Goal: Information Seeking & Learning: Find specific fact

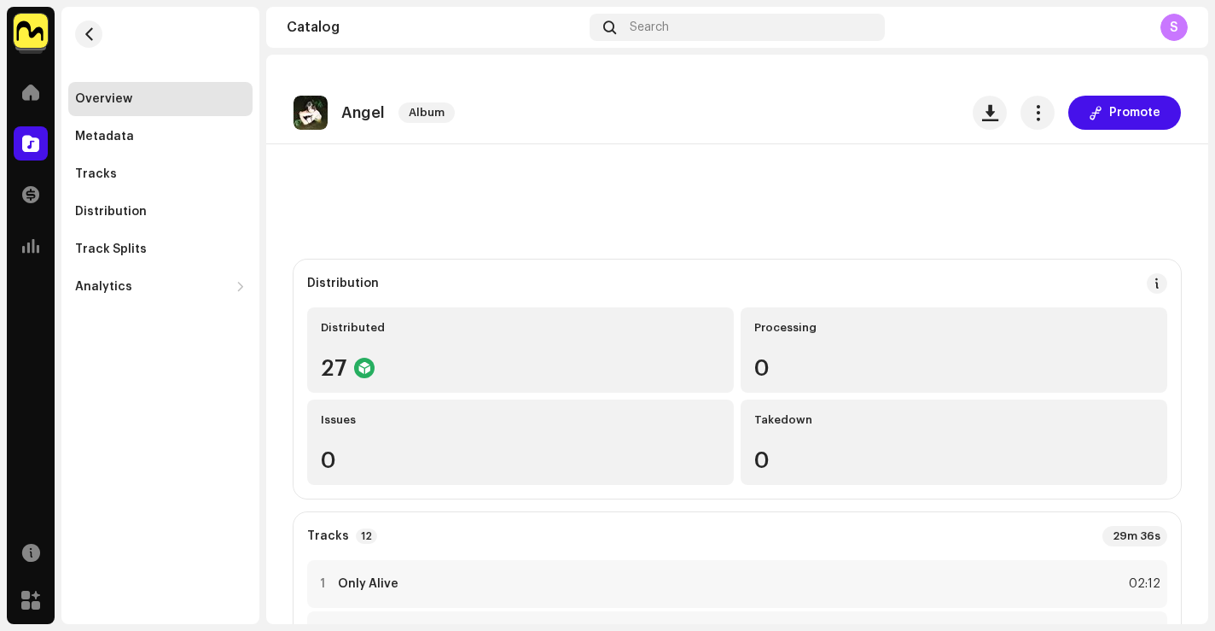
scroll to position [447, 0]
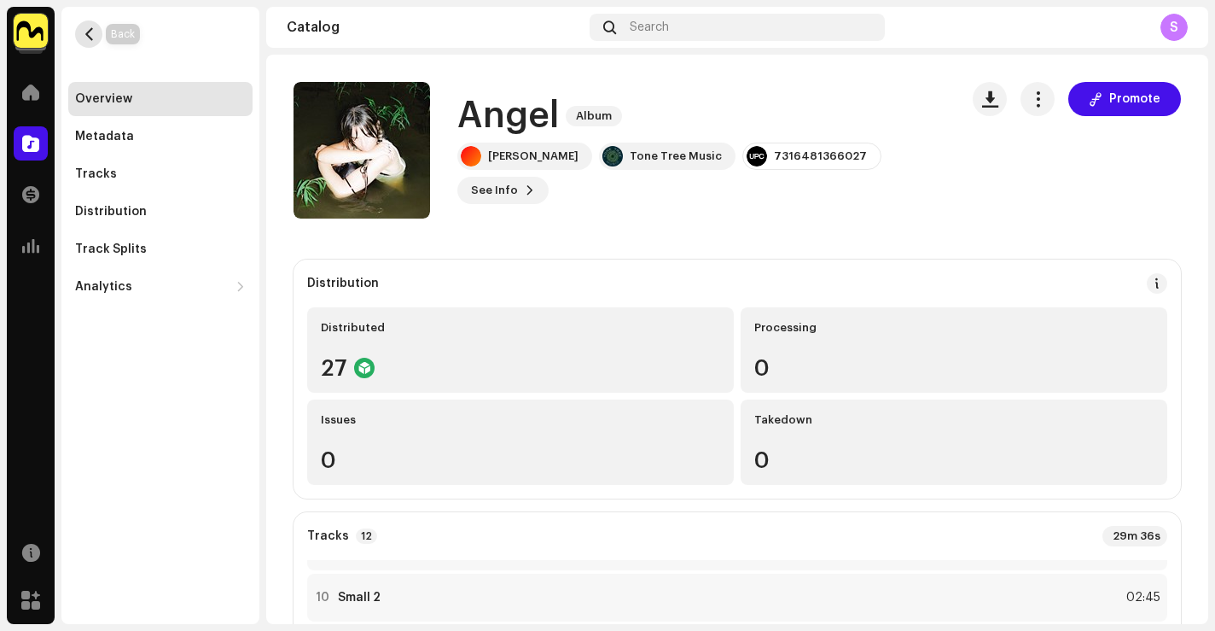
click at [92, 32] on span "button" at bounding box center [89, 34] width 13 height 14
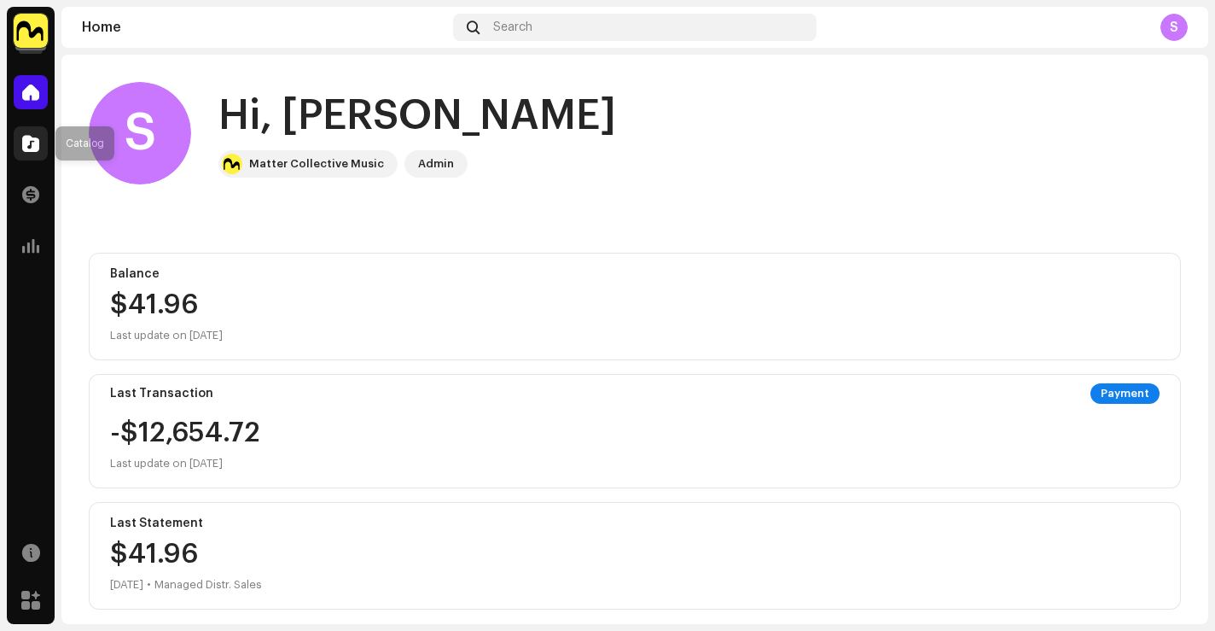
click at [28, 150] on span at bounding box center [30, 144] width 17 height 14
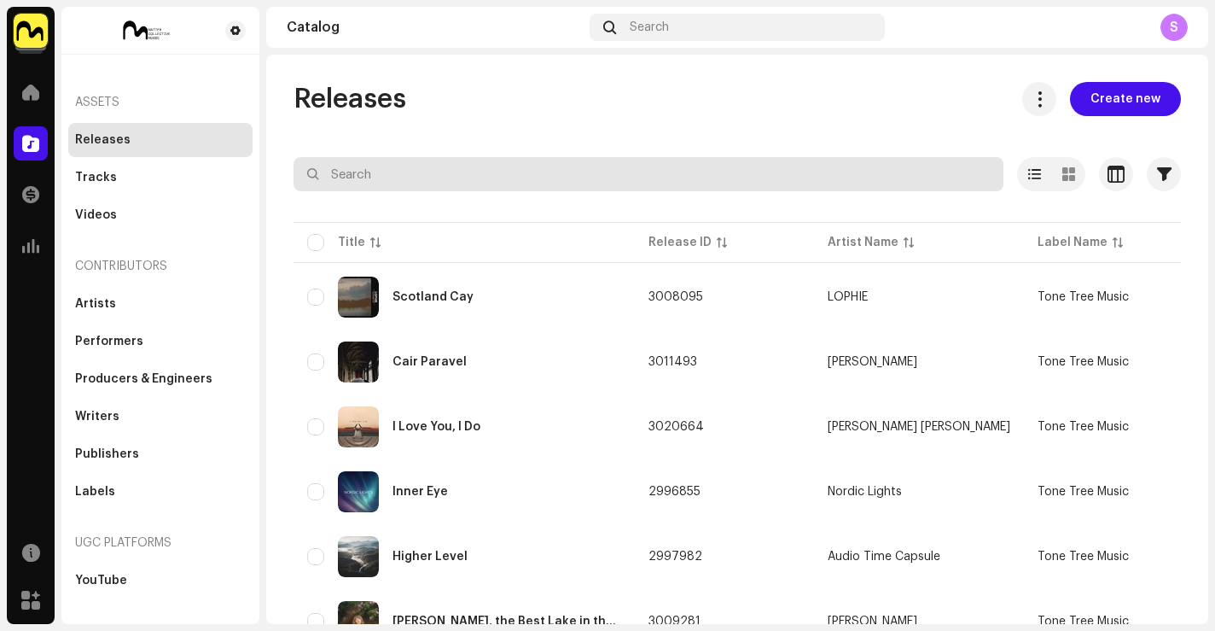
click at [484, 174] on input "text" at bounding box center [649, 174] width 710 height 34
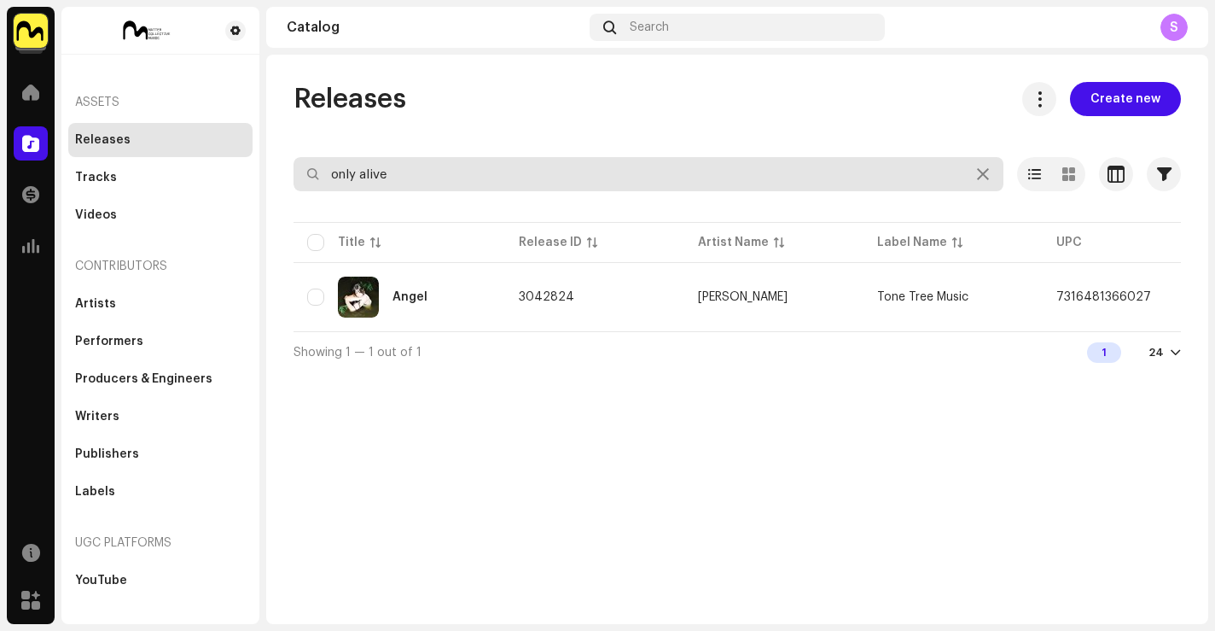
drag, startPoint x: 427, startPoint y: 174, endPoint x: 271, endPoint y: 167, distance: 155.5
click at [273, 168] on div "Releases Create new only alive Selected 0 Options Filters Distribution status N…" at bounding box center [737, 227] width 942 height 290
drag, startPoint x: 457, startPoint y: 174, endPoint x: 230, endPoint y: 155, distance: 227.8
click at [230, 155] on div "Tone Tree Music Home Catalog Transactions Analytics Resources Marketplace Asset…" at bounding box center [607, 315] width 1215 height 631
type input "tall enough"
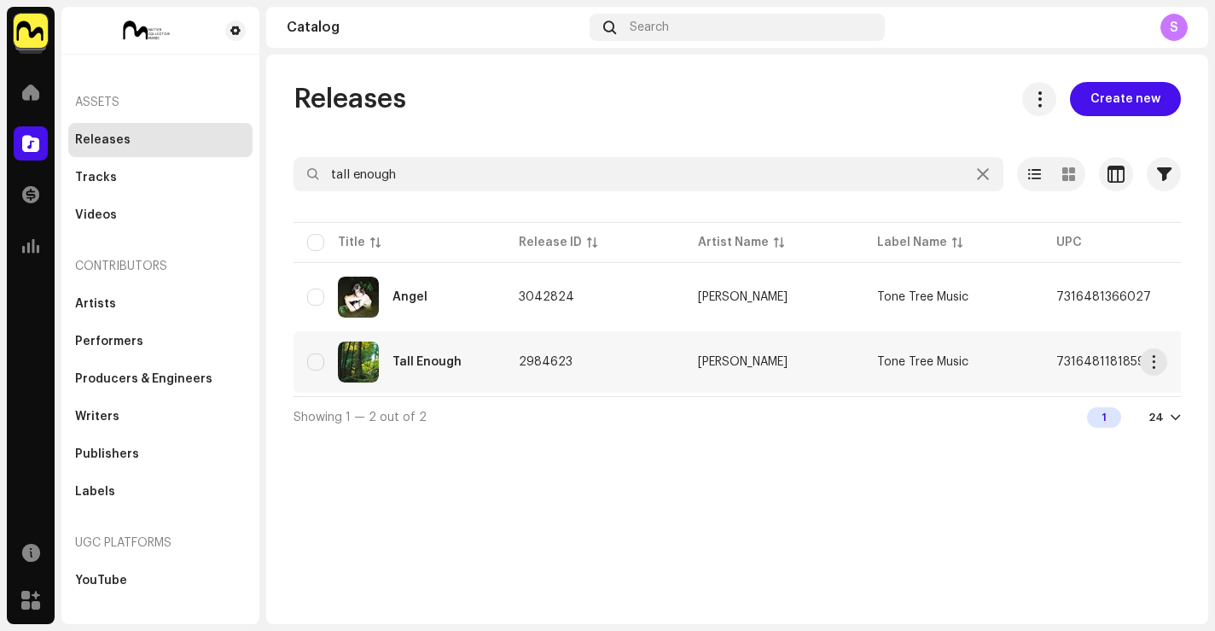
click at [496, 372] on td "Tall Enough" at bounding box center [400, 361] width 212 height 61
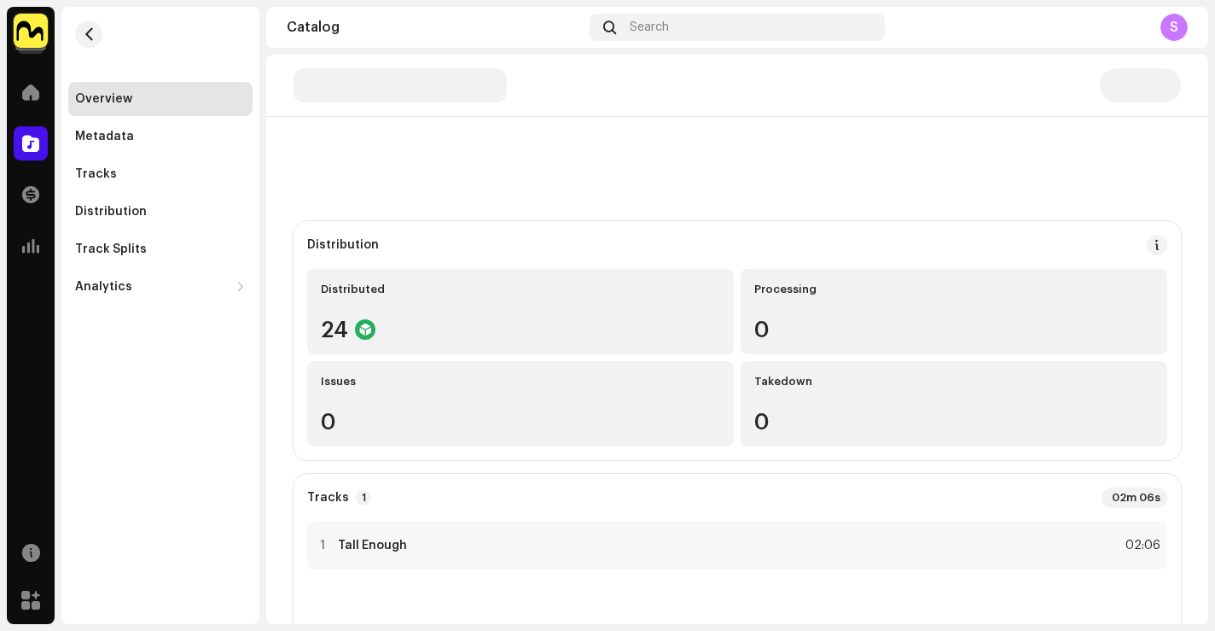
scroll to position [275, 0]
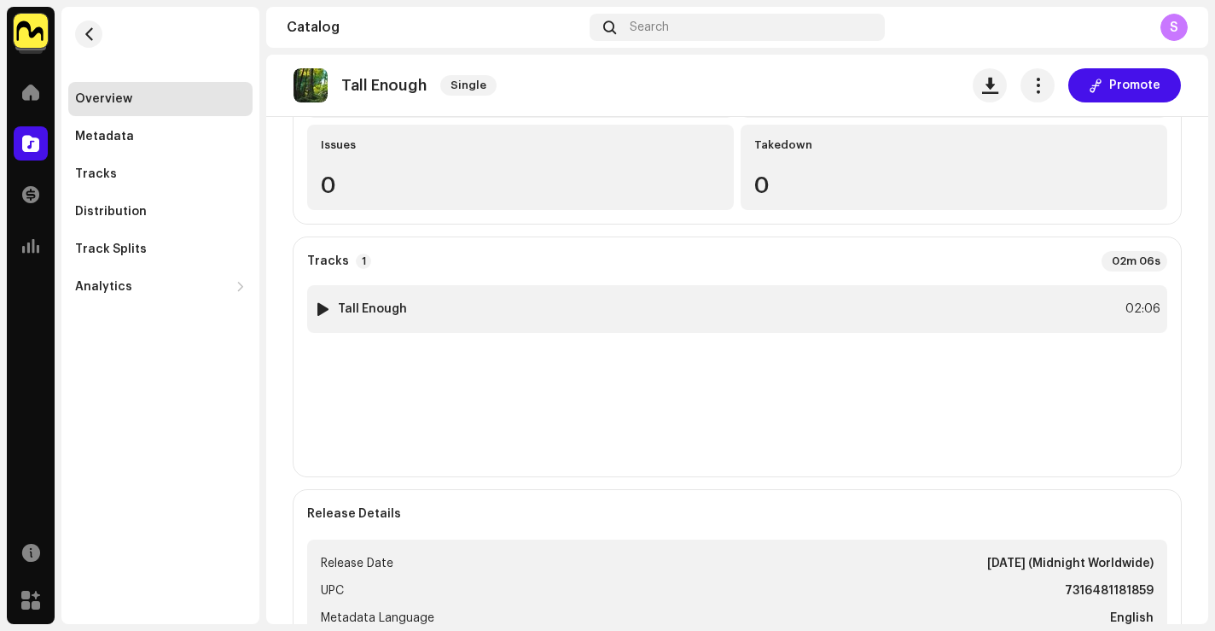
click at [478, 323] on div "1 Tall Enough 02:06" at bounding box center [737, 309] width 860 height 48
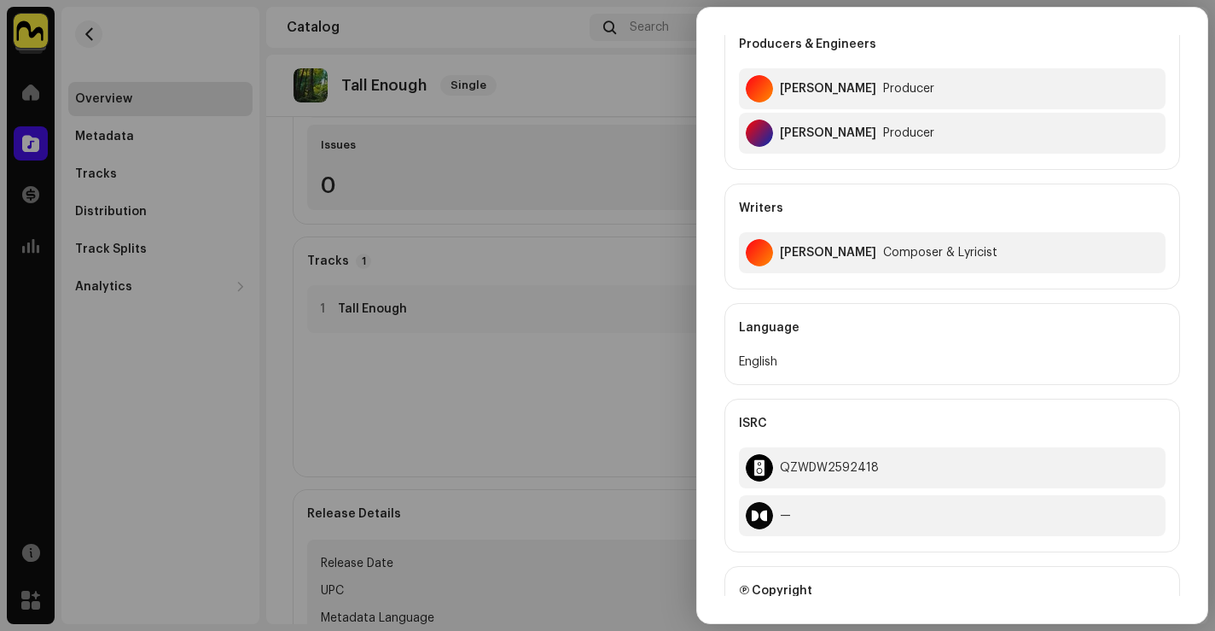
scroll to position [497, 0]
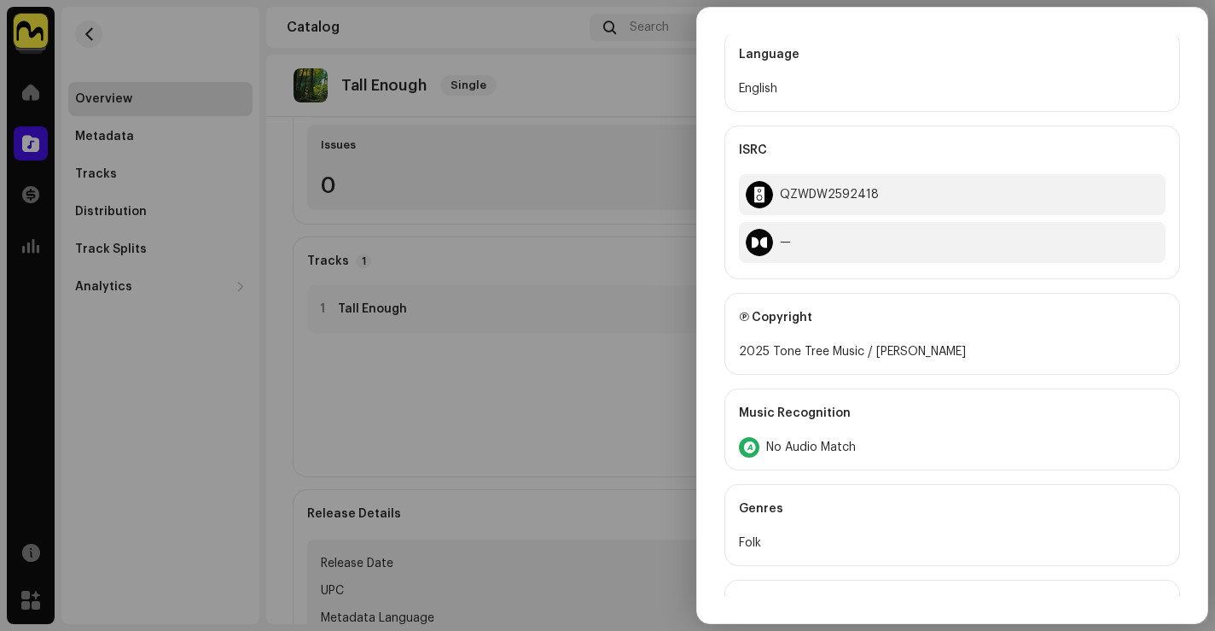
drag, startPoint x: 312, startPoint y: 160, endPoint x: 280, endPoint y: 141, distance: 36.7
click at [312, 160] on div at bounding box center [607, 315] width 1215 height 631
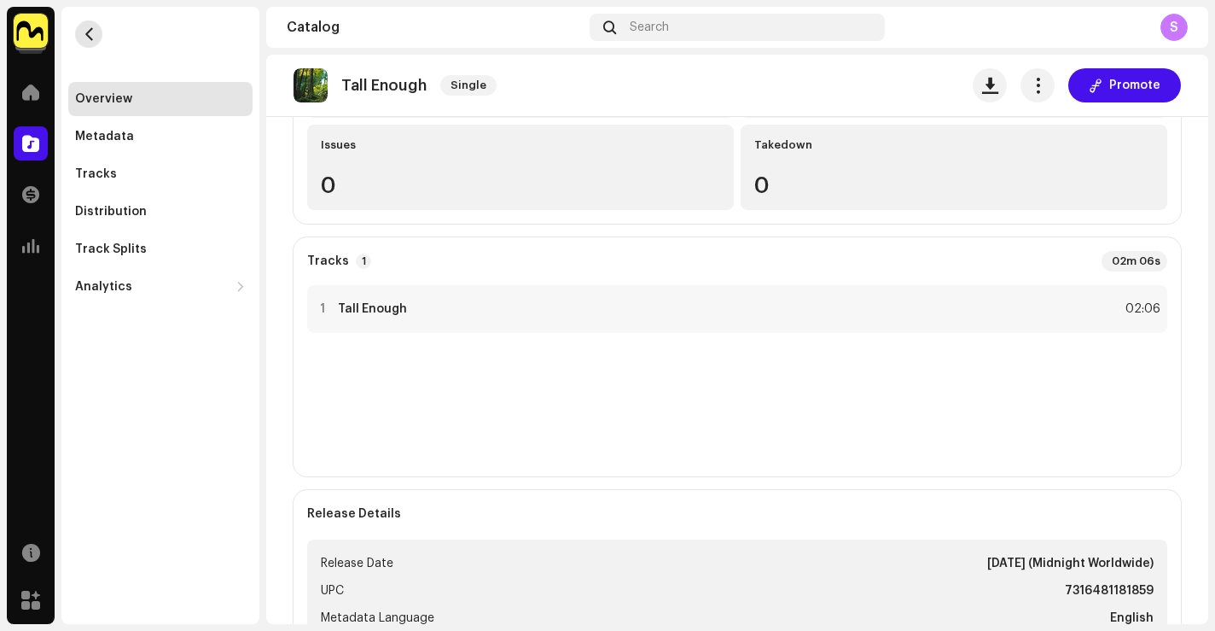
click at [90, 36] on span "button" at bounding box center [89, 34] width 13 height 14
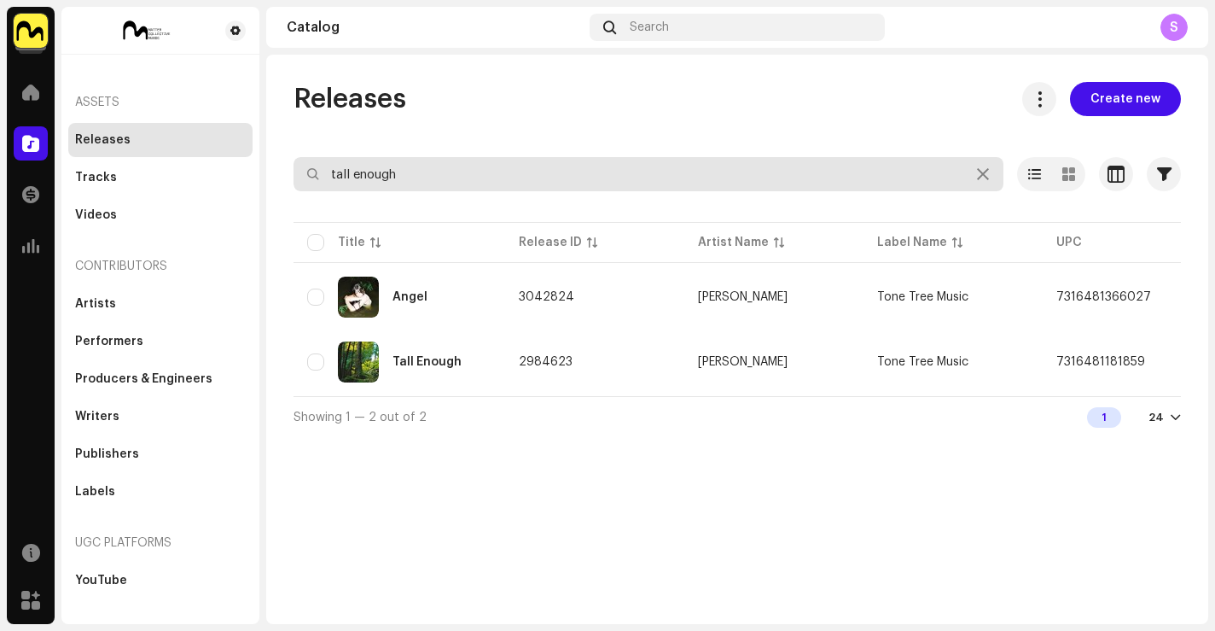
drag, startPoint x: 323, startPoint y: 152, endPoint x: 254, endPoint y: 131, distance: 72.4
click at [260, 133] on div "Tone Tree Music Home Catalog Transactions Analytics Resources Marketplace Asset…" at bounding box center [607, 315] width 1215 height 631
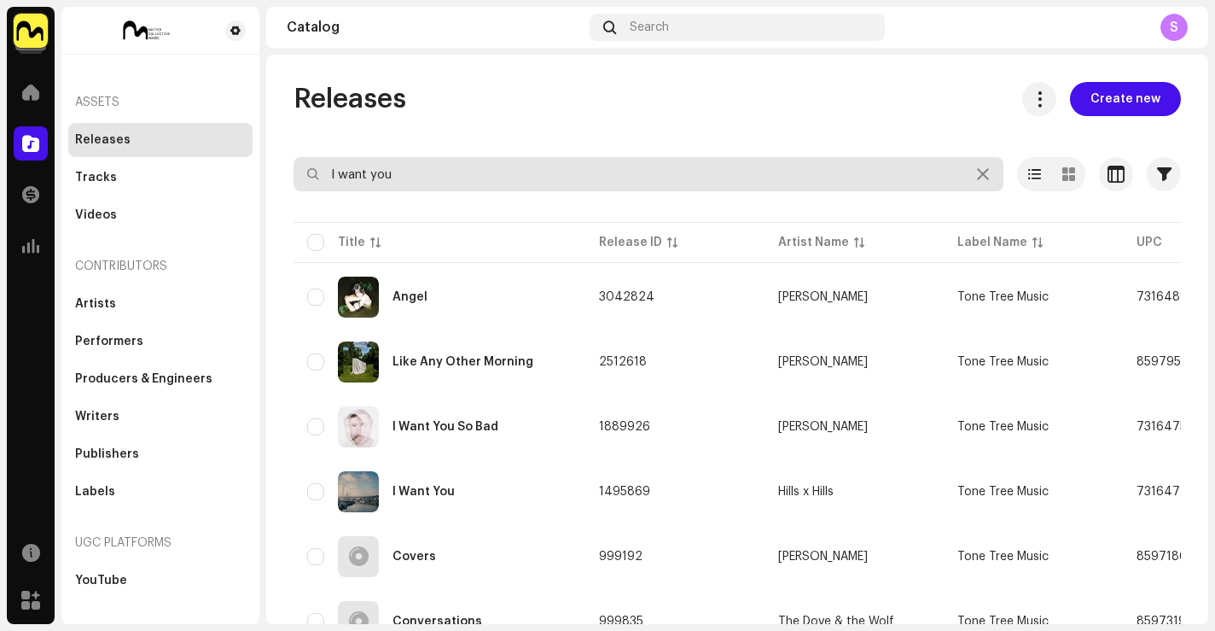
drag, startPoint x: 407, startPoint y: 174, endPoint x: 122, endPoint y: 116, distance: 290.9
click at [125, 120] on div "Tone Tree Music Home Catalog Transactions Analytics Resources Marketplace Asset…" at bounding box center [607, 315] width 1215 height 631
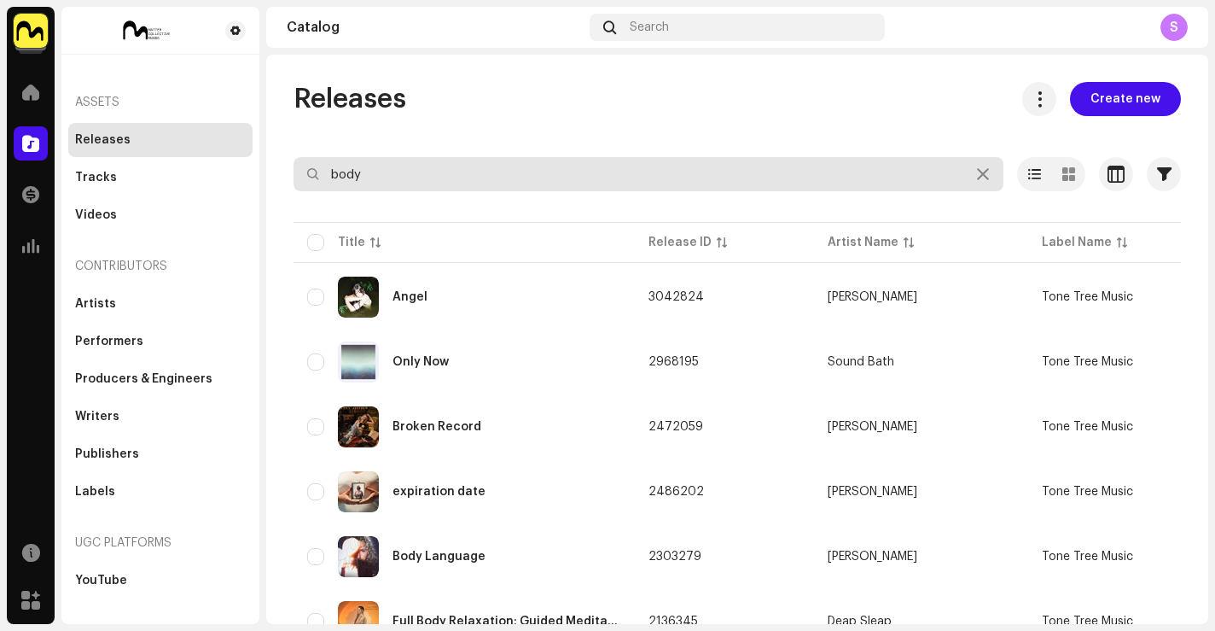
drag, startPoint x: 390, startPoint y: 169, endPoint x: 205, endPoint y: 143, distance: 187.1
click at [206, 144] on div "Tone Tree Music Home Catalog Transactions Analytics Resources Marketplace Asset…" at bounding box center [607, 315] width 1215 height 631
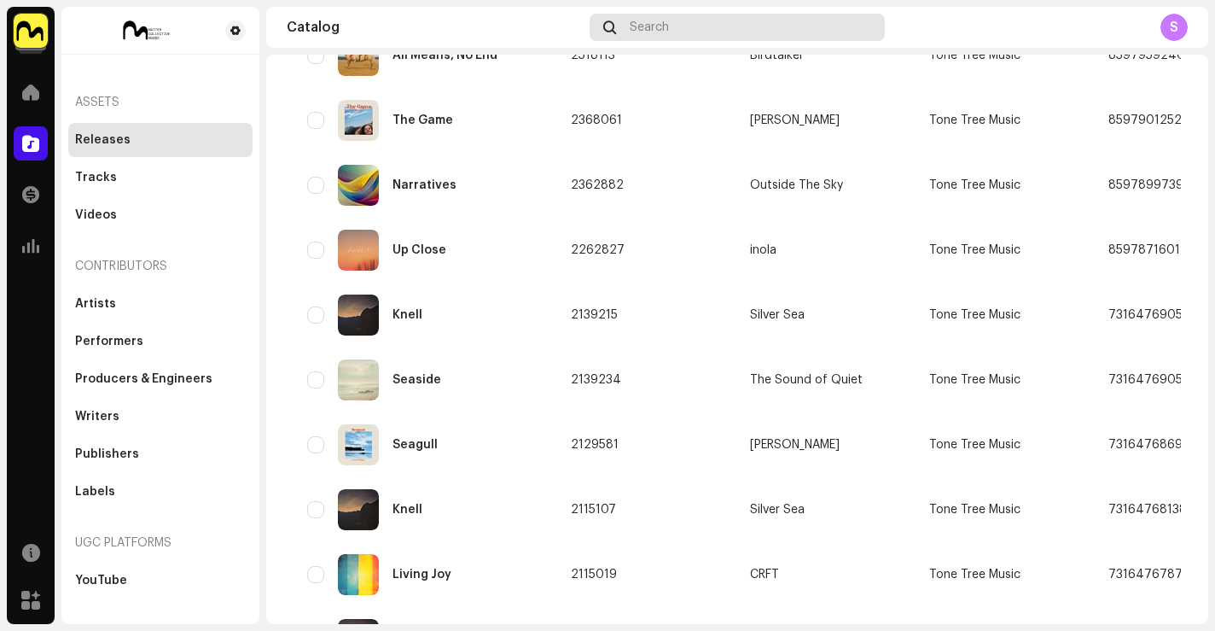
scroll to position [69, 0]
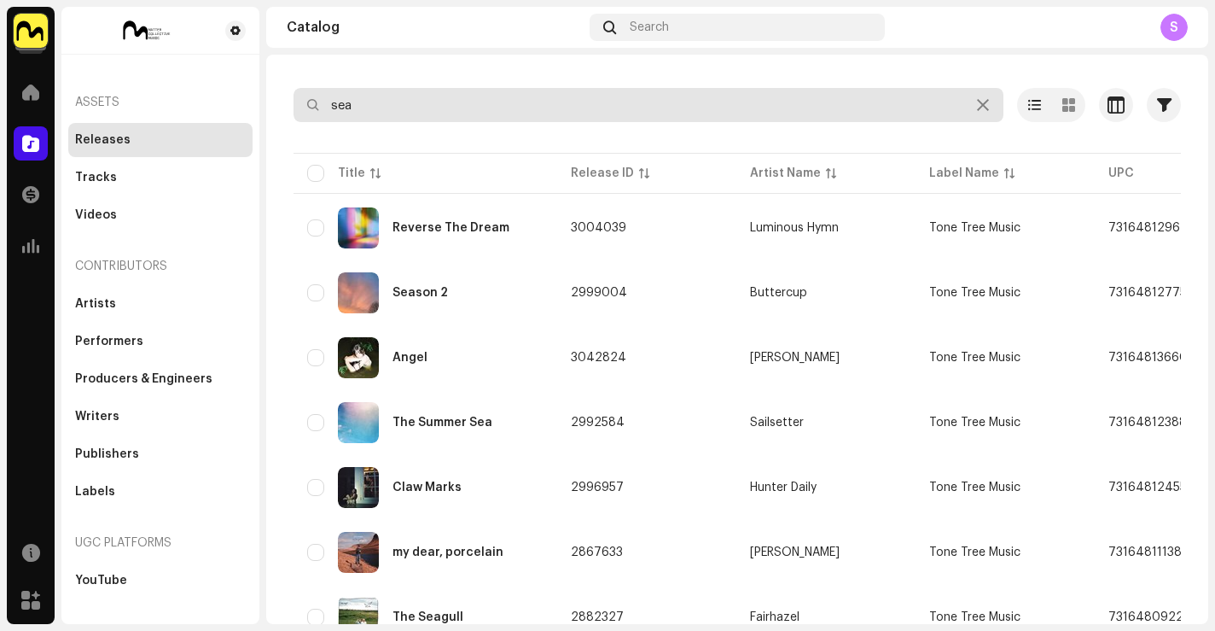
drag, startPoint x: 319, startPoint y: 101, endPoint x: 273, endPoint y: 91, distance: 47.0
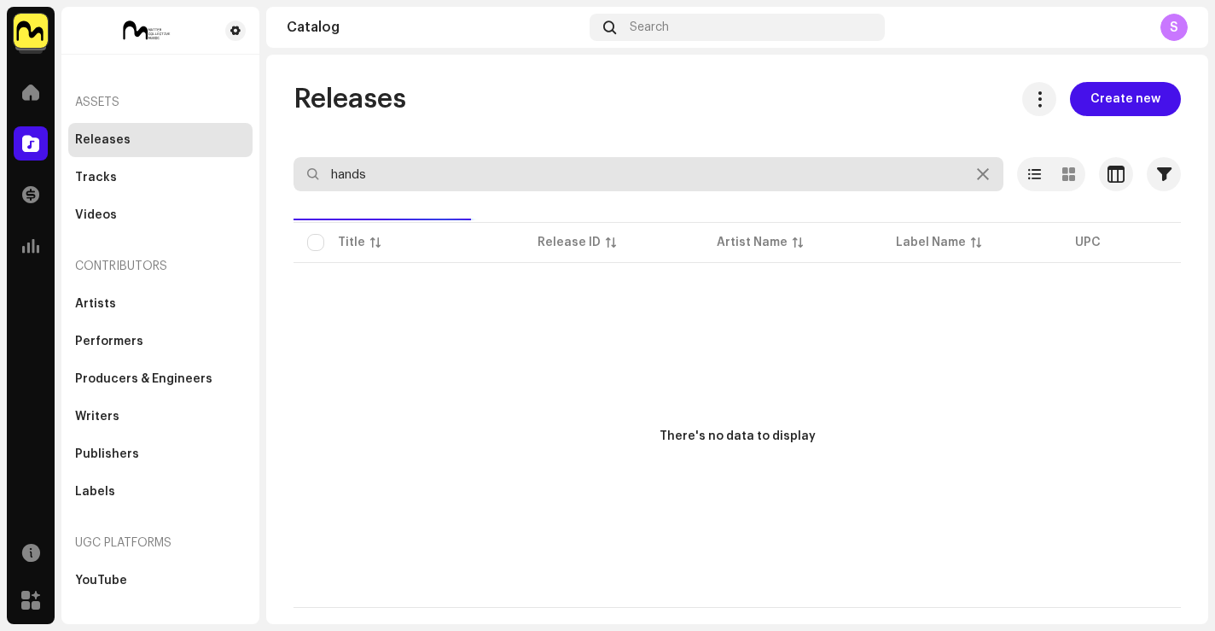
type input "hands"
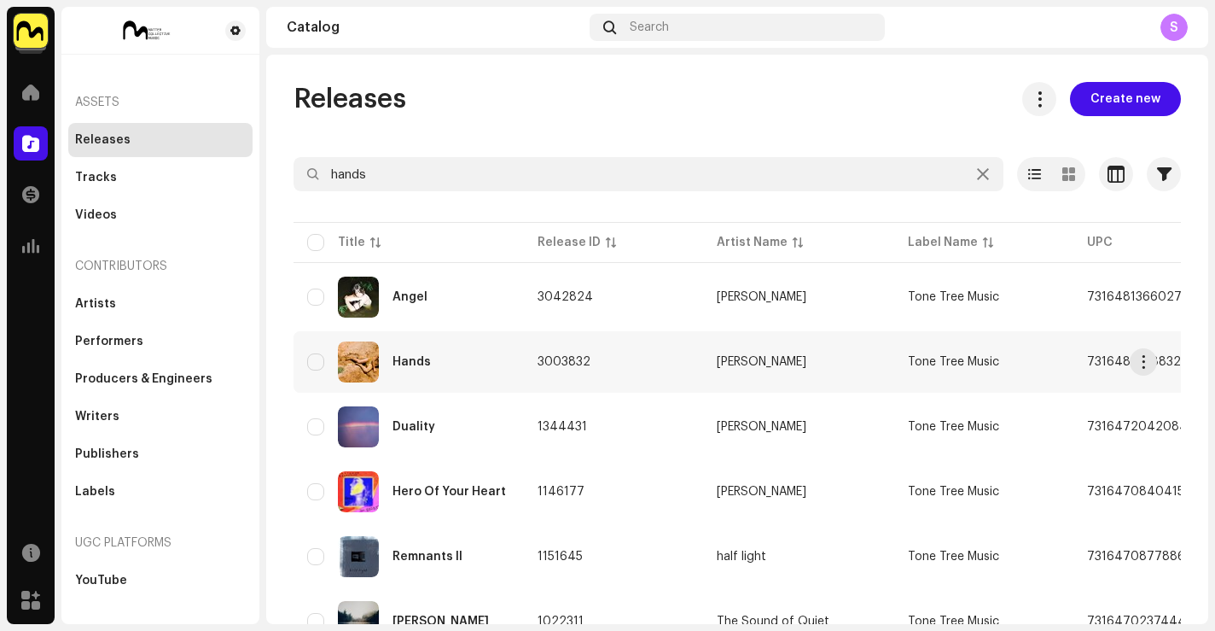
click at [458, 358] on div "Hands" at bounding box center [408, 361] width 203 height 41
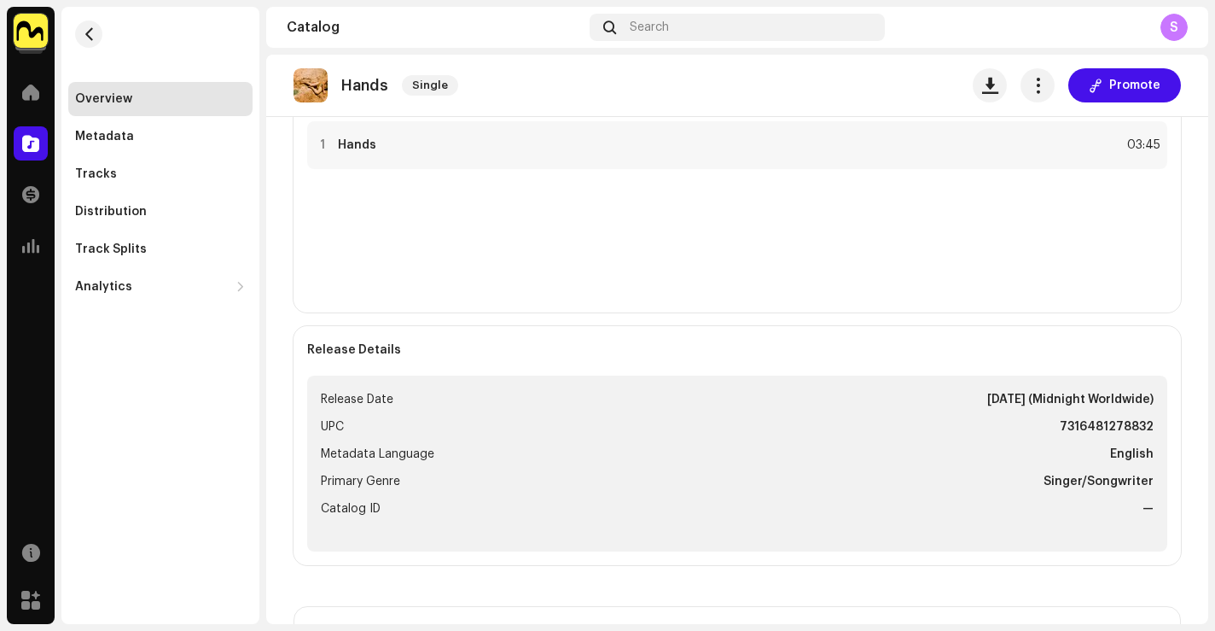
scroll to position [234, 0]
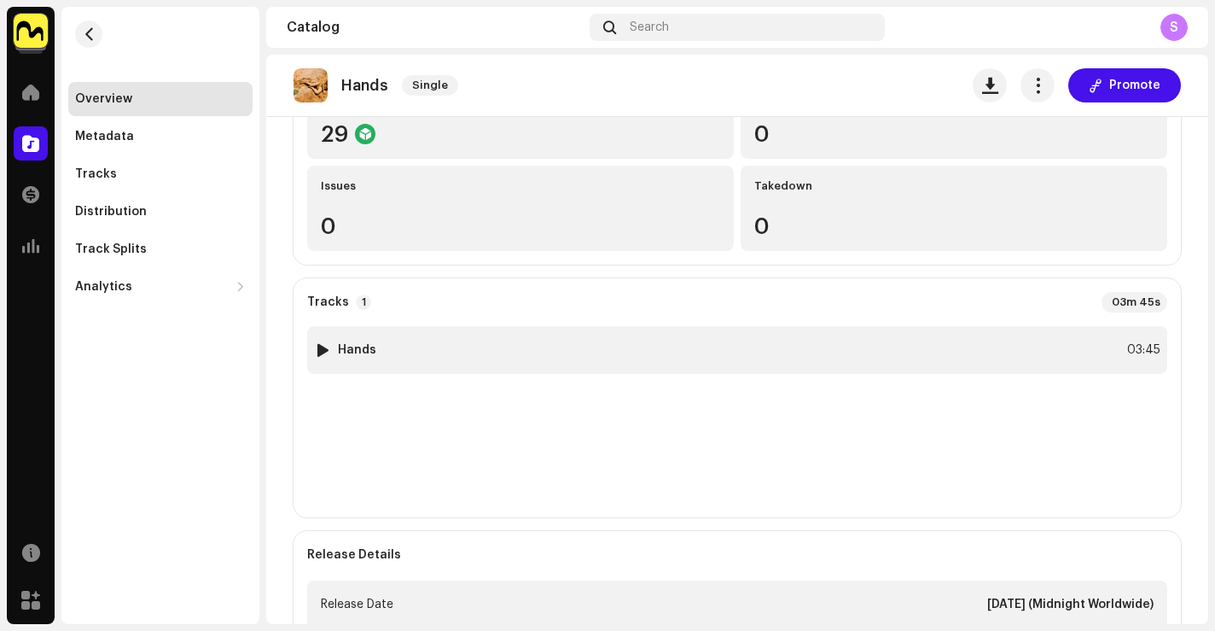
click at [825, 345] on div "1 Hands 03:45" at bounding box center [737, 350] width 860 height 48
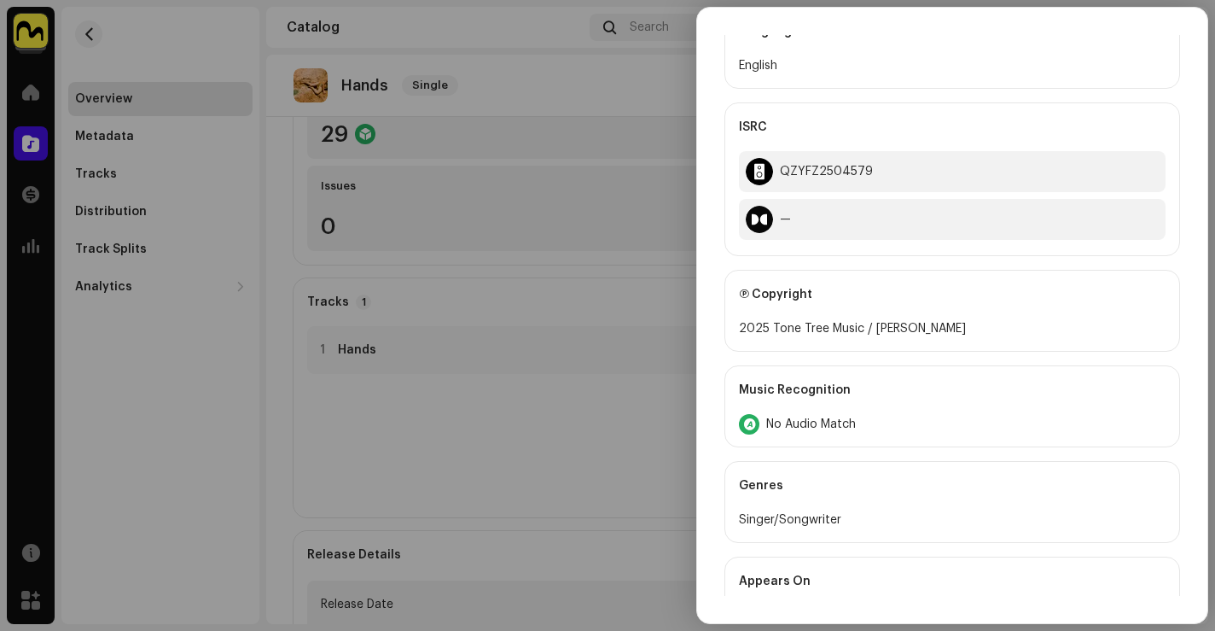
scroll to position [520, 0]
click at [372, 236] on div at bounding box center [607, 315] width 1215 height 631
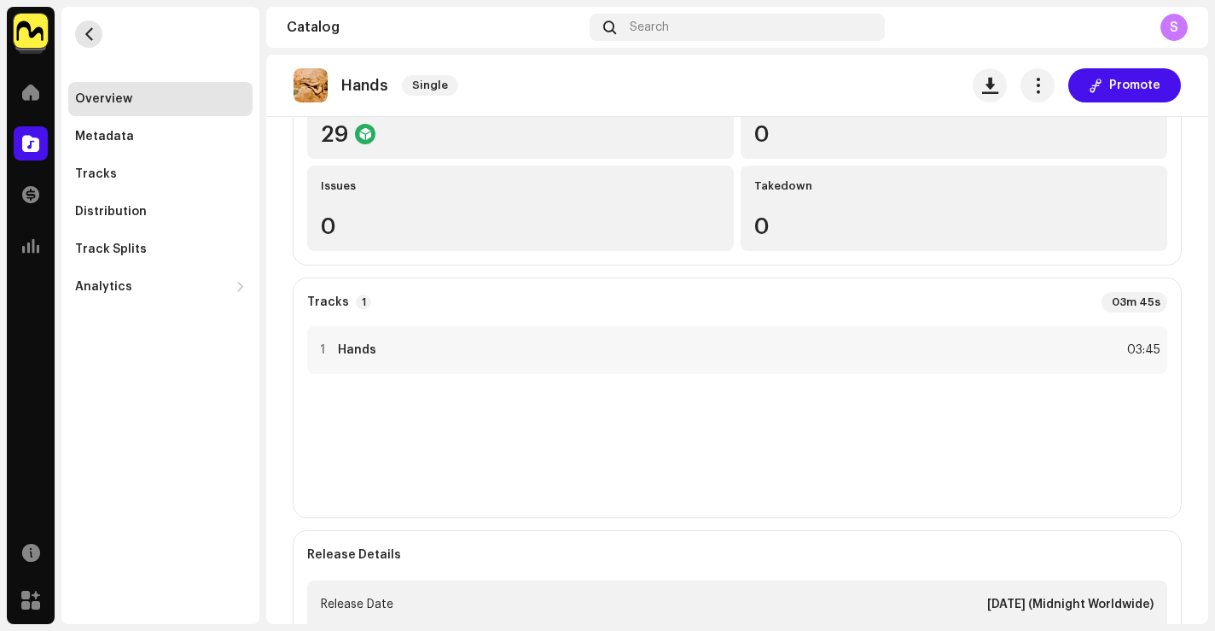
click at [90, 26] on button "button" at bounding box center [88, 33] width 27 height 27
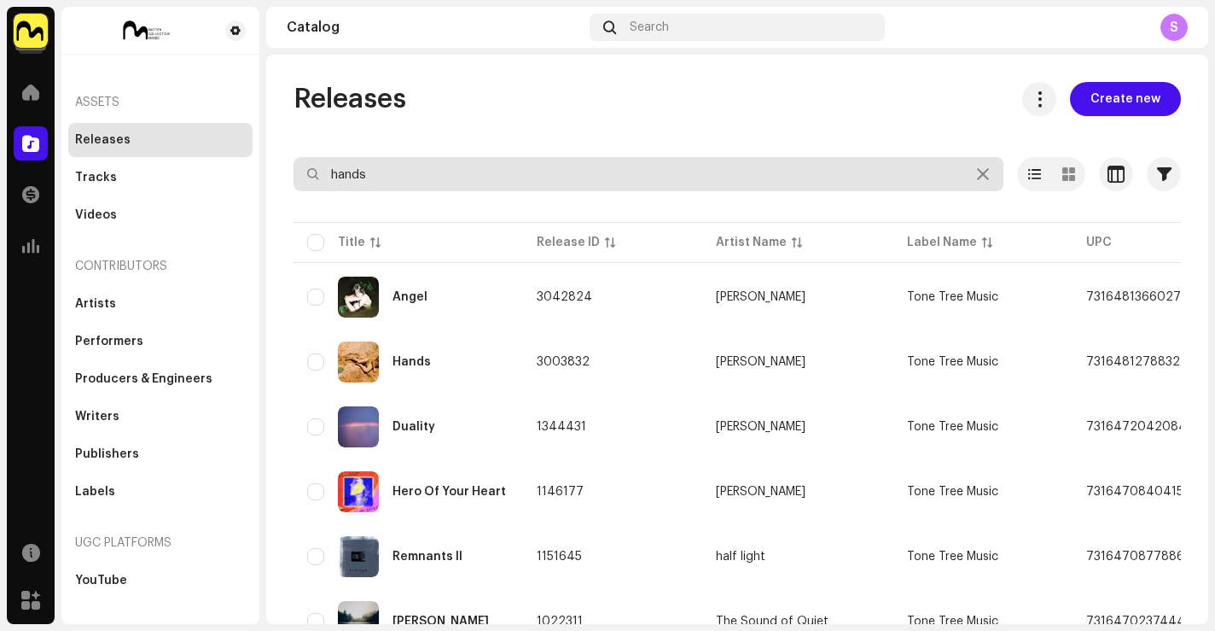
drag, startPoint x: 376, startPoint y: 178, endPoint x: 288, endPoint y: 162, distance: 89.2
click at [288, 162] on div "Releases Create new hands Selected 0 Options Filters Distribution status Never …" at bounding box center [737, 584] width 942 height 1004
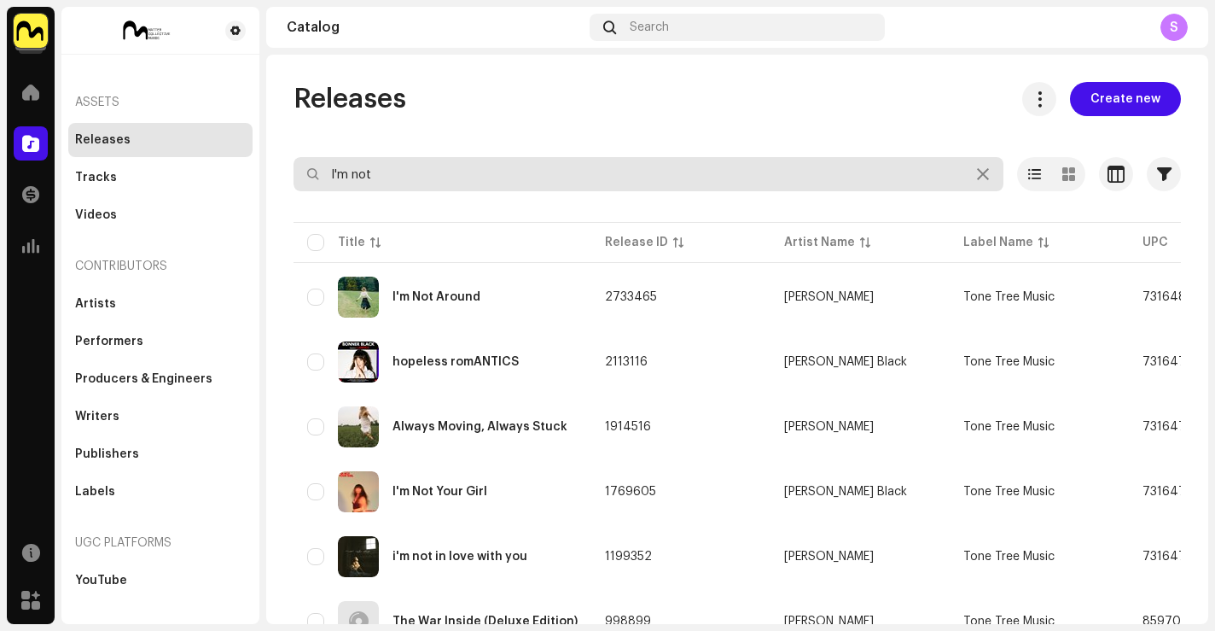
click at [452, 179] on input "I'm not" at bounding box center [649, 174] width 710 height 34
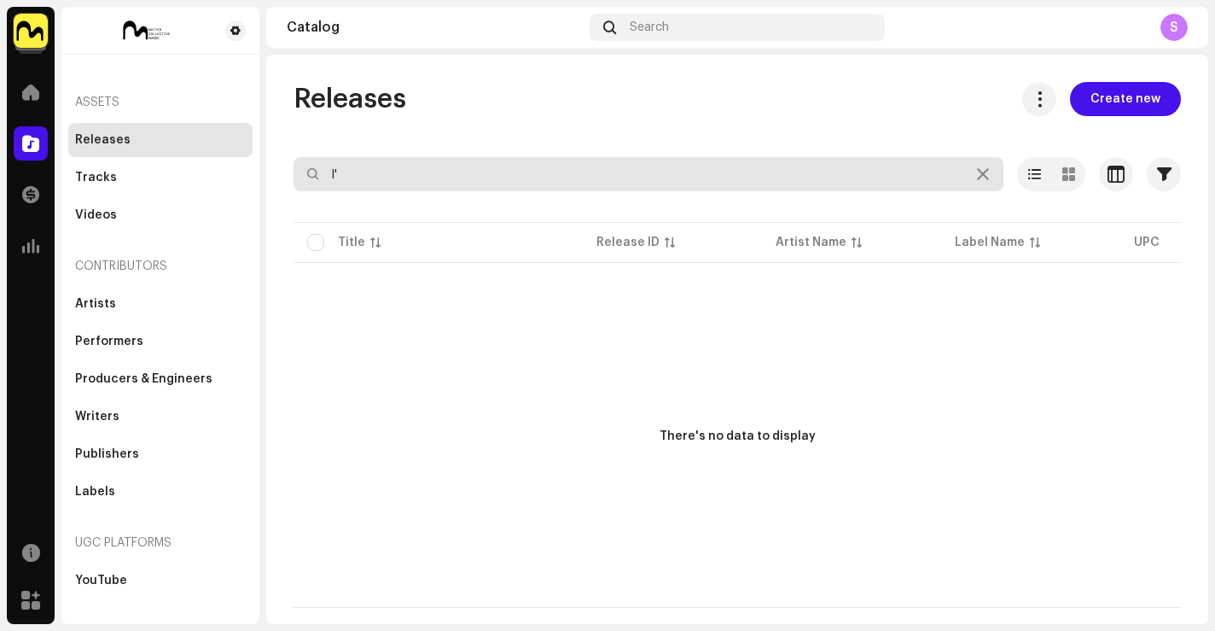
type input "I"
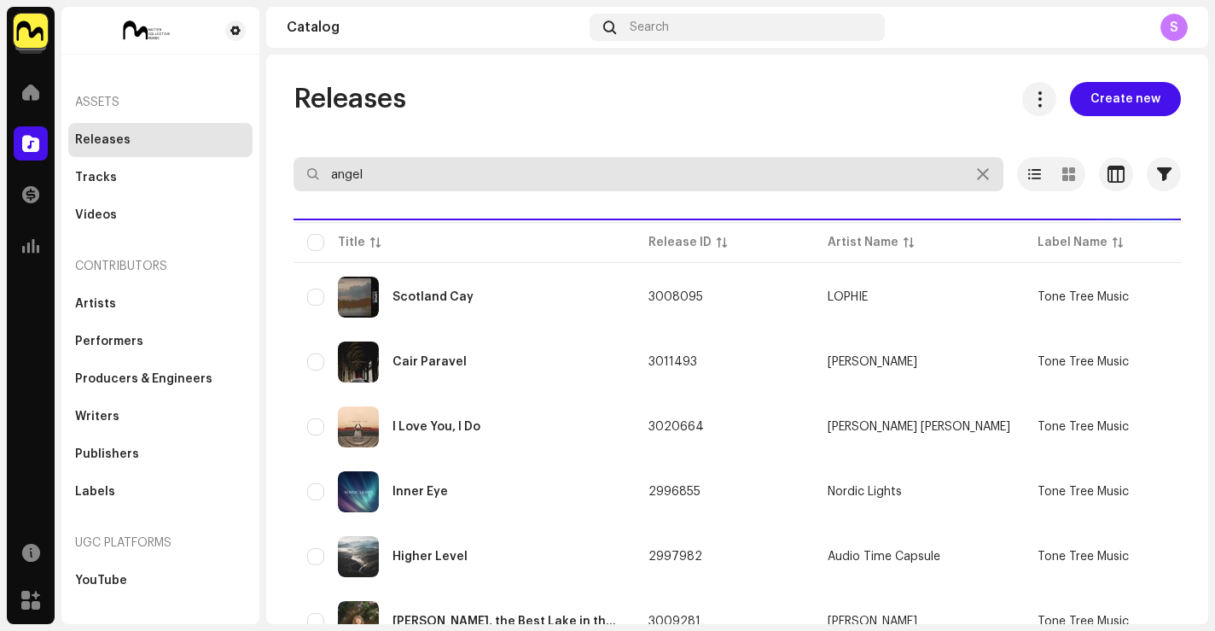
type input "angel"
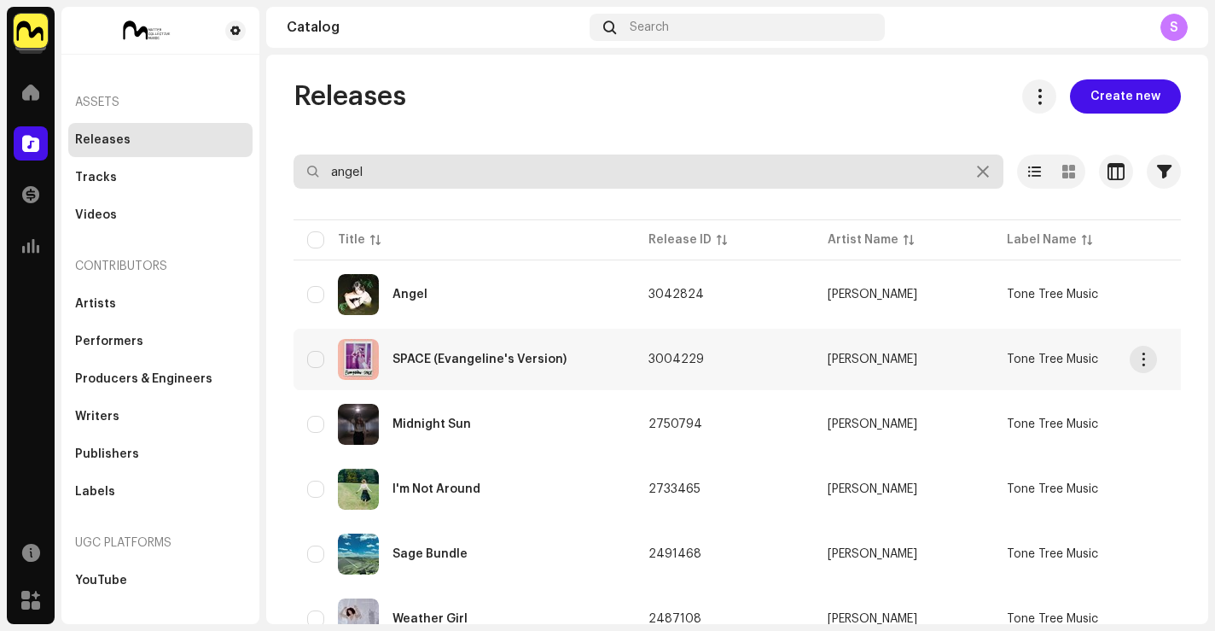
scroll to position [3, 0]
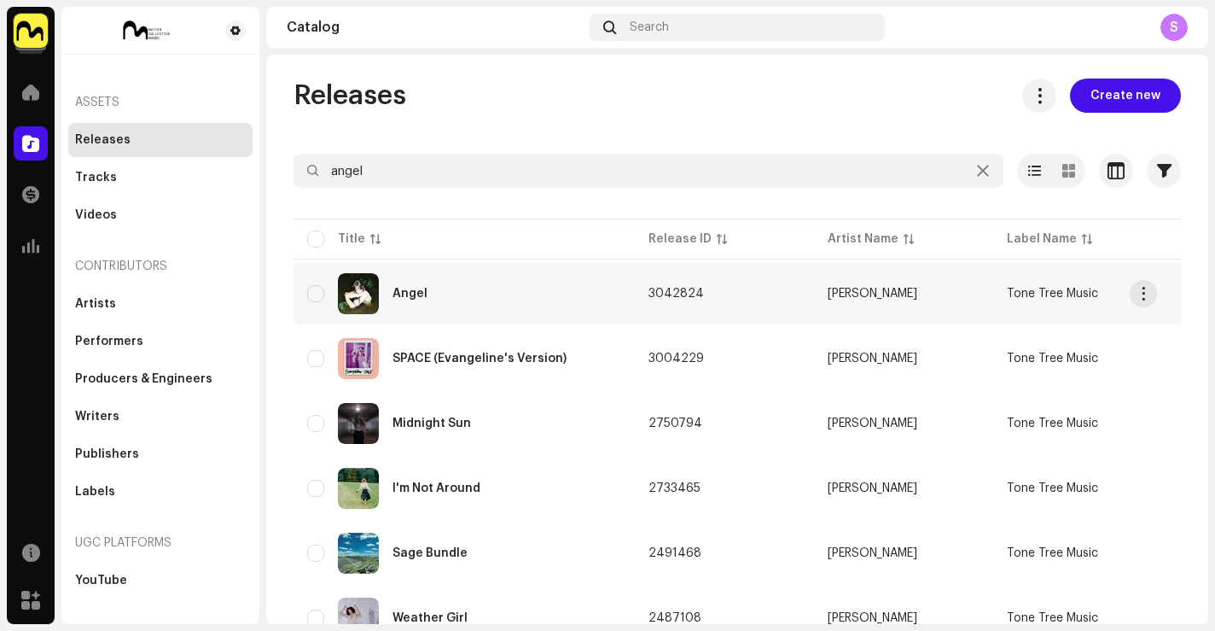
click at [433, 287] on div "Angel" at bounding box center [464, 293] width 314 height 41
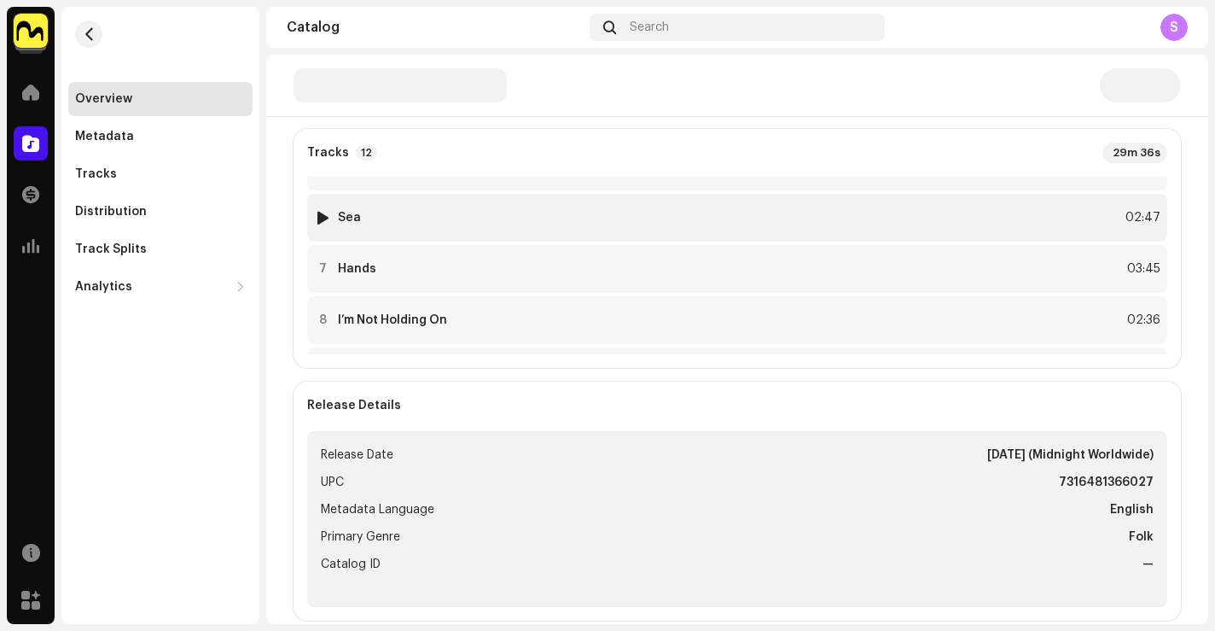
scroll to position [254, 0]
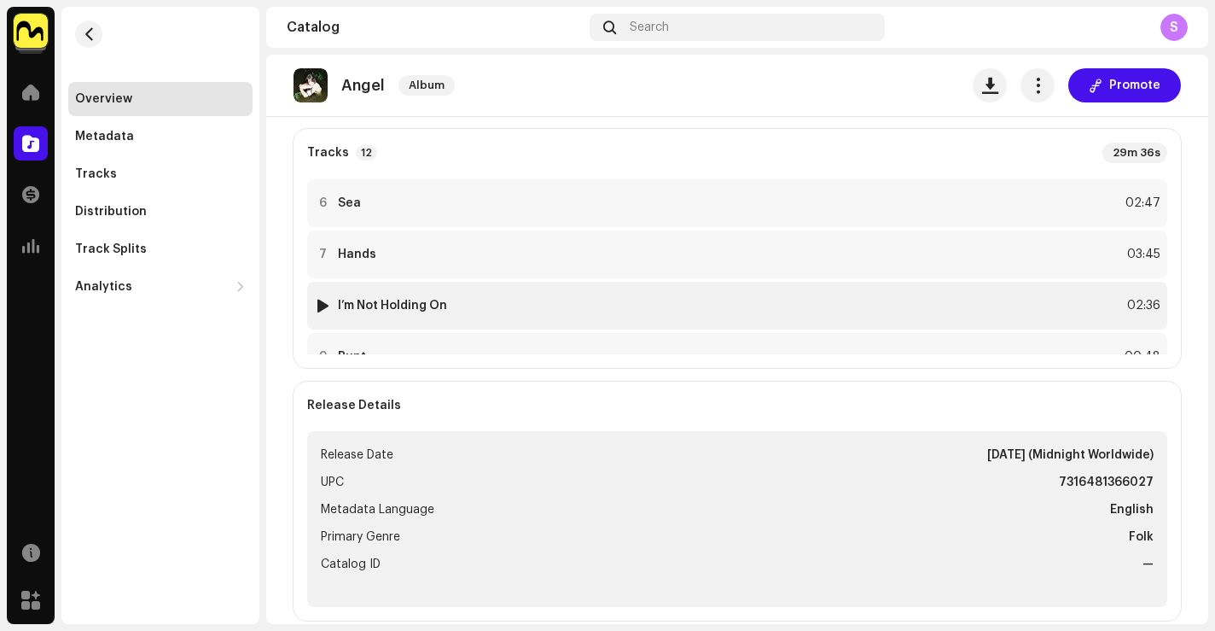
click at [474, 309] on div "8 I’m Not Holding On 02:36" at bounding box center [737, 306] width 860 height 48
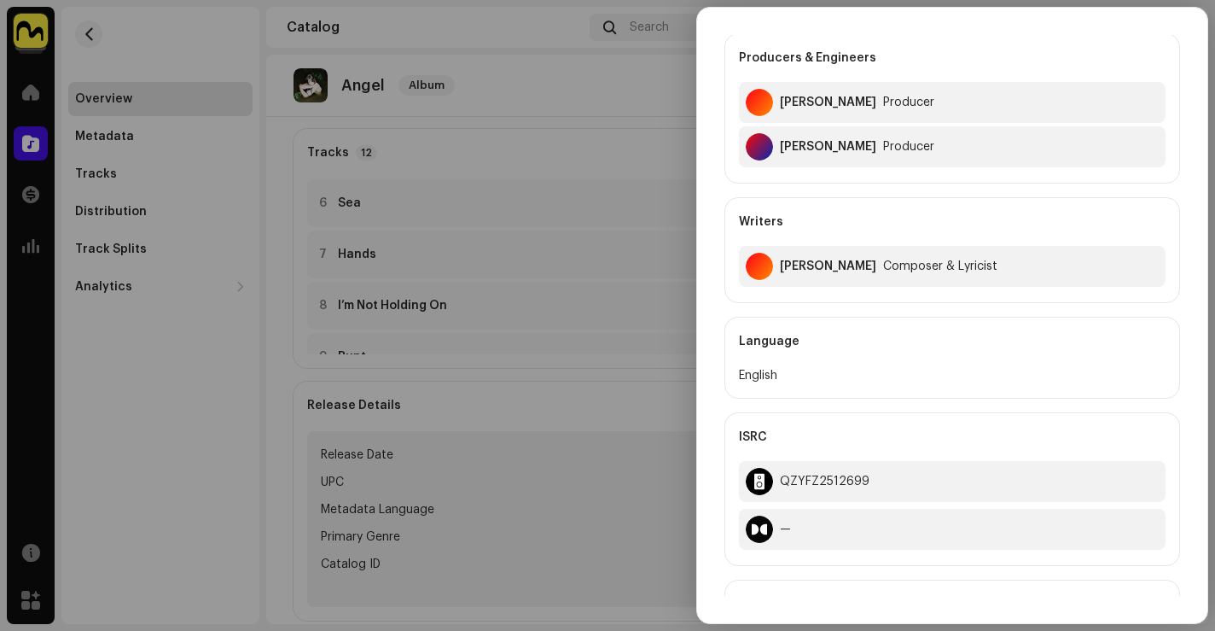
scroll to position [561, 0]
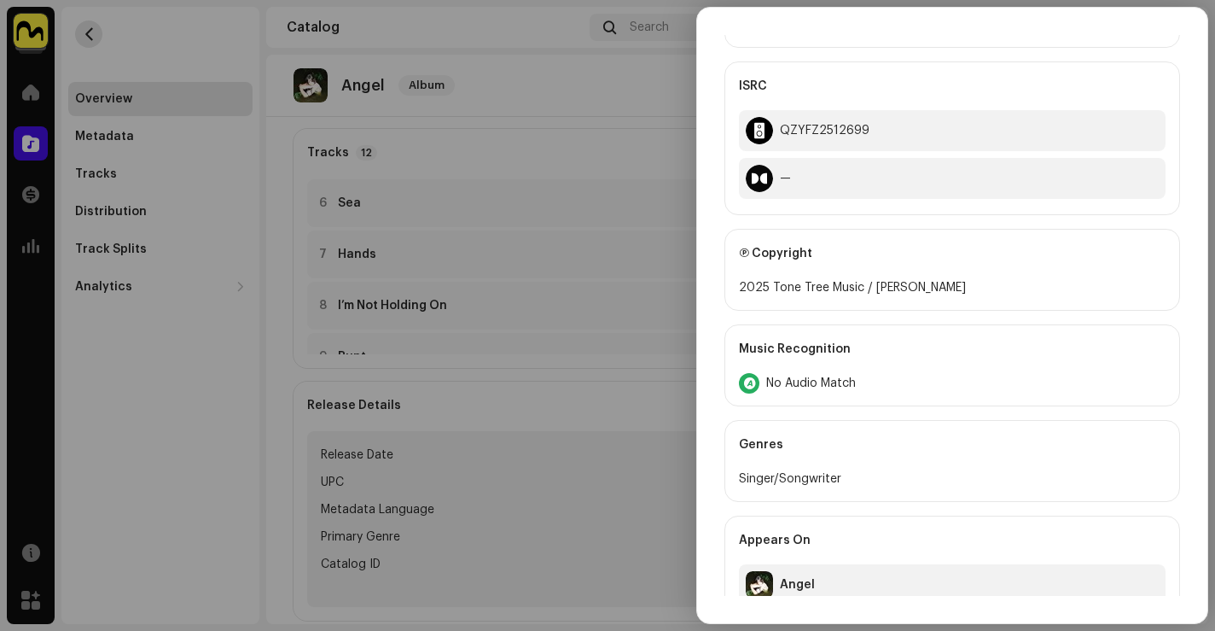
click at [97, 44] on div at bounding box center [607, 315] width 1215 height 631
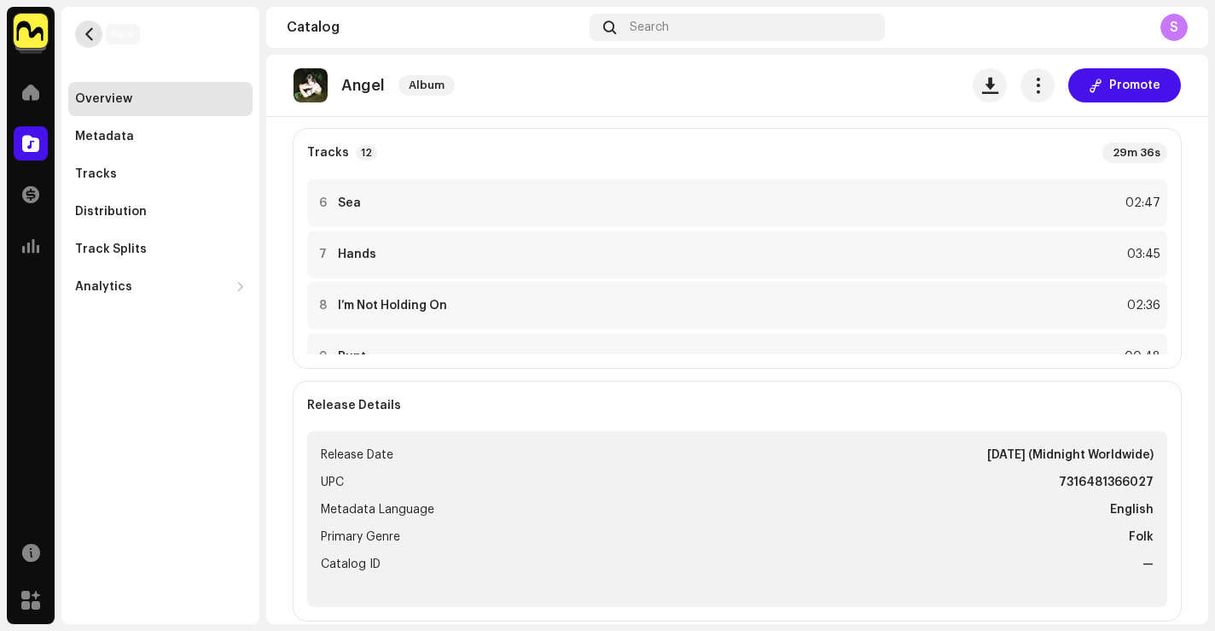
click at [90, 41] on button "button" at bounding box center [88, 33] width 27 height 27
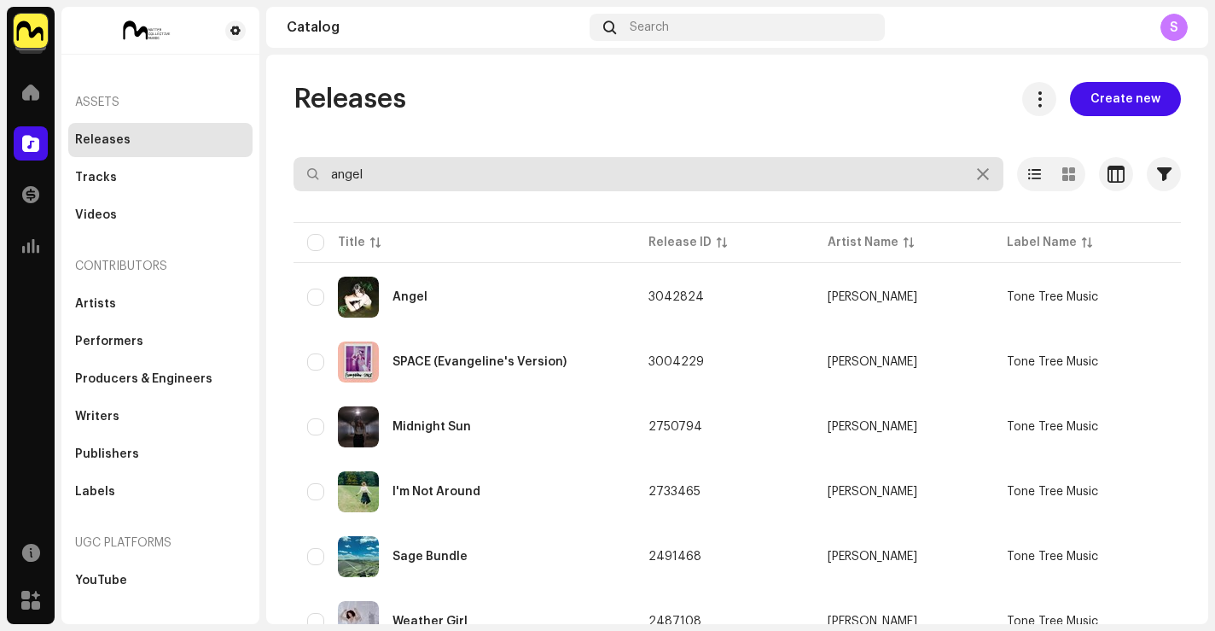
drag, startPoint x: 382, startPoint y: 172, endPoint x: 251, endPoint y: 151, distance: 133.0
click at [251, 151] on div "Tone Tree Music Home Catalog Transactions Analytics Resources Marketplace Asset…" at bounding box center [607, 315] width 1215 height 631
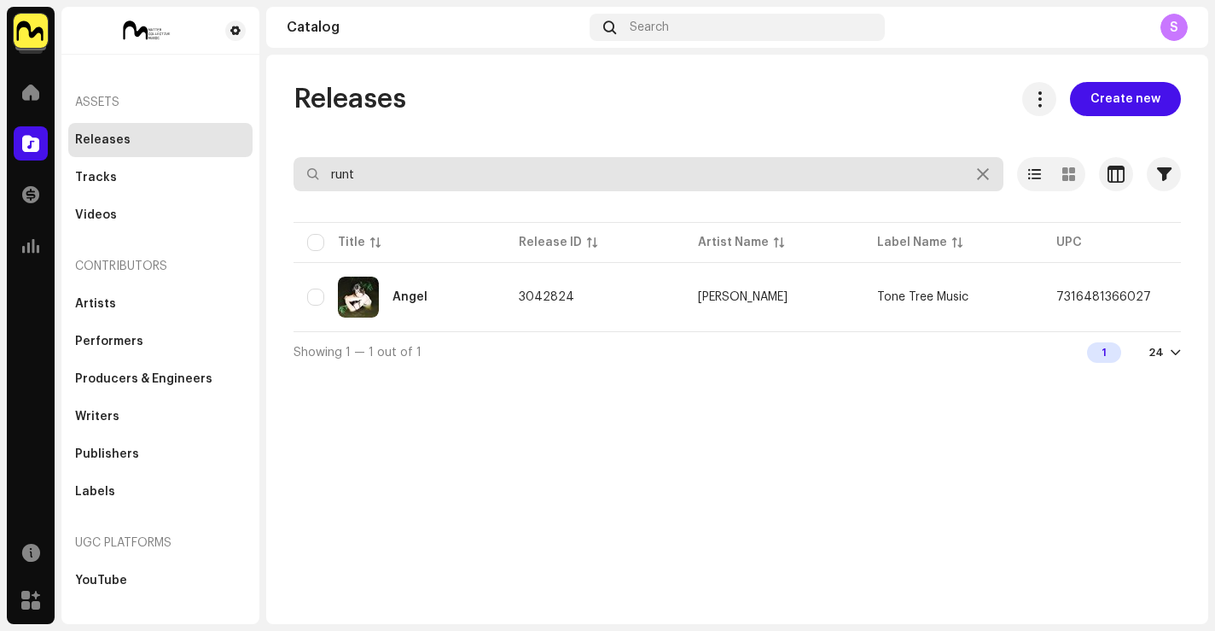
drag, startPoint x: 373, startPoint y: 184, endPoint x: 266, endPoint y: 172, distance: 107.5
click at [269, 173] on div "Releases Create new runt Selected 0 Options Filters Distribution status Never D…" at bounding box center [737, 227] width 942 height 290
type input "small 2"
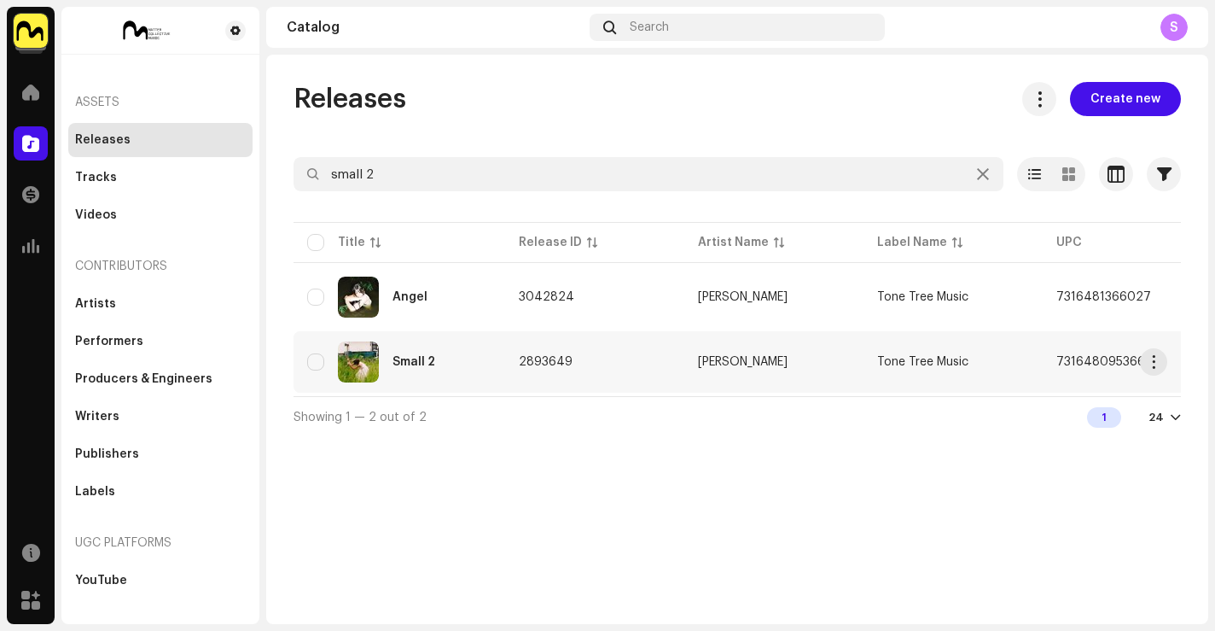
click at [434, 356] on div "Small 2" at bounding box center [399, 361] width 184 height 41
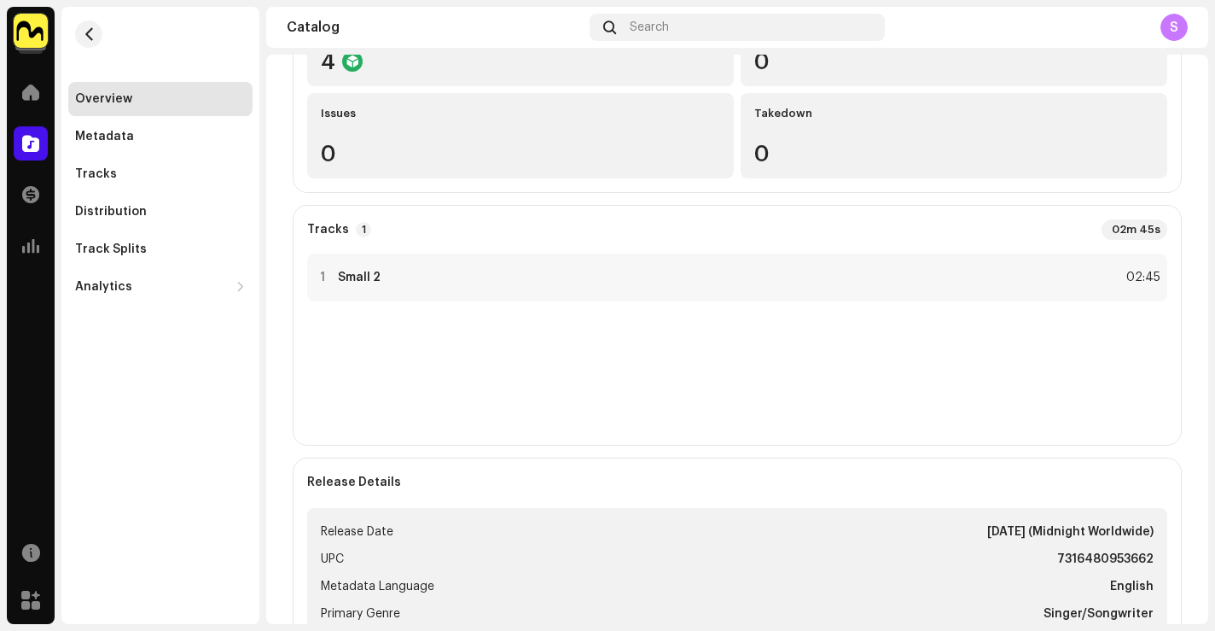
scroll to position [357, 0]
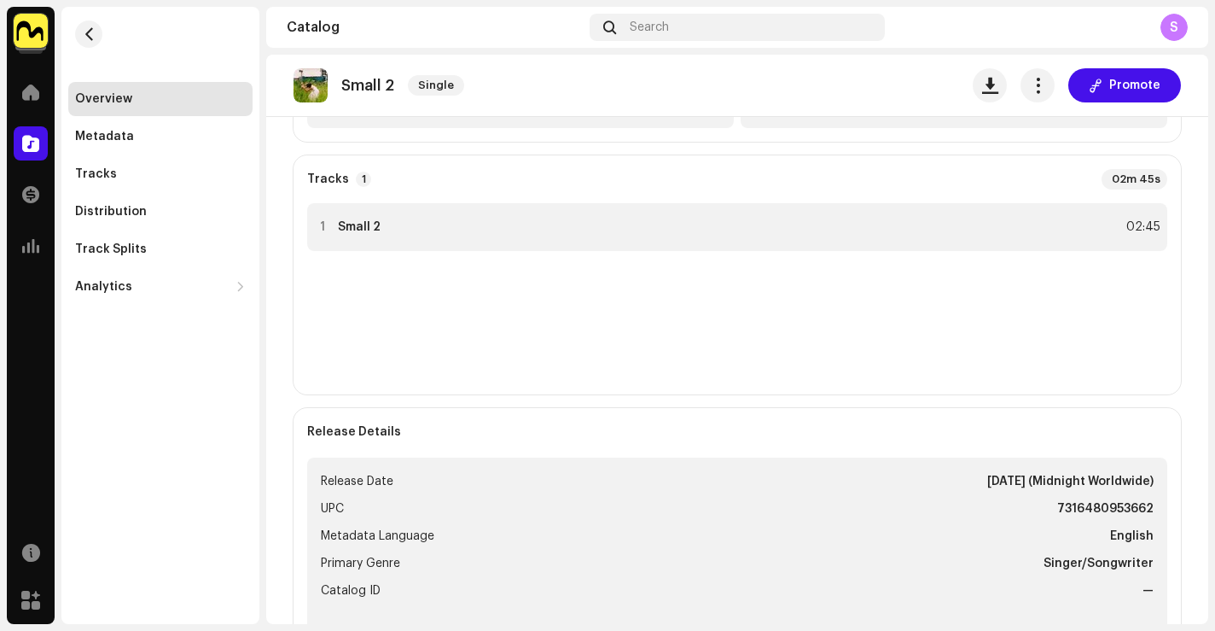
click at [416, 246] on div "1 Small 2 02:45" at bounding box center [737, 227] width 860 height 48
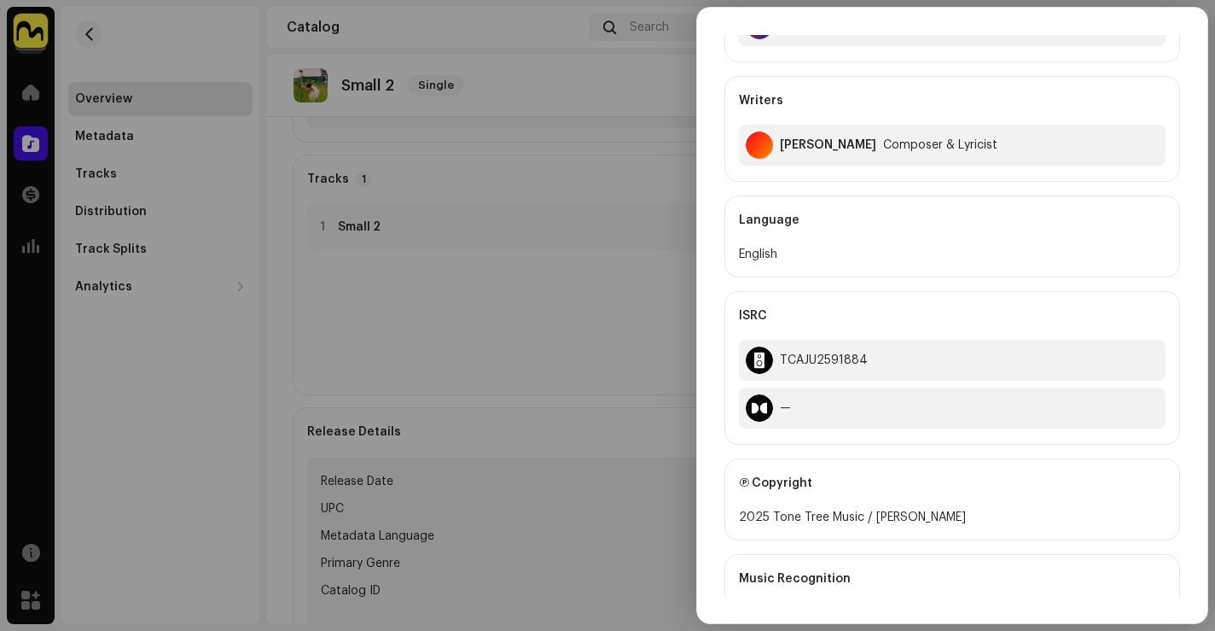
scroll to position [265, 0]
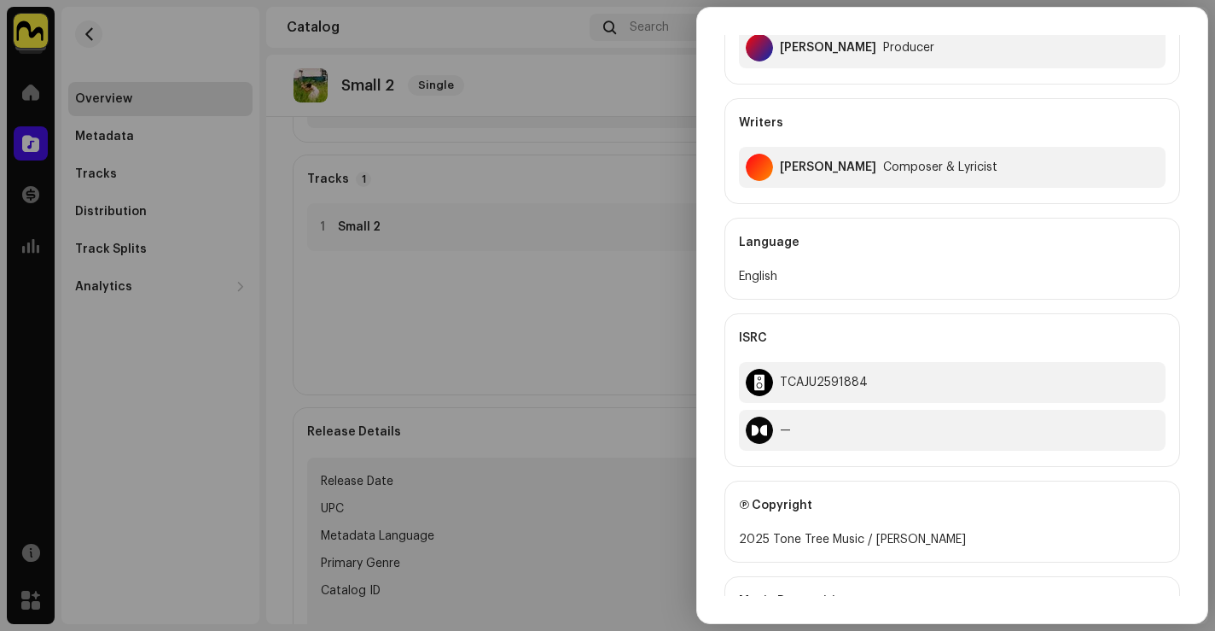
click at [81, 37] on div at bounding box center [607, 315] width 1215 height 631
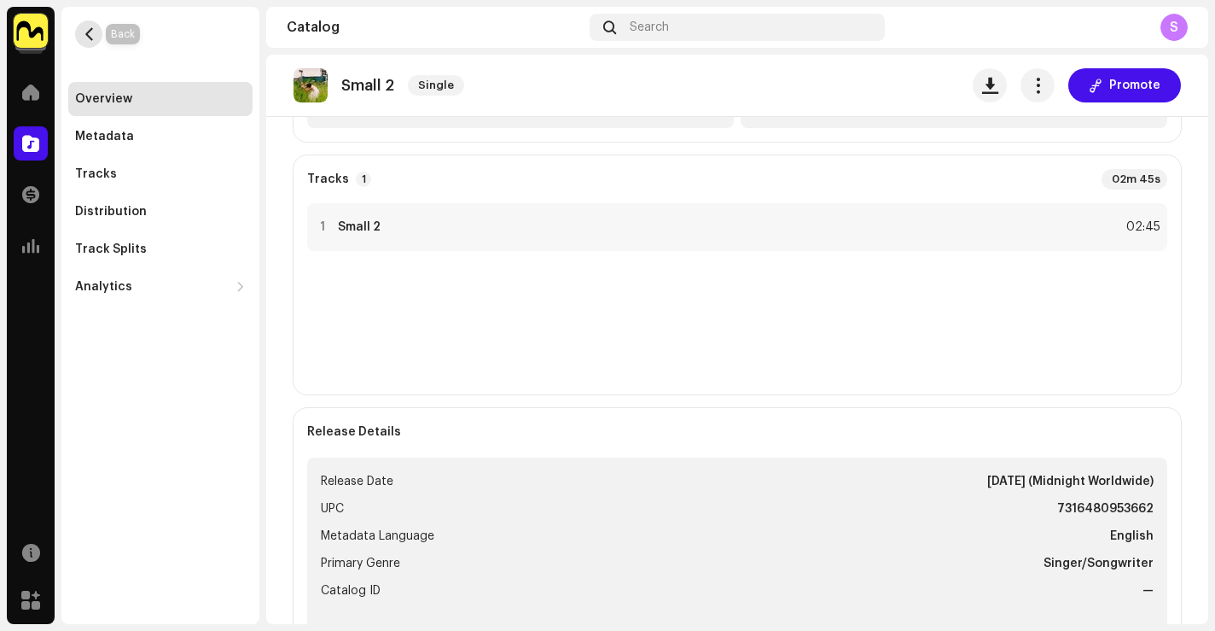
click at [90, 38] on span "button" at bounding box center [89, 34] width 13 height 14
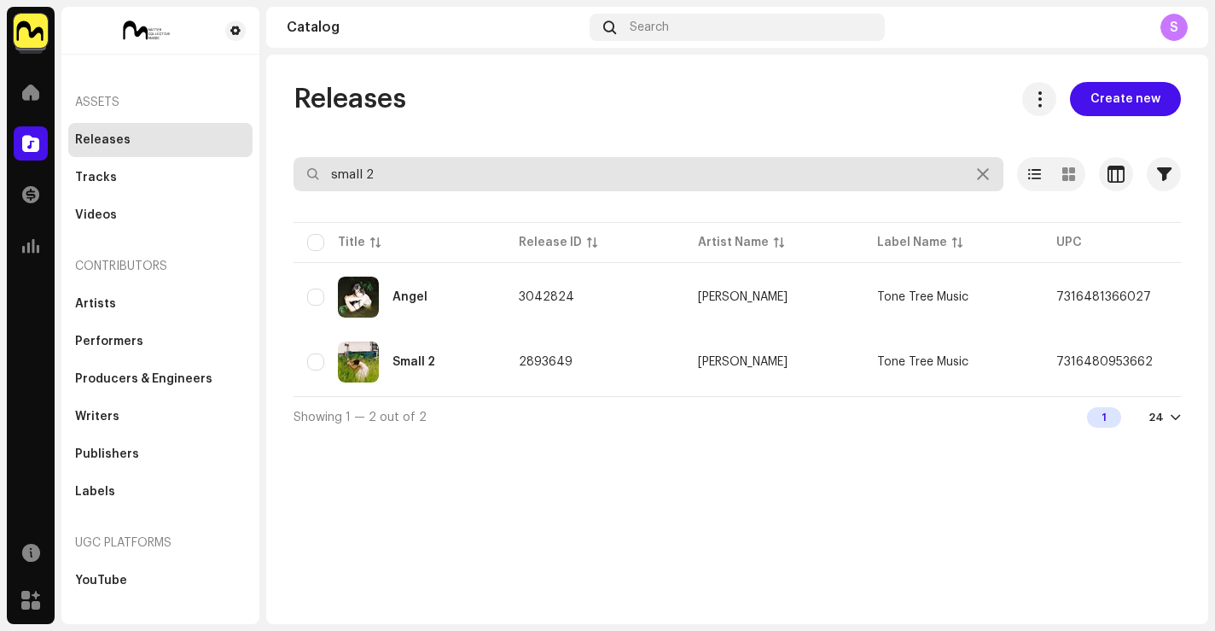
drag, startPoint x: 347, startPoint y: 166, endPoint x: 293, endPoint y: 150, distance: 57.0
click at [294, 156] on div "Releases Create new small 2 Selected 0 Options Filters Distribution status Neve…" at bounding box center [737, 259] width 942 height 355
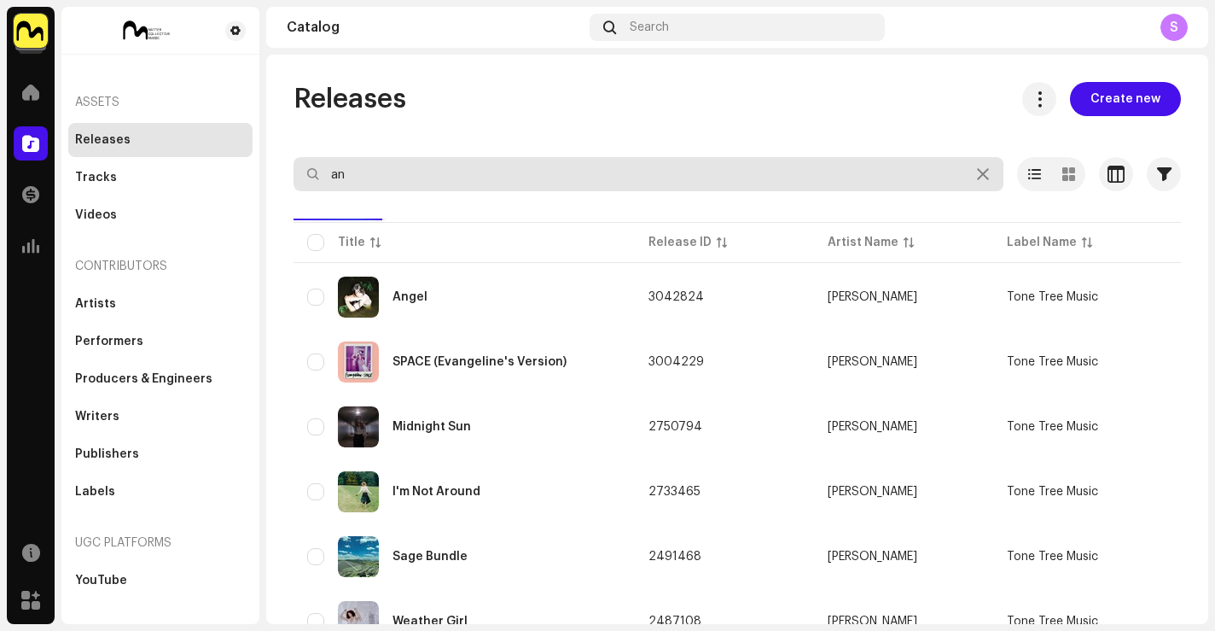
type input "a"
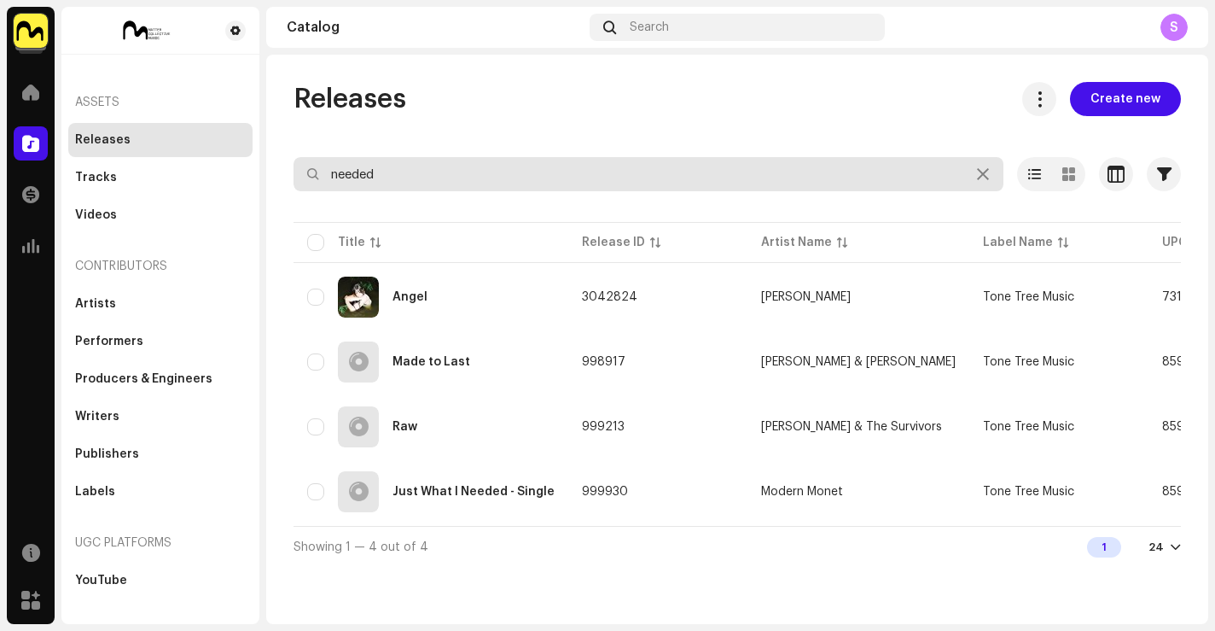
drag, startPoint x: 408, startPoint y: 175, endPoint x: 254, endPoint y: 165, distance: 154.0
click at [254, 165] on div "Tone Tree Music Home Catalog Transactions Analytics Resources Marketplace Asset…" at bounding box center [607, 315] width 1215 height 631
type input "cair paravel"
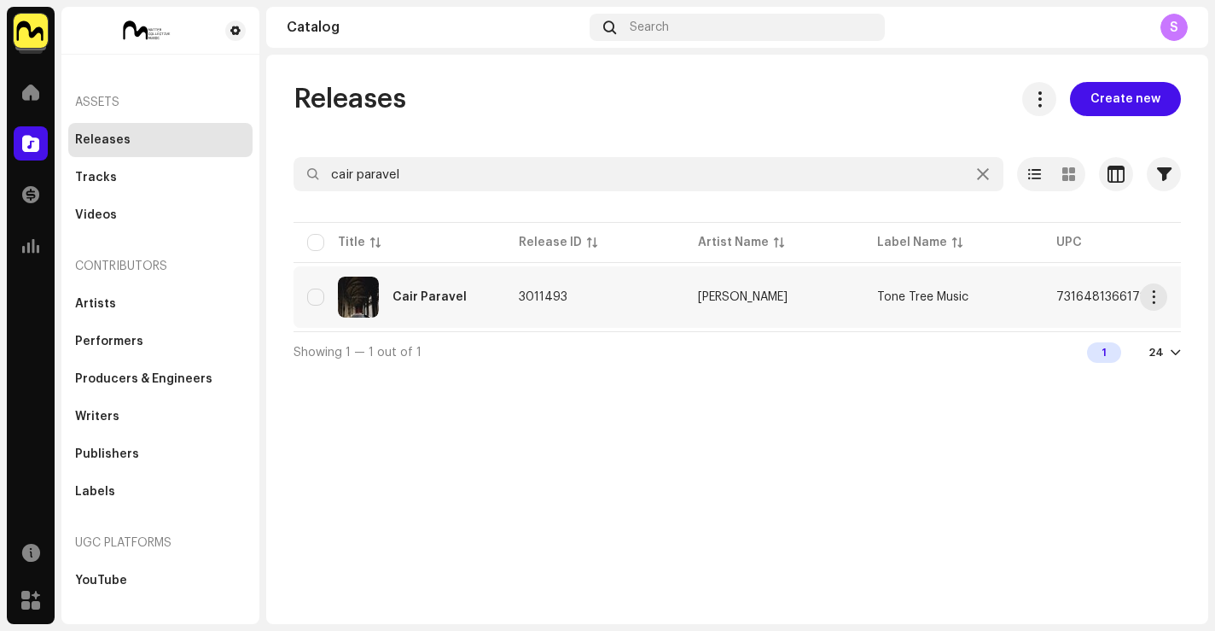
click at [487, 313] on div "Cair Paravel" at bounding box center [399, 297] width 184 height 41
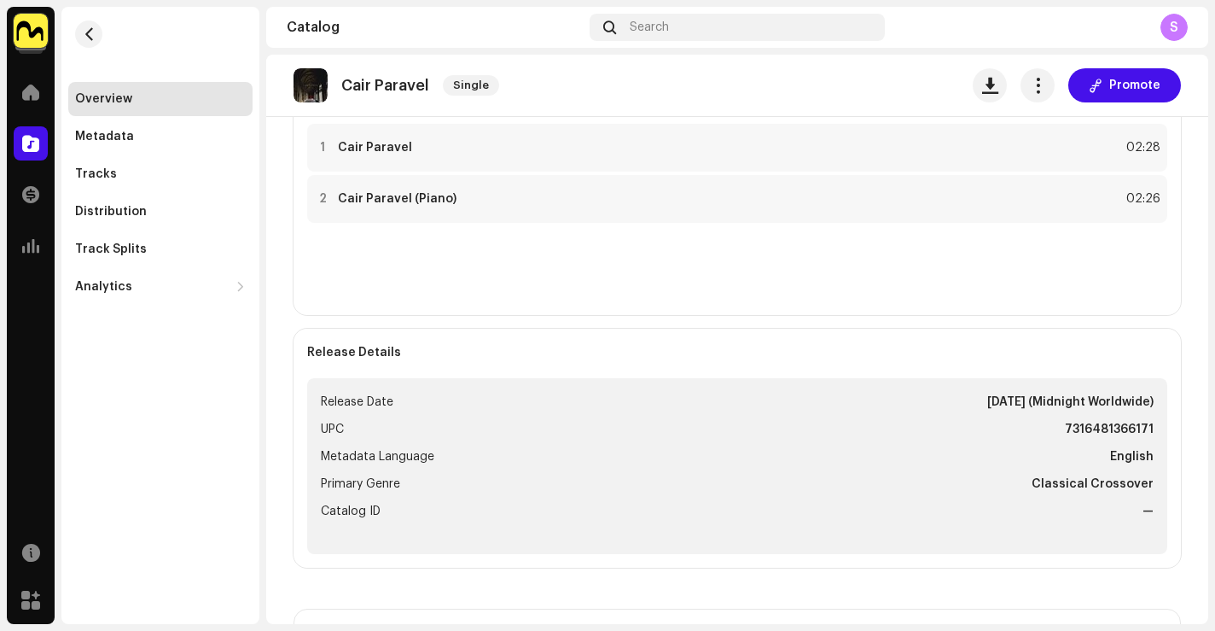
scroll to position [434, 0]
click at [504, 143] on re-o-release-hero "Cair Paravel Single Promote Cair Paravel Single Gideon Matthew Tone Tree Music …" at bounding box center [737, 123] width 942 height 137
click at [388, 148] on re-o-release-hero "Cair Paravel Single Promote Cair Paravel Single Gideon Matthew Tone Tree Music …" at bounding box center [737, 123] width 942 height 137
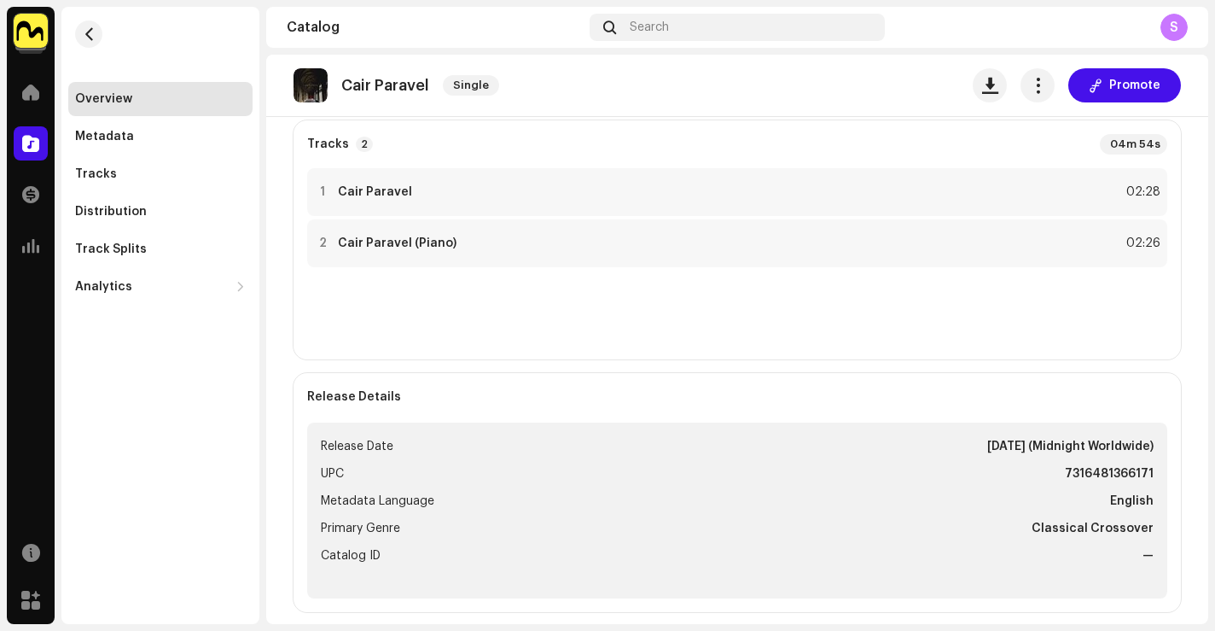
scroll to position [307, 0]
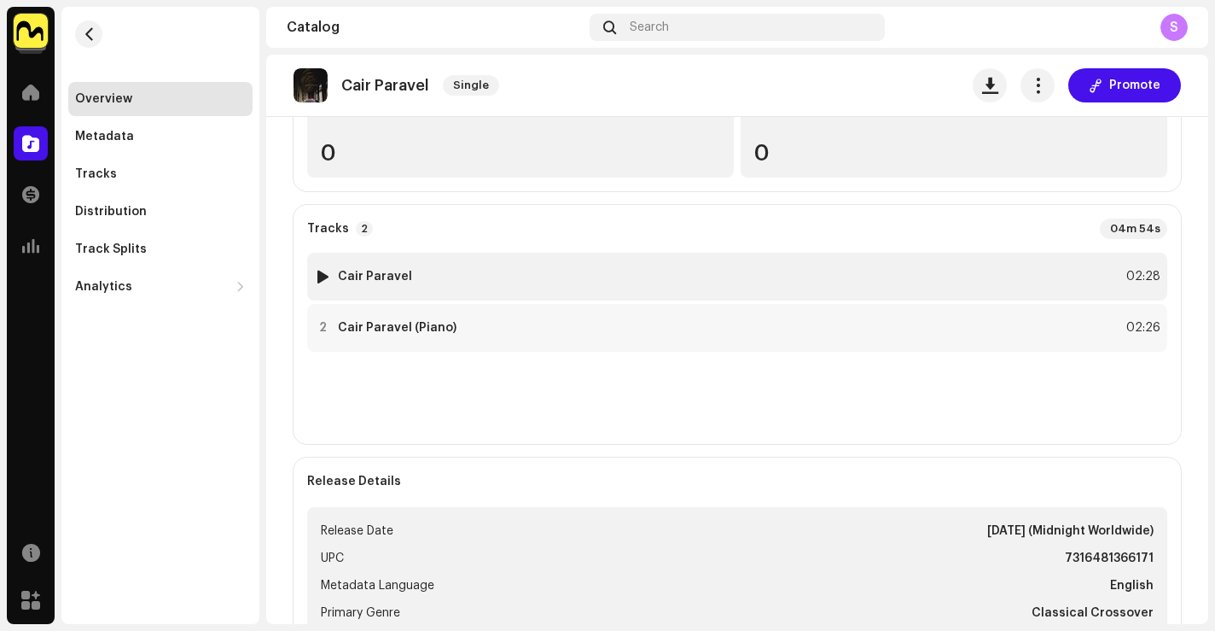
click at [471, 288] on div "1 Cair Paravel 02:28" at bounding box center [737, 277] width 860 height 48
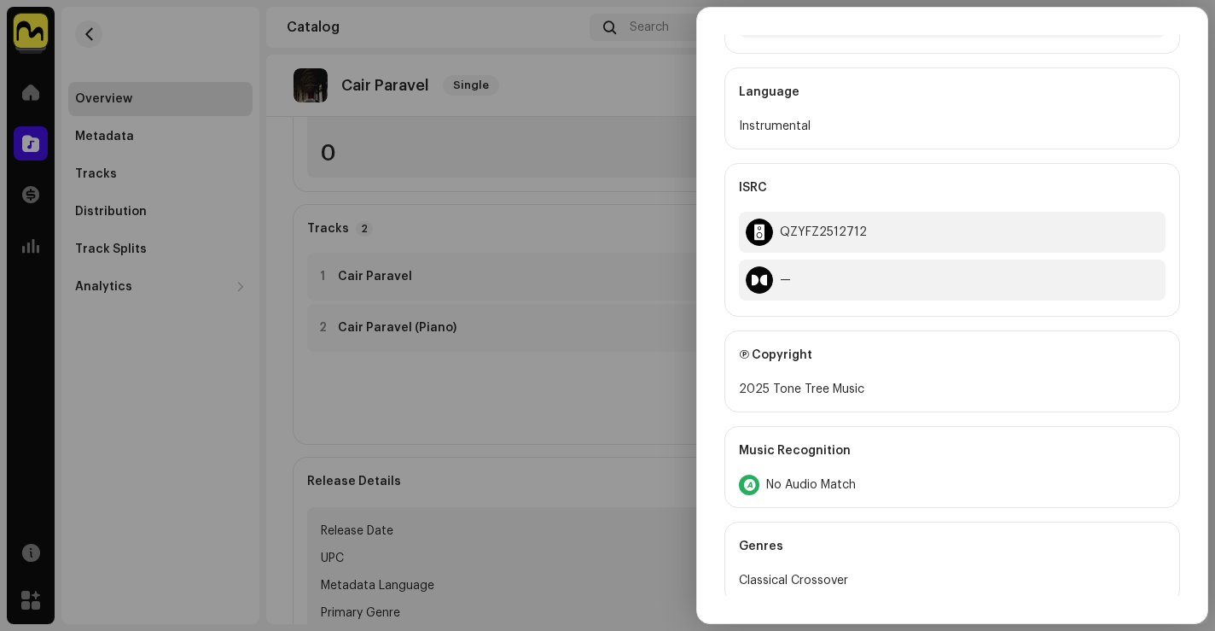
scroll to position [542, 0]
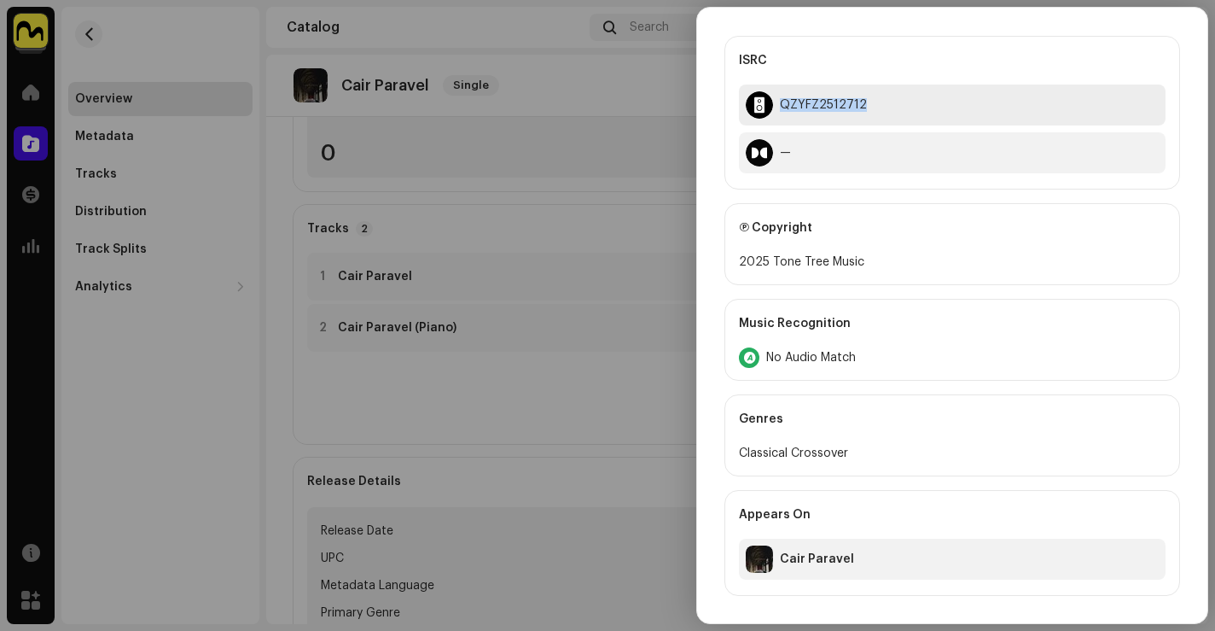
drag, startPoint x: 863, startPoint y: 108, endPoint x: 780, endPoint y: 108, distance: 82.8
click at [780, 108] on div "QZYFZ2512712" at bounding box center [952, 105] width 427 height 41
copy div "QZYFZ2512712"
drag, startPoint x: 498, startPoint y: 411, endPoint x: 487, endPoint y: 408, distance: 12.2
click at [499, 410] on div at bounding box center [607, 315] width 1215 height 631
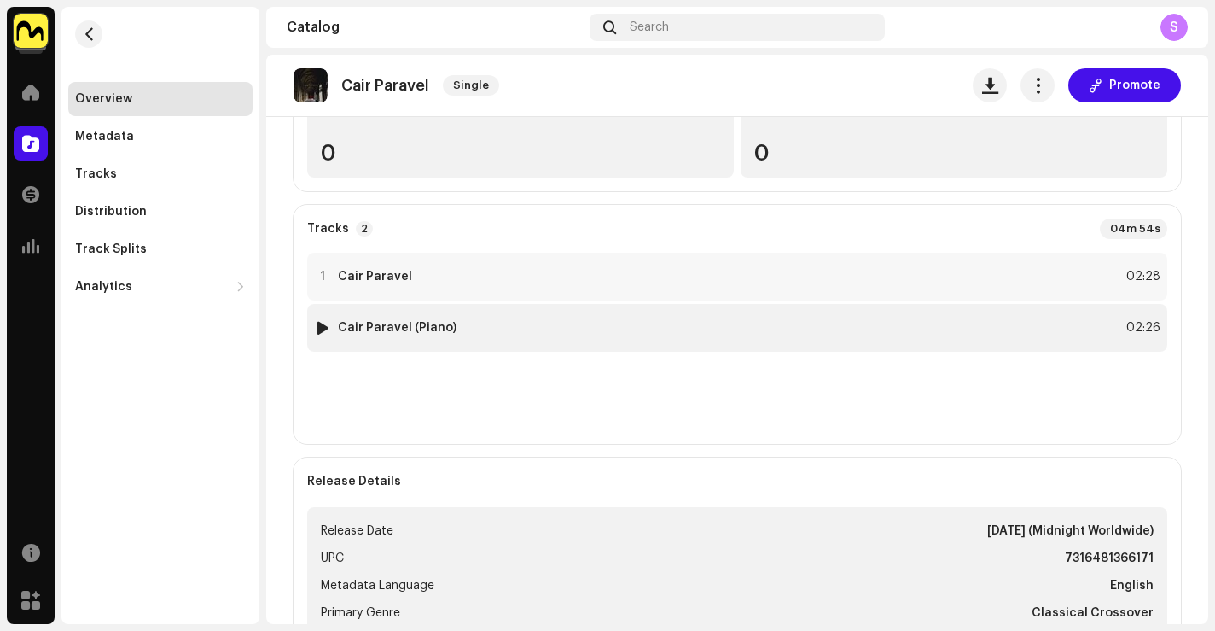
click at [480, 334] on div "2 Cair Paravel (Piano) 02:26" at bounding box center [737, 328] width 860 height 48
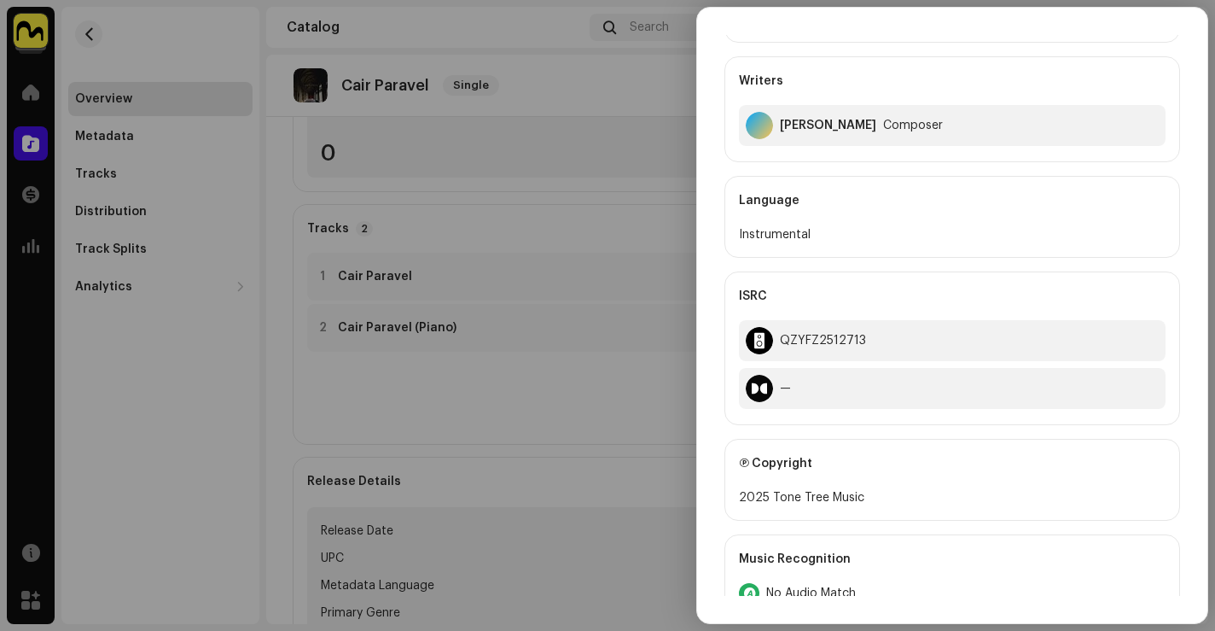
scroll to position [361, 0]
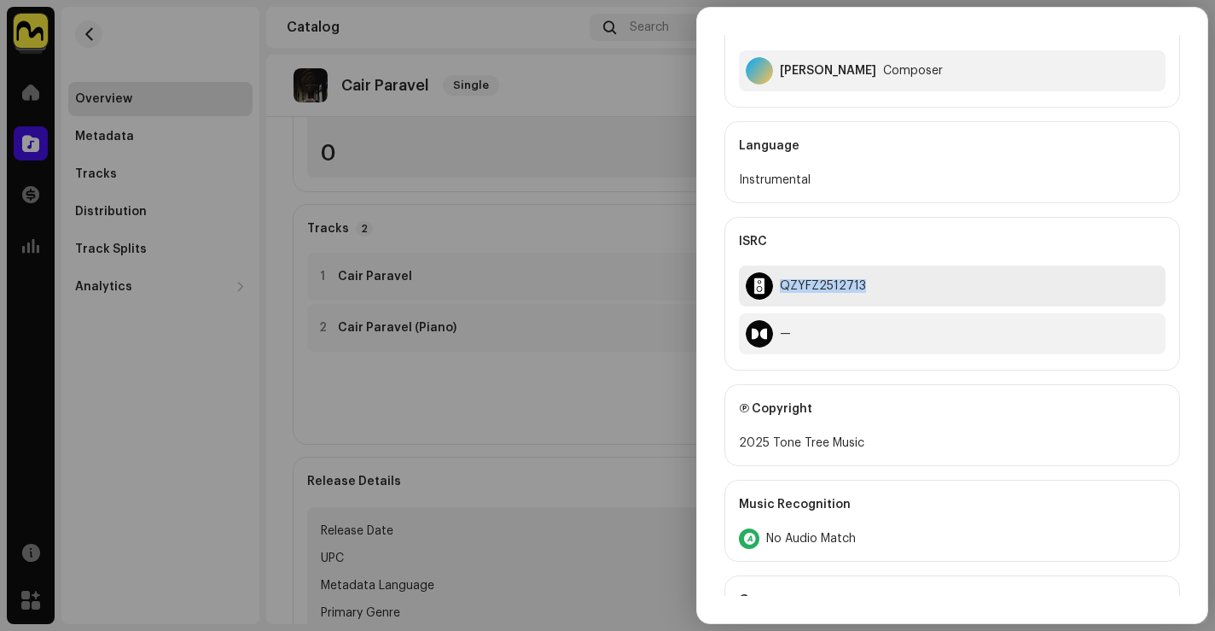
drag, startPoint x: 860, startPoint y: 285, endPoint x: 765, endPoint y: 279, distance: 95.8
click at [765, 279] on div "QZYFZ2512713" at bounding box center [952, 285] width 427 height 41
copy div "QZYFZ2512713"
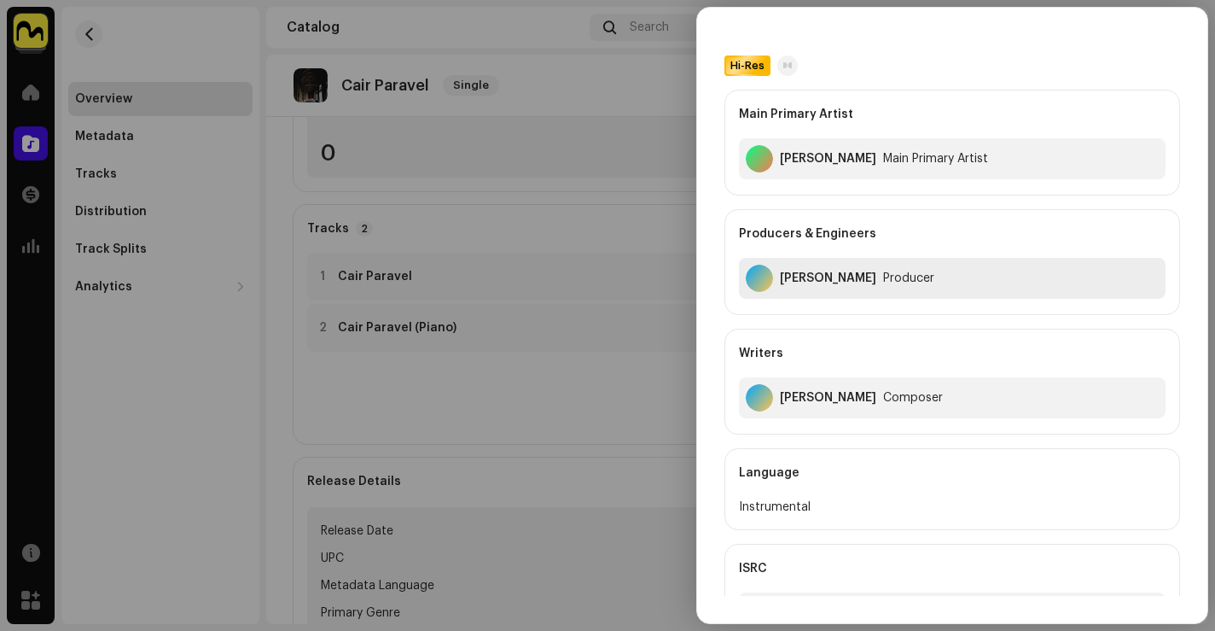
scroll to position [0, 0]
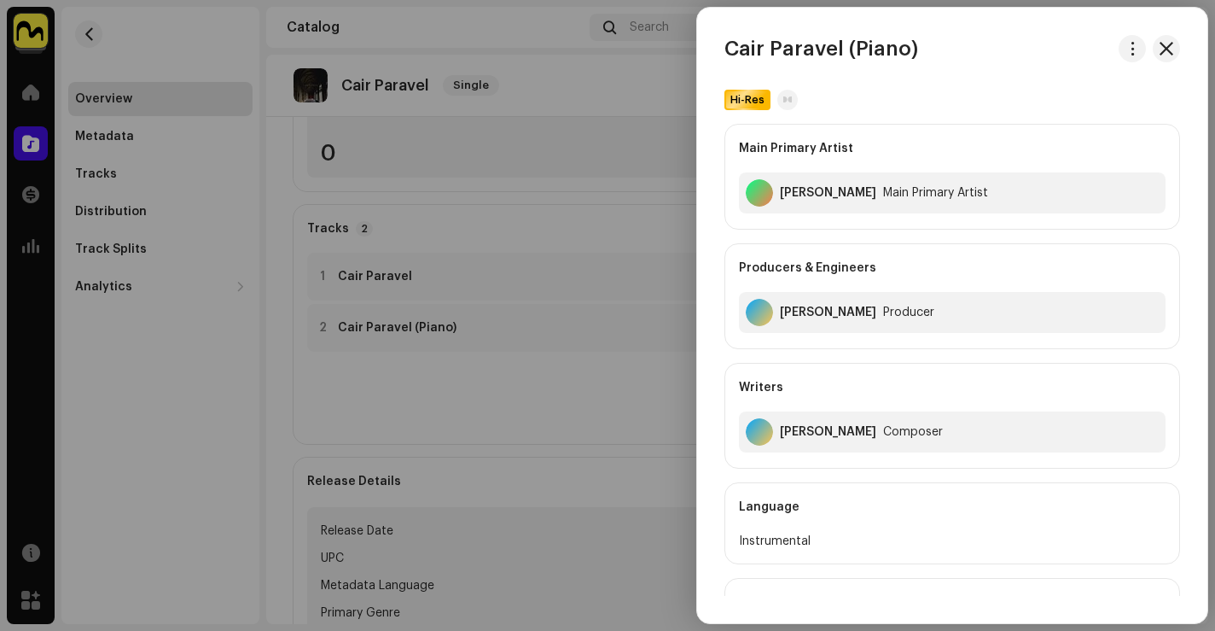
click at [363, 182] on div at bounding box center [607, 315] width 1215 height 631
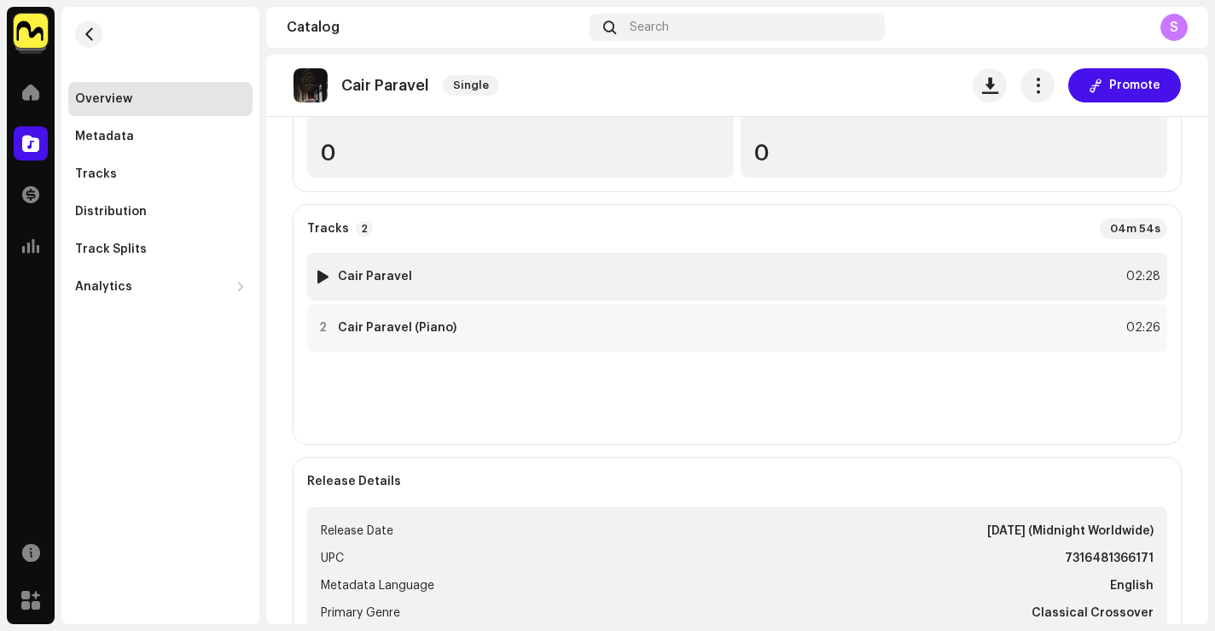
click at [437, 279] on div "1 Cair Paravel 02:28" at bounding box center [737, 277] width 860 height 48
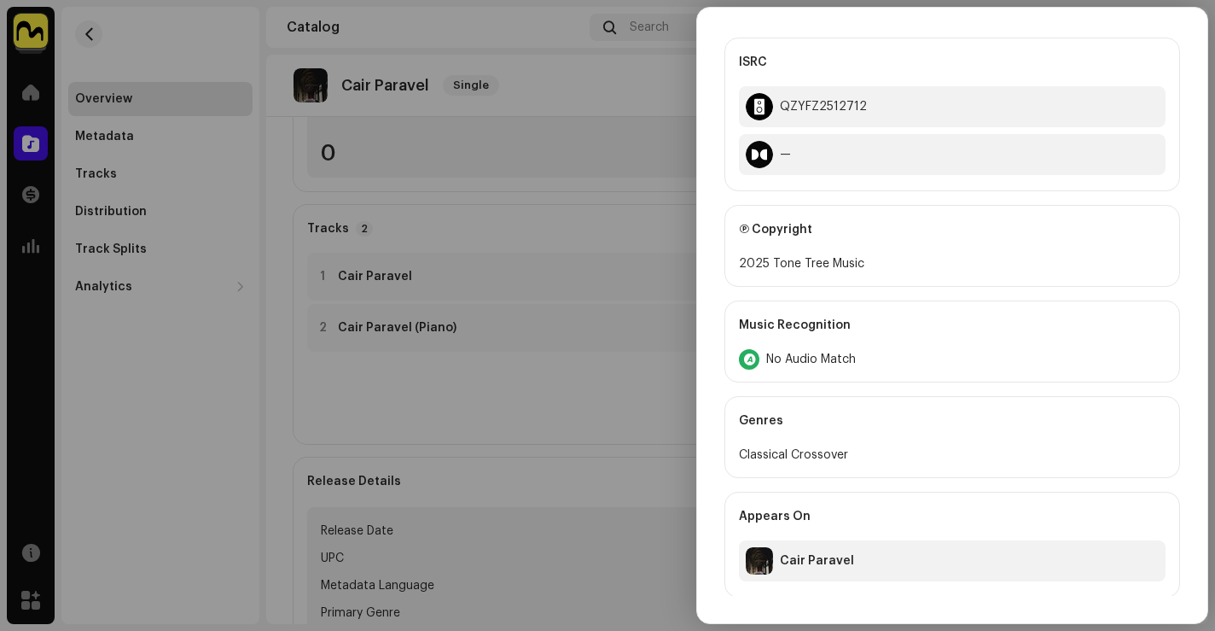
scroll to position [542, 0]
drag, startPoint x: 547, startPoint y: 242, endPoint x: 430, endPoint y: 223, distance: 118.4
click at [548, 242] on div at bounding box center [607, 315] width 1215 height 631
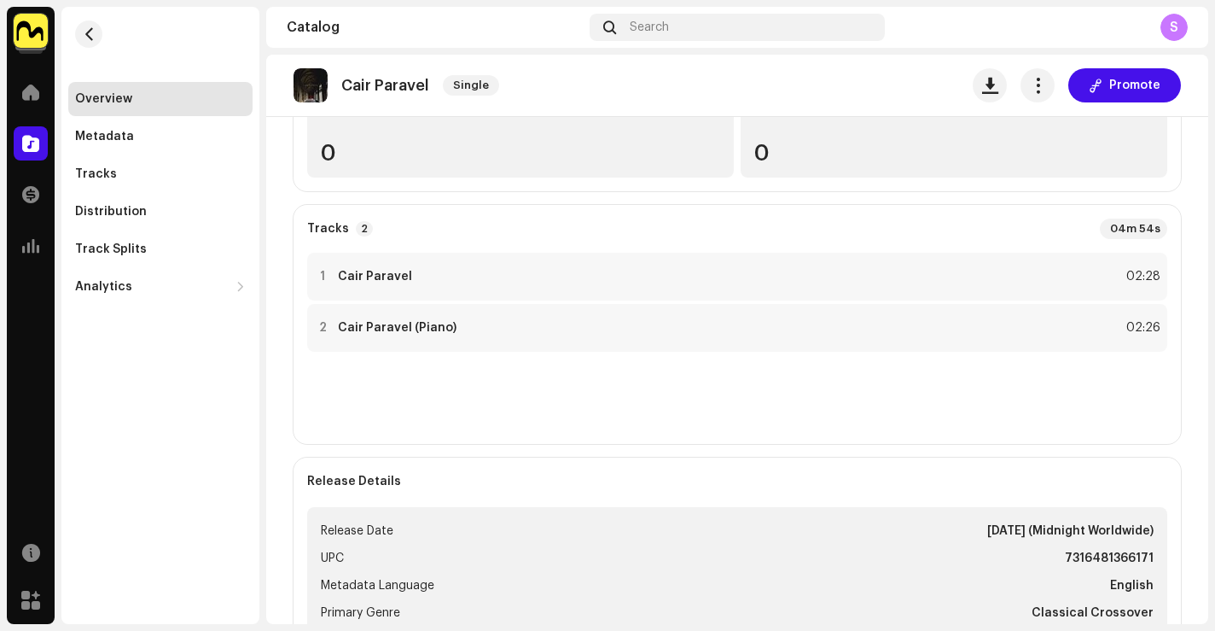
click at [70, 40] on re-m-nav-back at bounding box center [88, 44] width 41 height 75
click at [85, 33] on span "button" at bounding box center [89, 34] width 13 height 14
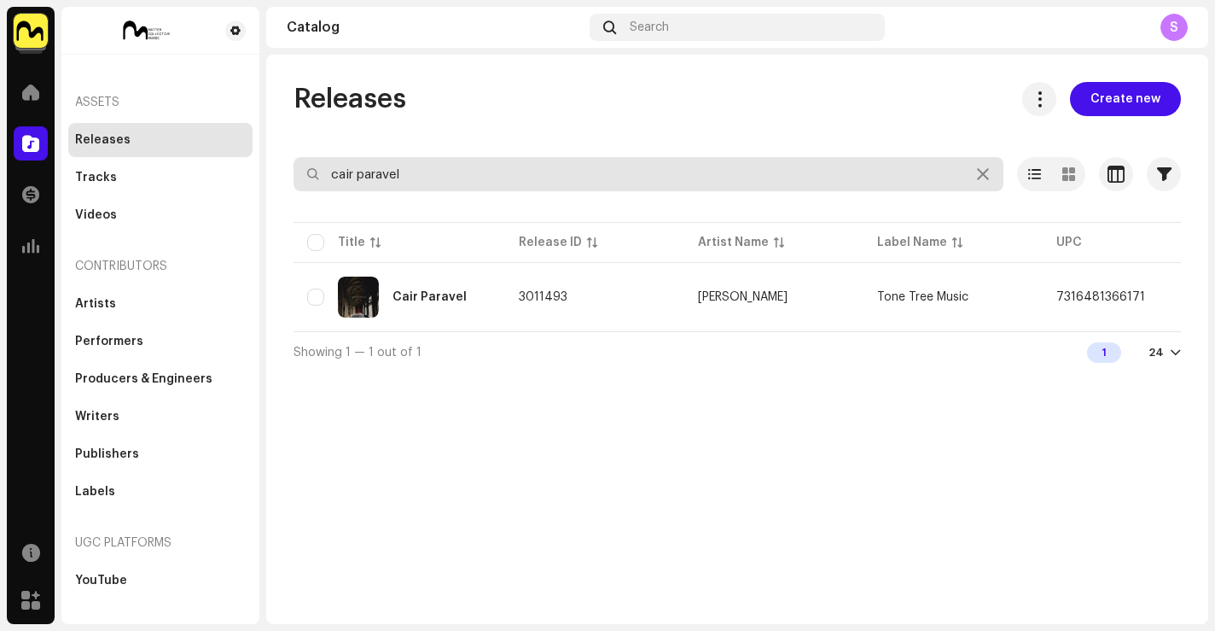
drag, startPoint x: 419, startPoint y: 175, endPoint x: 224, endPoint y: 129, distance: 200.0
click at [237, 132] on div "Tone Tree Music Home Catalog Transactions Analytics Resources Marketplace Asset…" at bounding box center [607, 315] width 1215 height 631
type input "still the one"
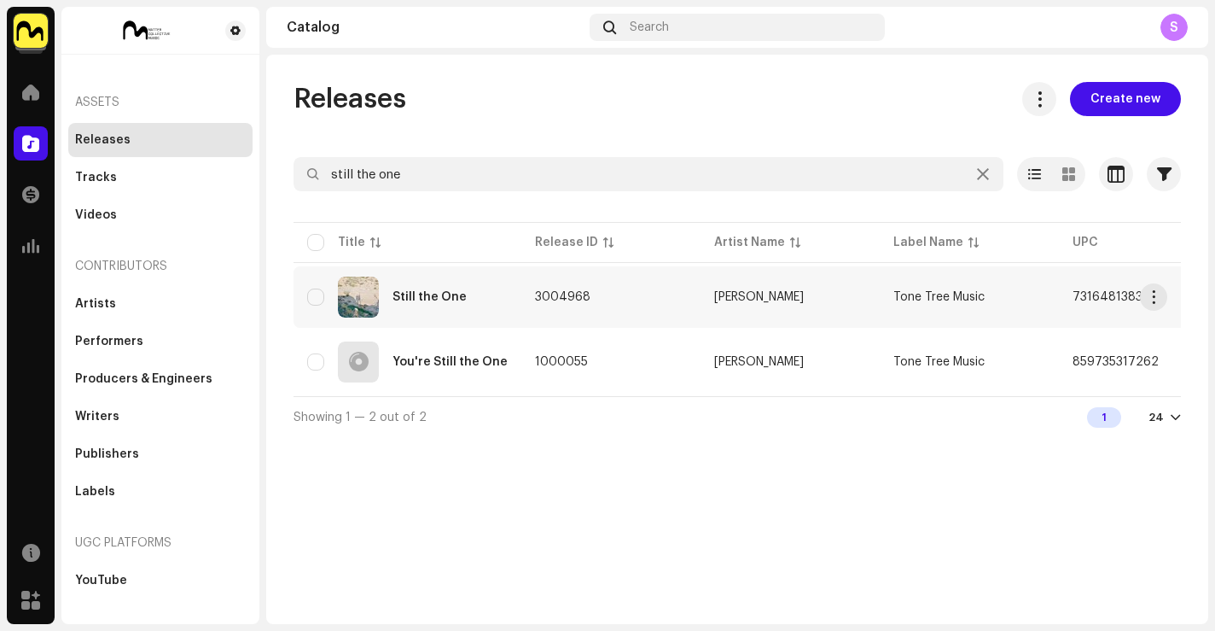
click at [586, 315] on td "3004968" at bounding box center [611, 296] width 179 height 61
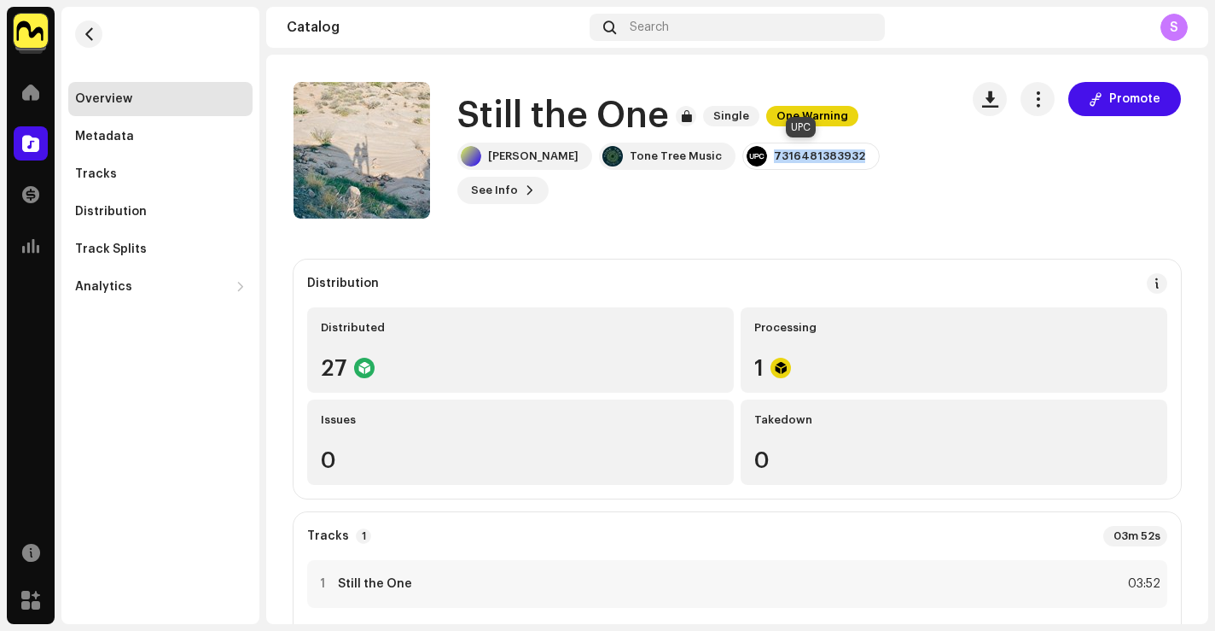
drag, startPoint x: 855, startPoint y: 157, endPoint x: 770, endPoint y: 161, distance: 85.5
click at [770, 161] on div "7316481383932" at bounding box center [811, 156] width 137 height 27
copy div "7316481383932"
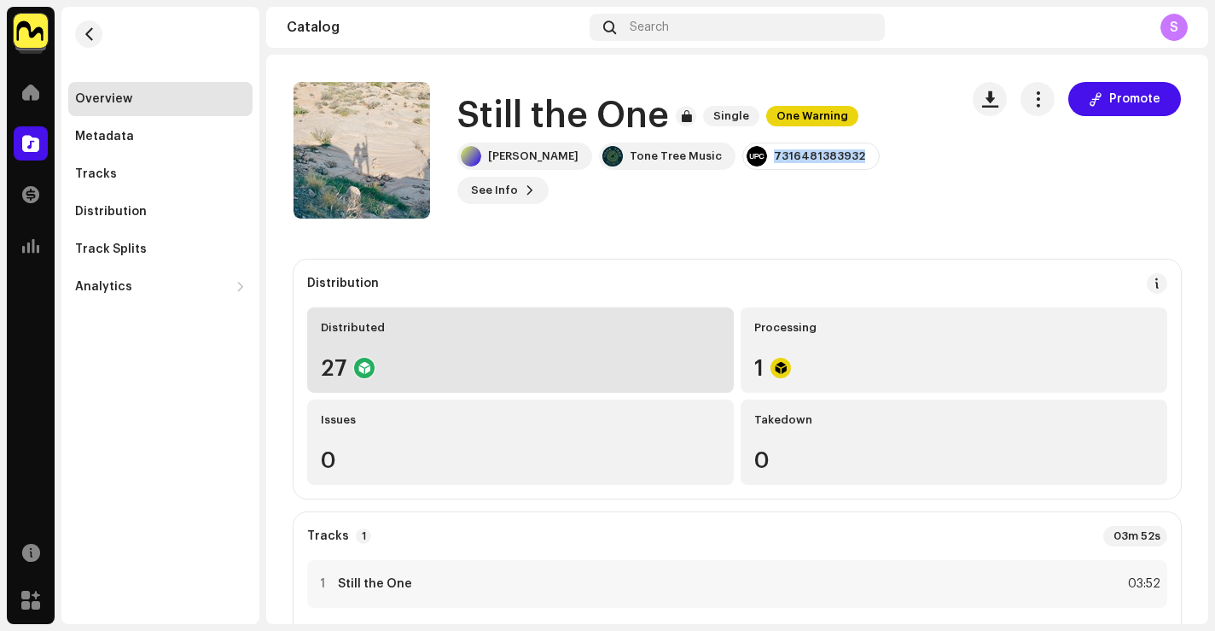
scroll to position [355, 0]
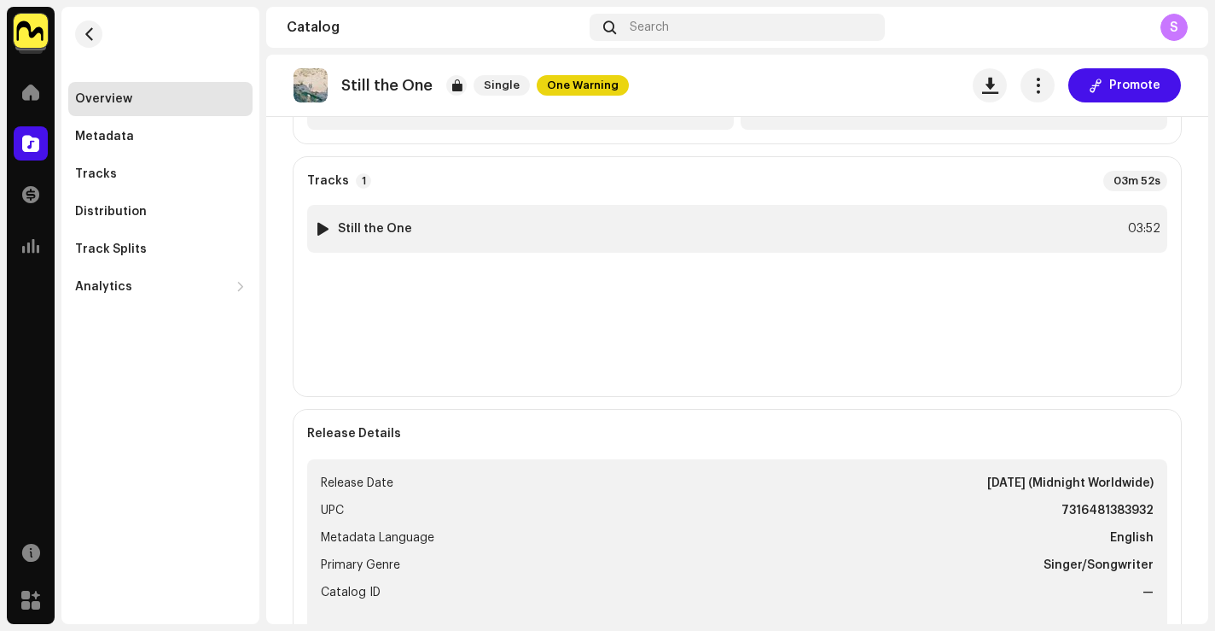
click at [524, 233] on div "1 Still the One 03:52" at bounding box center [737, 229] width 860 height 48
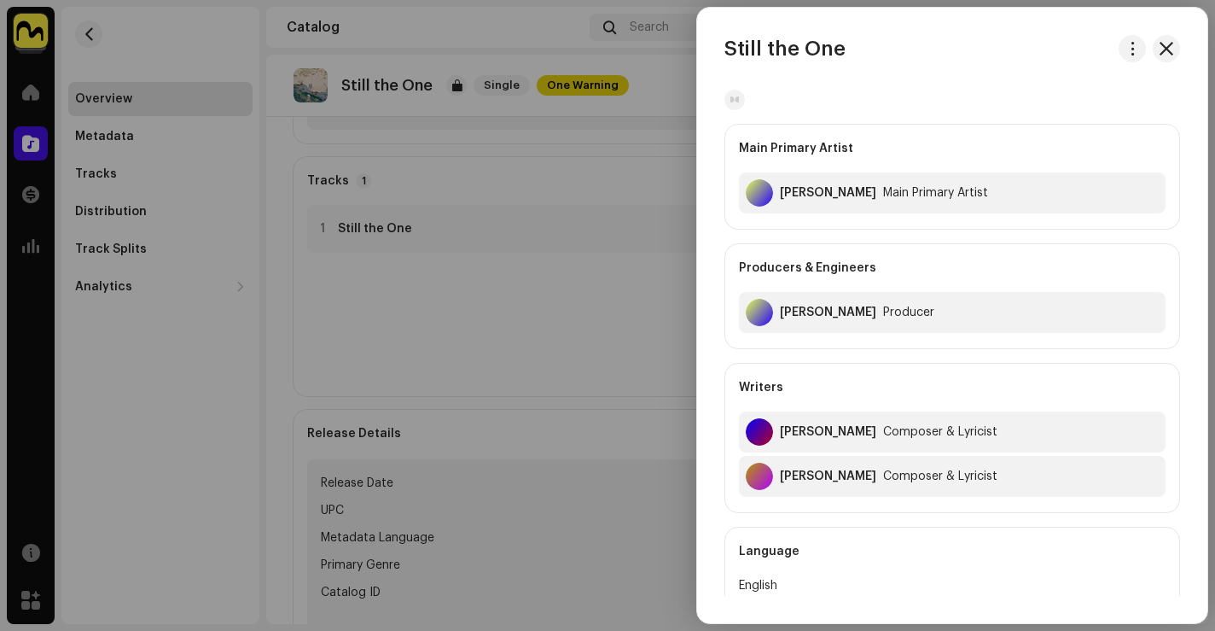
scroll to position [333, 0]
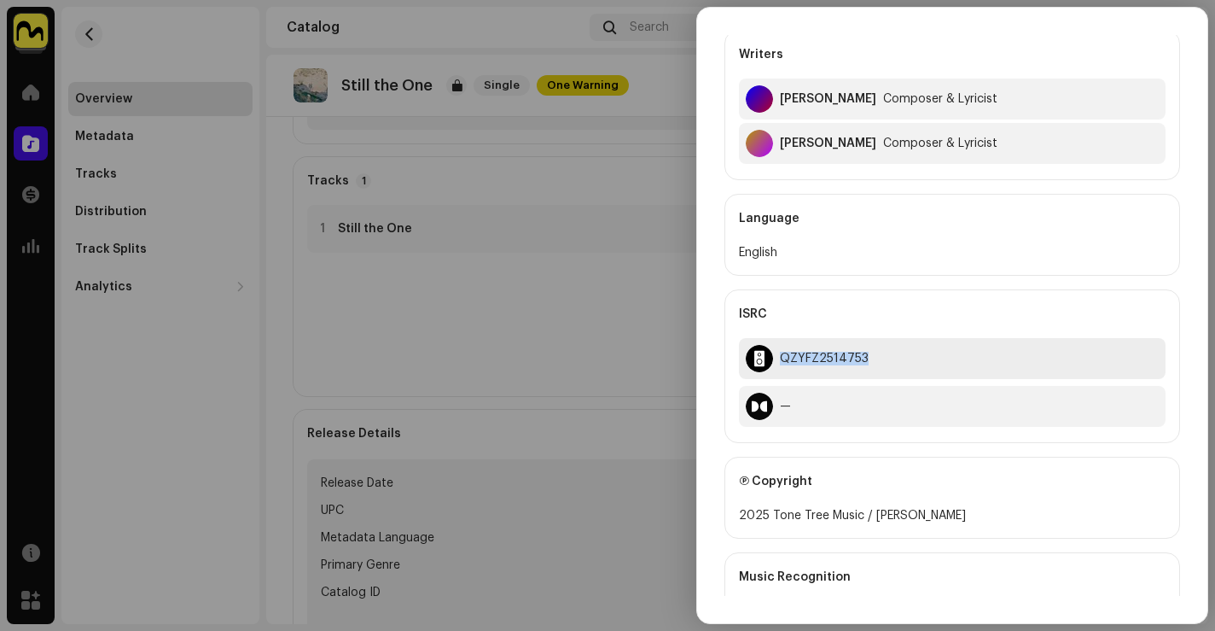
drag, startPoint x: 854, startPoint y: 361, endPoint x: 775, endPoint y: 360, distance: 78.5
click at [775, 360] on div "QZYFZ2514753" at bounding box center [952, 358] width 427 height 41
copy div "QZYFZ2514753"
click at [586, 279] on div at bounding box center [607, 315] width 1215 height 631
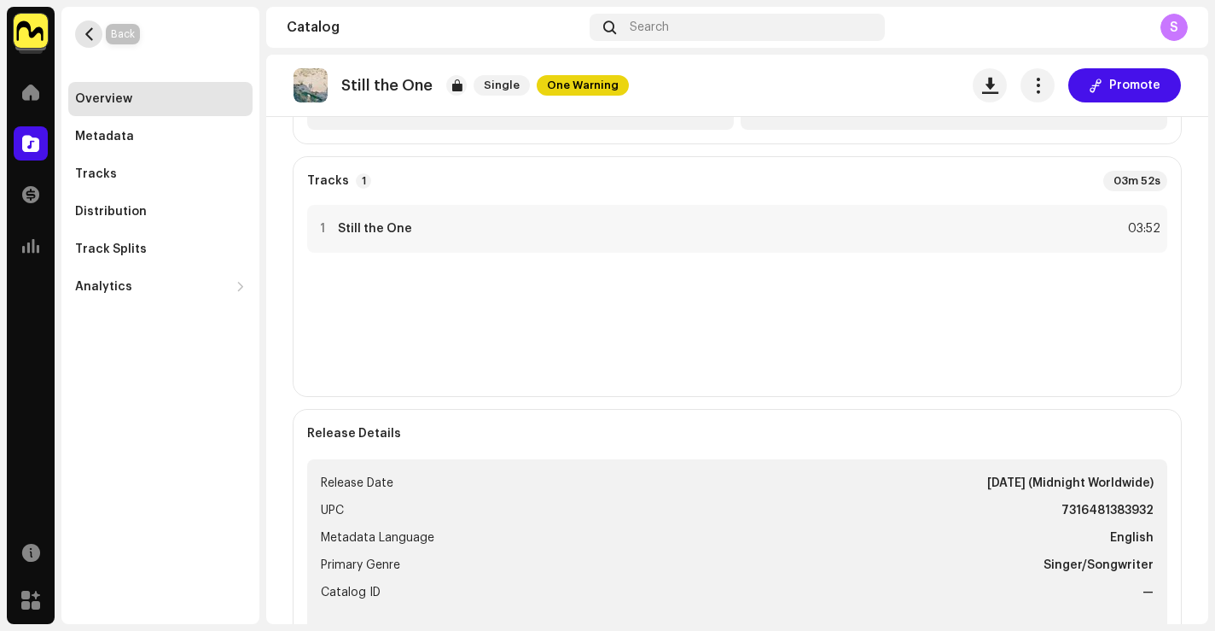
click at [96, 38] on button "button" at bounding box center [88, 33] width 27 height 27
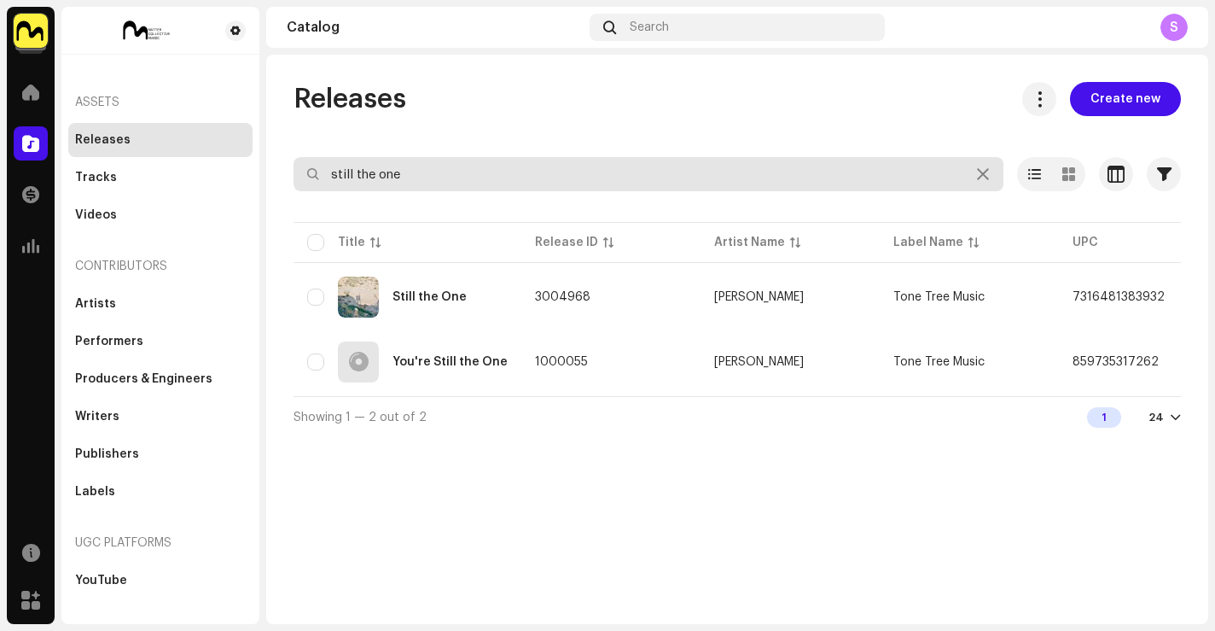
drag, startPoint x: 386, startPoint y: 163, endPoint x: 219, endPoint y: 115, distance: 174.0
click at [219, 115] on div "Tone Tree Music Home Catalog Transactions Analytics Resources Marketplace Asset…" at bounding box center [607, 315] width 1215 height 631
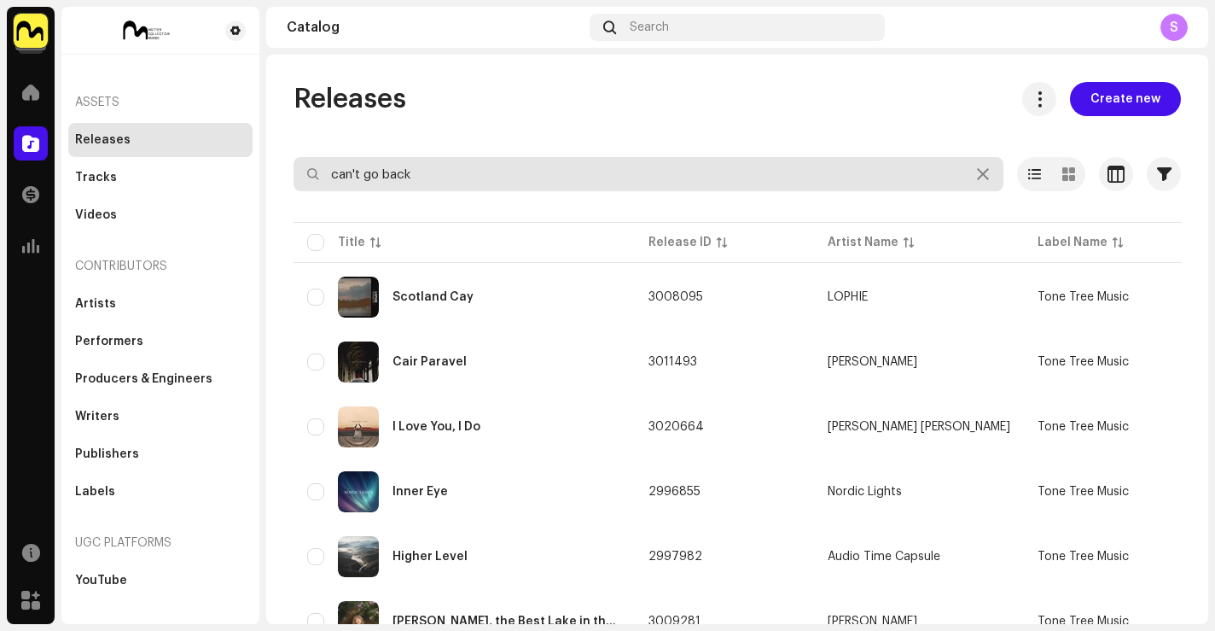
type input "can't go back"
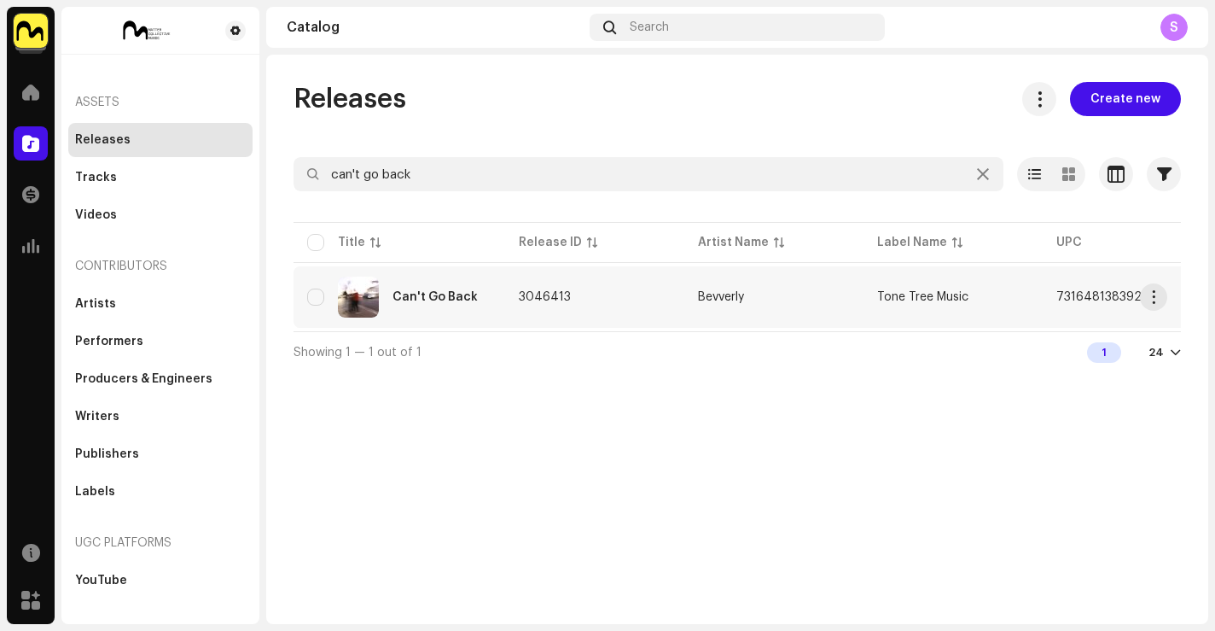
click at [434, 285] on div "Can't Go Back" at bounding box center [399, 297] width 184 height 41
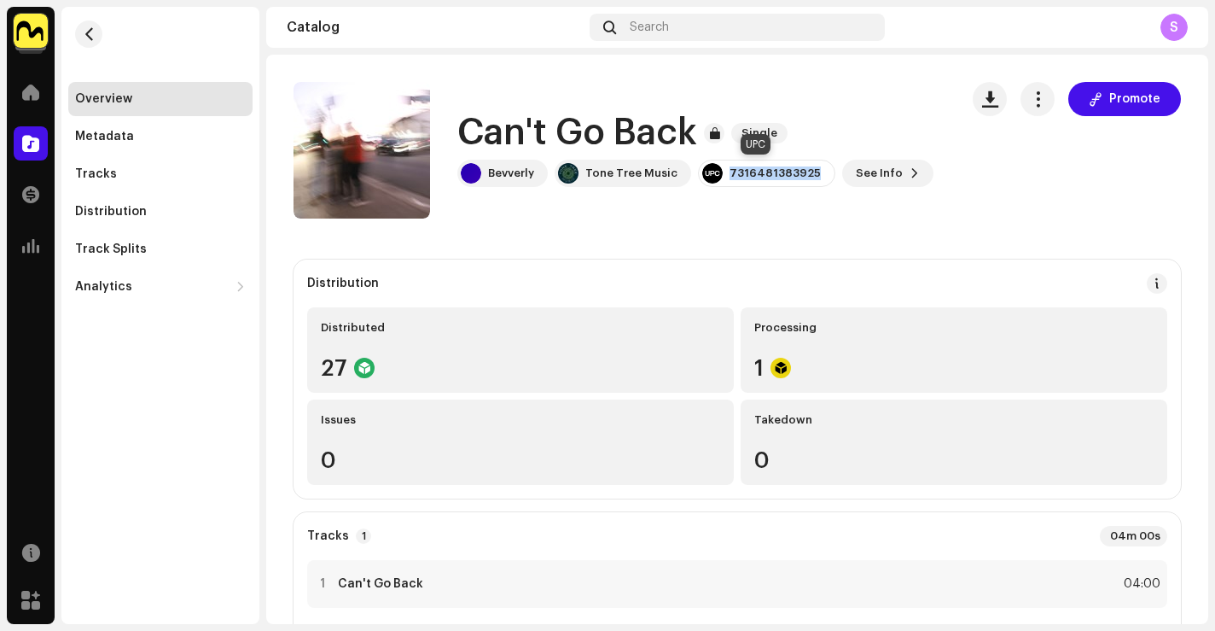
drag, startPoint x: 809, startPoint y: 173, endPoint x: 724, endPoint y: 177, distance: 85.4
click at [724, 177] on div "7316481383925" at bounding box center [766, 173] width 137 height 27
copy div "7316481383925"
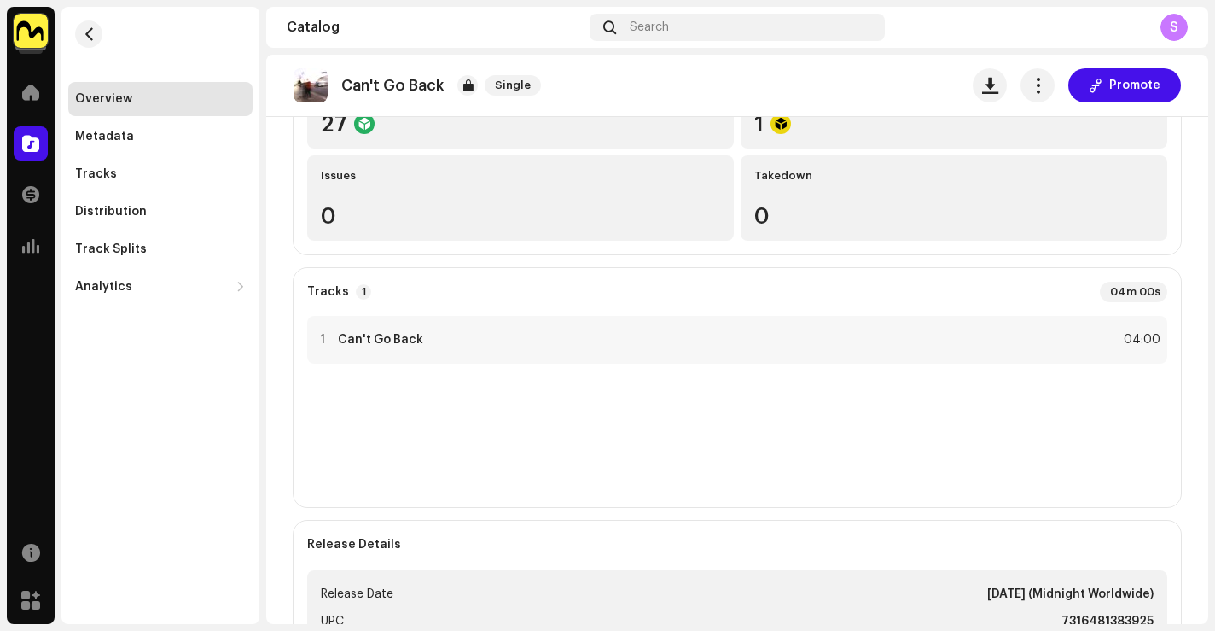
scroll to position [244, 0]
click at [594, 317] on div "1 Can't Go Back 04:00" at bounding box center [737, 340] width 860 height 48
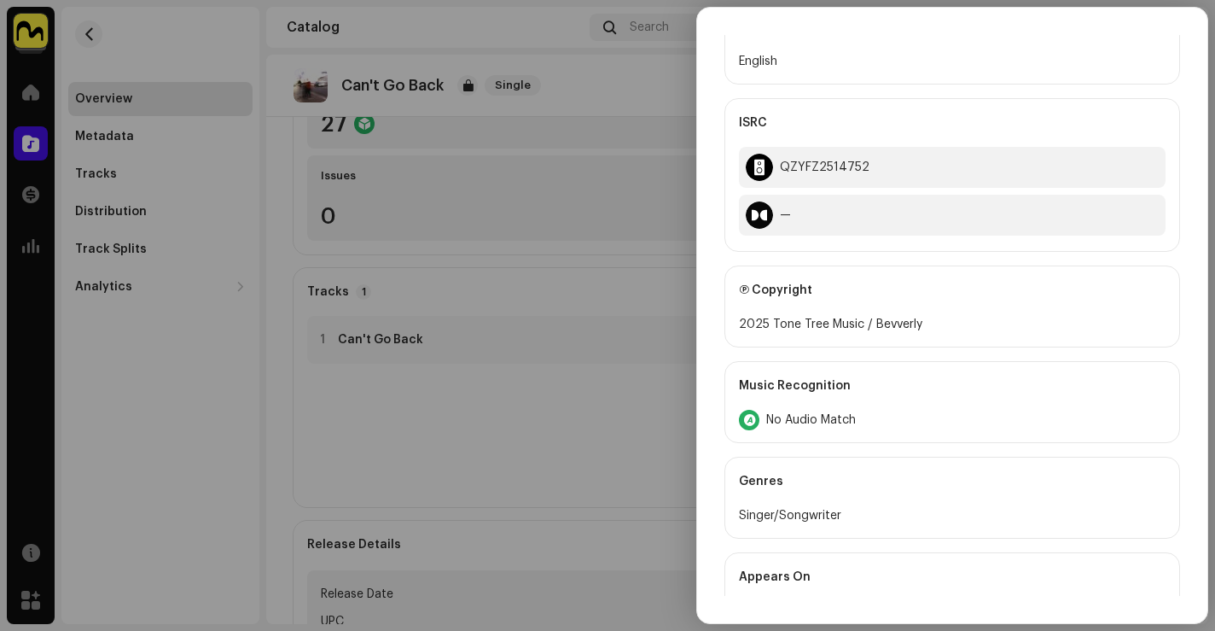
scroll to position [631, 0]
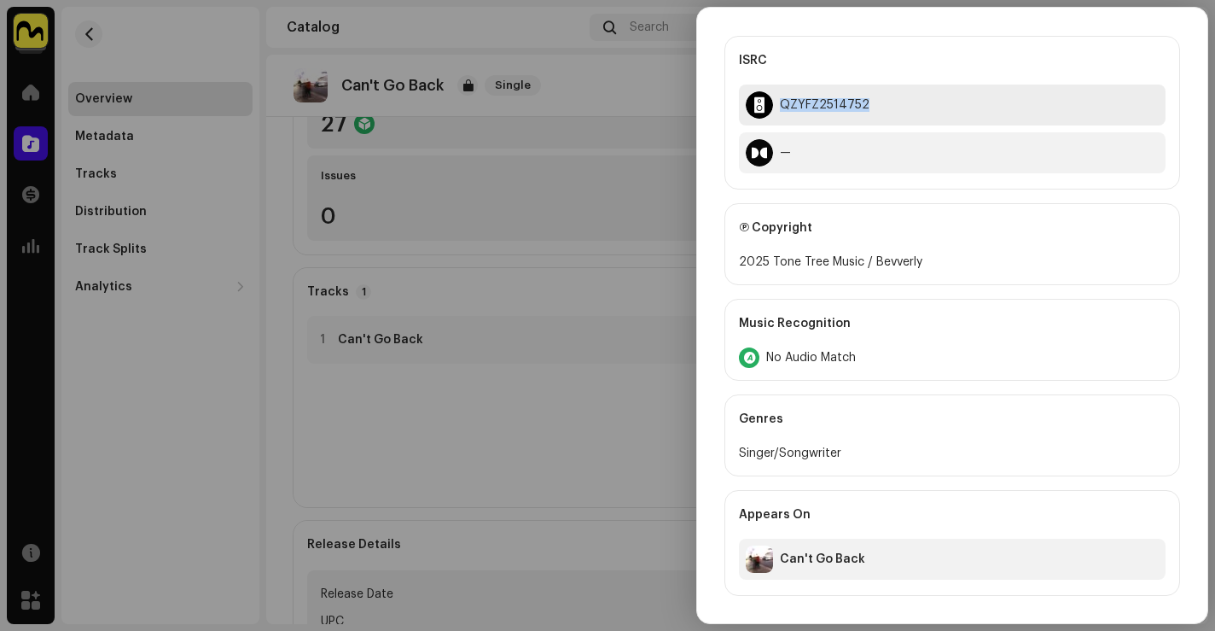
drag, startPoint x: 866, startPoint y: 106, endPoint x: 779, endPoint y: 105, distance: 87.1
click at [779, 105] on div "QZYFZ2514752" at bounding box center [952, 105] width 427 height 41
copy div "QZYFZ2514752"
drag, startPoint x: 589, startPoint y: 144, endPoint x: 376, endPoint y: 157, distance: 212.9
click at [589, 144] on div at bounding box center [607, 315] width 1215 height 631
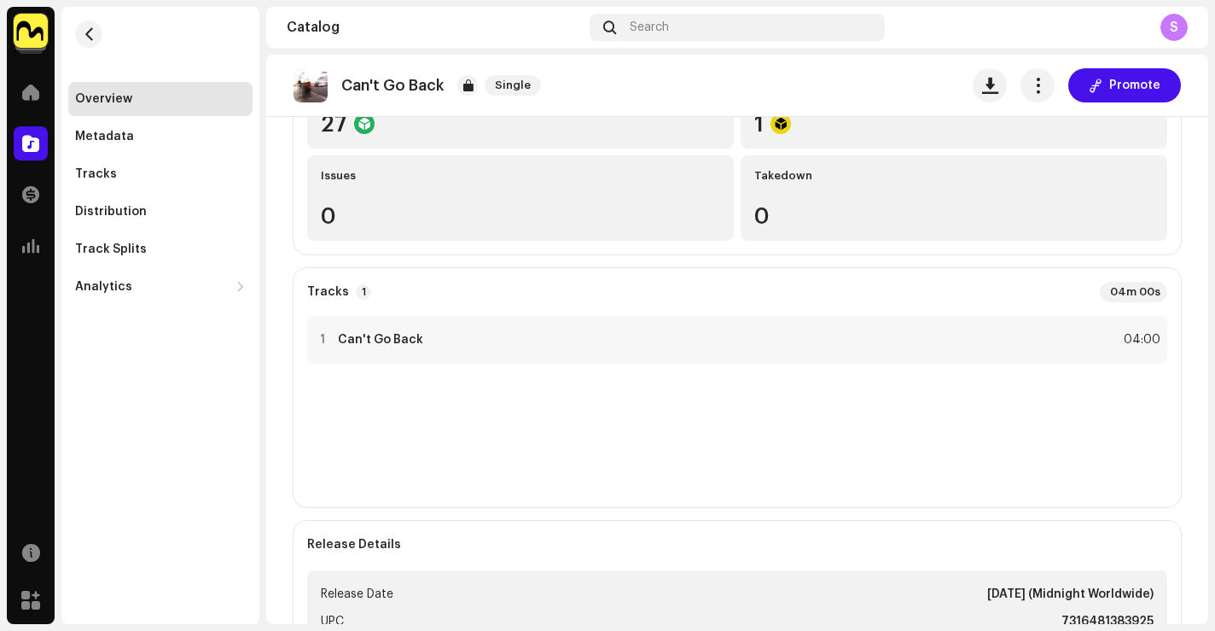
click at [79, 44] on re-m-nav-back at bounding box center [88, 44] width 41 height 75
click at [83, 35] on span "button" at bounding box center [89, 34] width 13 height 14
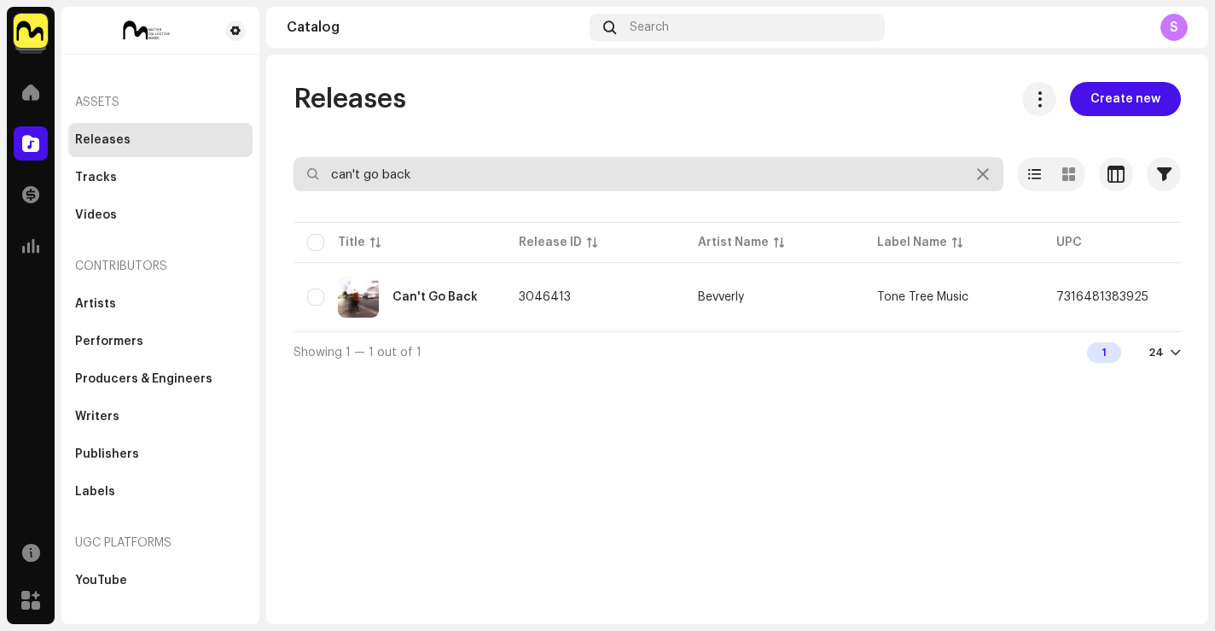
drag, startPoint x: 417, startPoint y: 176, endPoint x: 274, endPoint y: 150, distance: 144.8
click at [277, 150] on div "Releases Create new can't go back Selected 0 Options Filters Distribution statu…" at bounding box center [737, 227] width 942 height 290
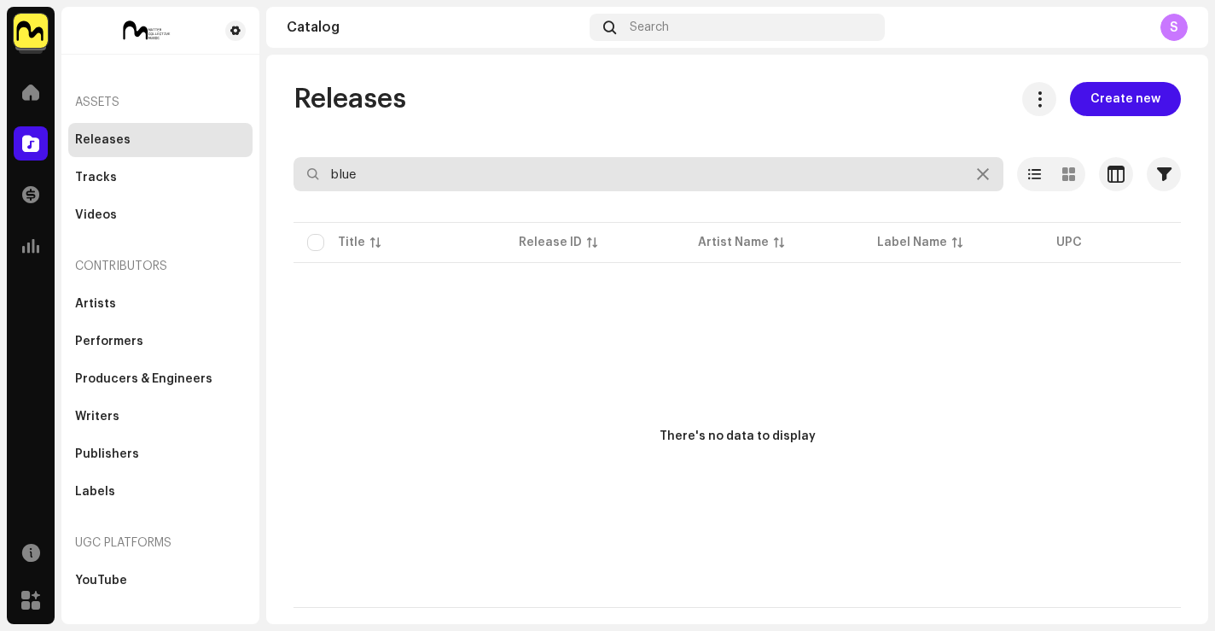
type input "blue"
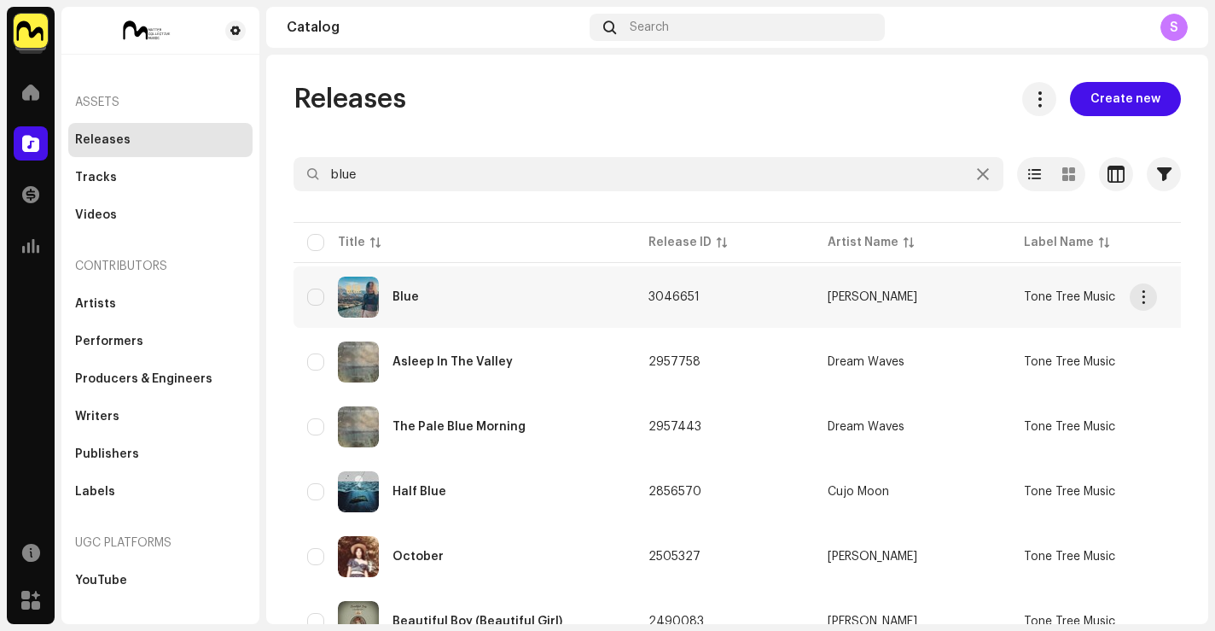
click at [354, 300] on img at bounding box center [358, 297] width 41 height 41
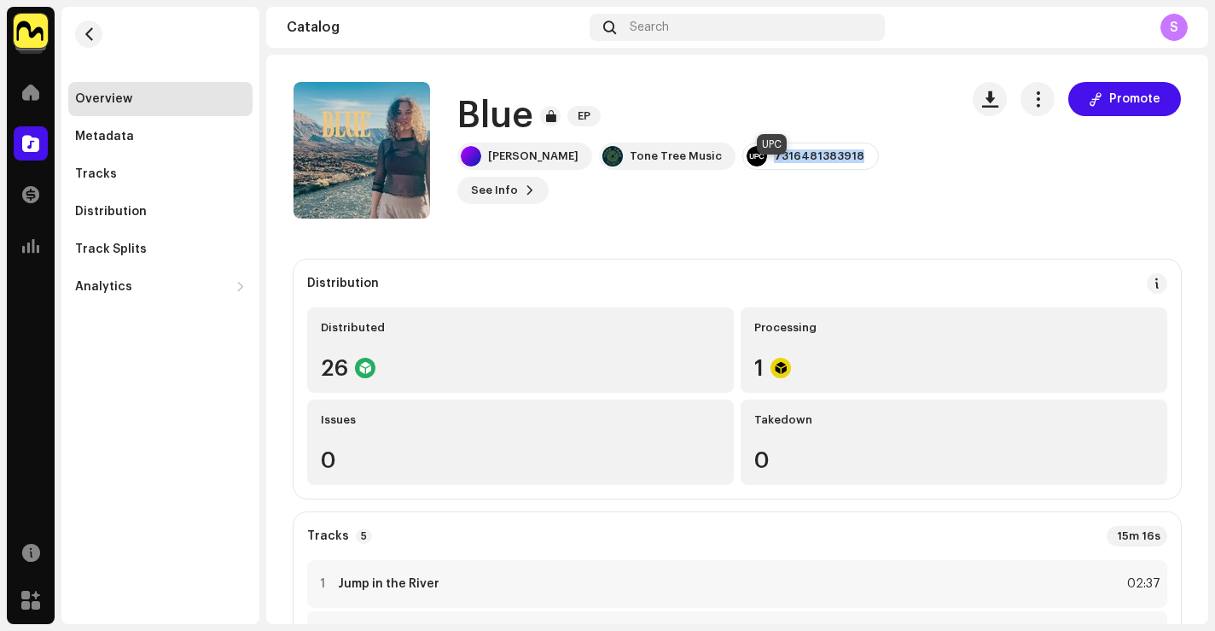
drag, startPoint x: 824, startPoint y: 171, endPoint x: 739, endPoint y: 176, distance: 84.7
click at [743, 170] on div "7316481383918" at bounding box center [811, 156] width 137 height 27
copy div "7316481383918"
click at [83, 37] on span "button" at bounding box center [89, 34] width 13 height 14
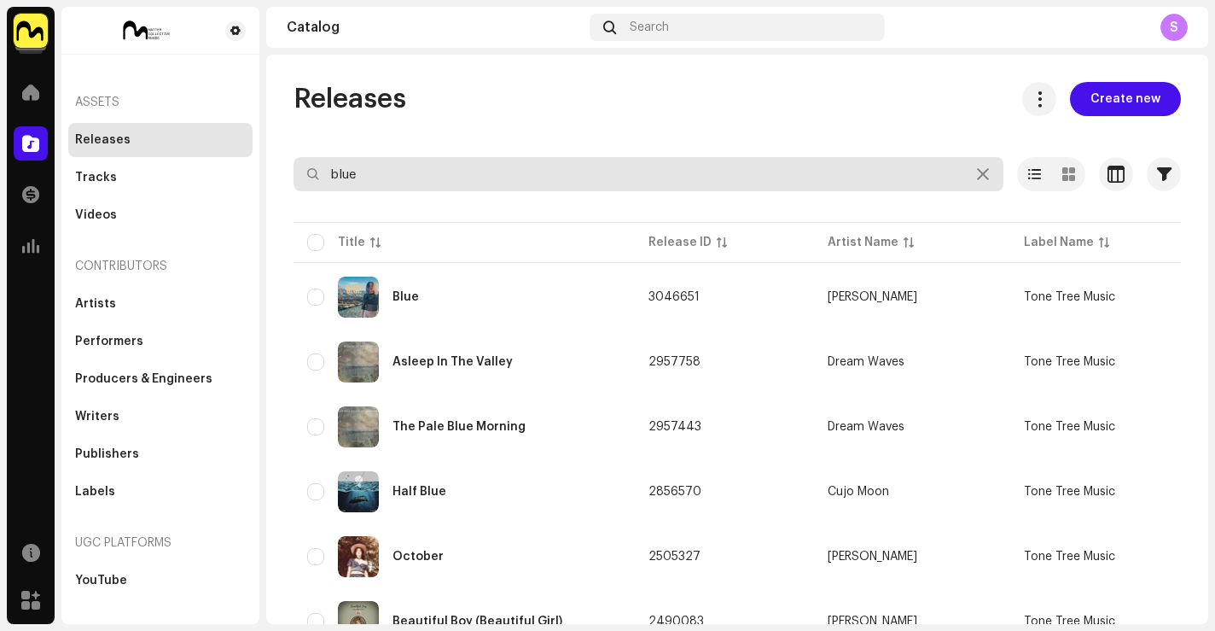
drag, startPoint x: 381, startPoint y: 178, endPoint x: 197, endPoint y: 145, distance: 186.4
click at [197, 145] on div "Tone Tree Music Home Catalog Transactions Analytics Resources Marketplace Asset…" at bounding box center [607, 315] width 1215 height 631
type input "I sing for joy"
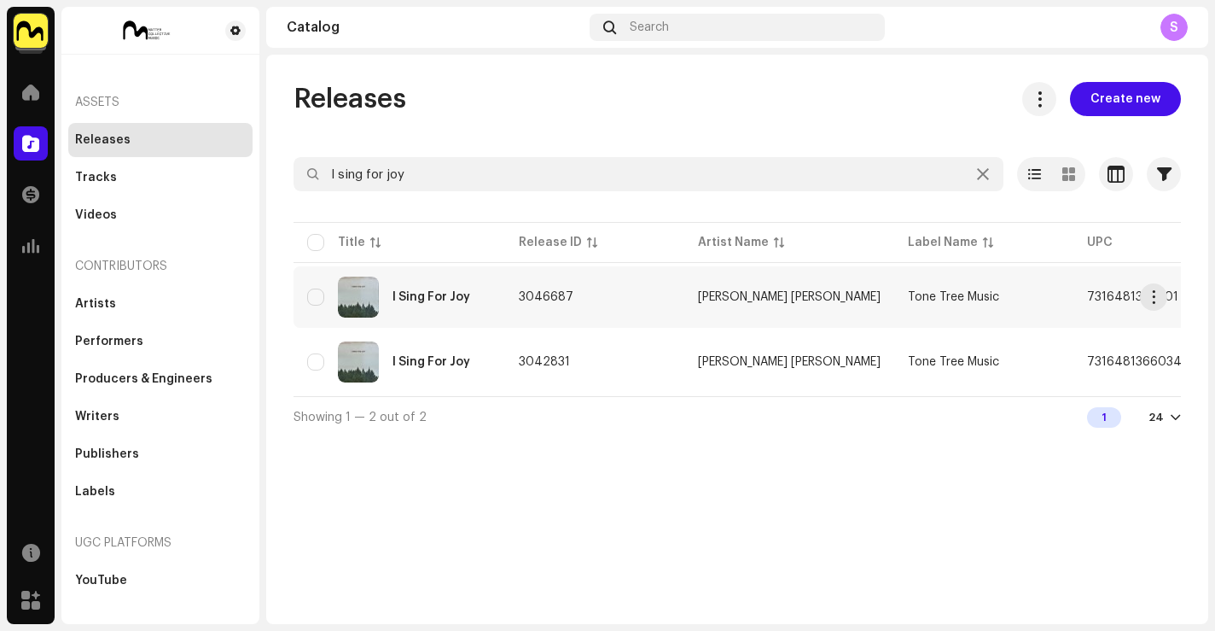
click at [458, 307] on div "I Sing For Joy" at bounding box center [399, 297] width 184 height 41
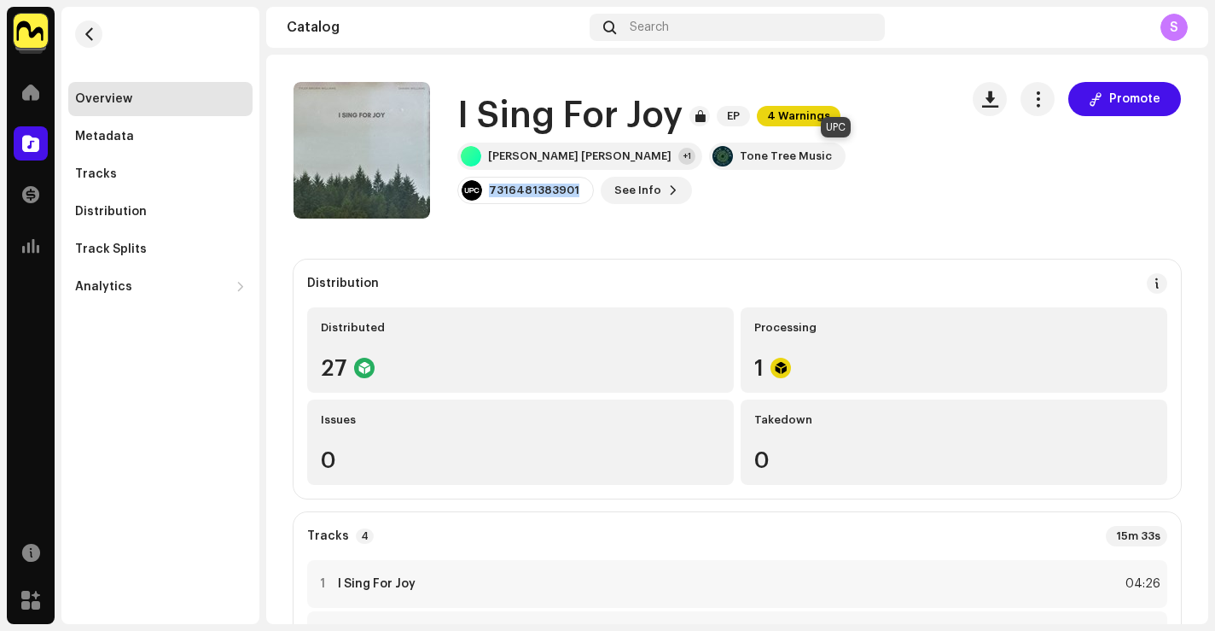
drag, startPoint x: 891, startPoint y: 157, endPoint x: 802, endPoint y: 160, distance: 88.8
click at [594, 177] on div "7316481383901" at bounding box center [526, 190] width 137 height 27
copy div "7316481383901"
click at [88, 44] on button "button" at bounding box center [88, 33] width 27 height 27
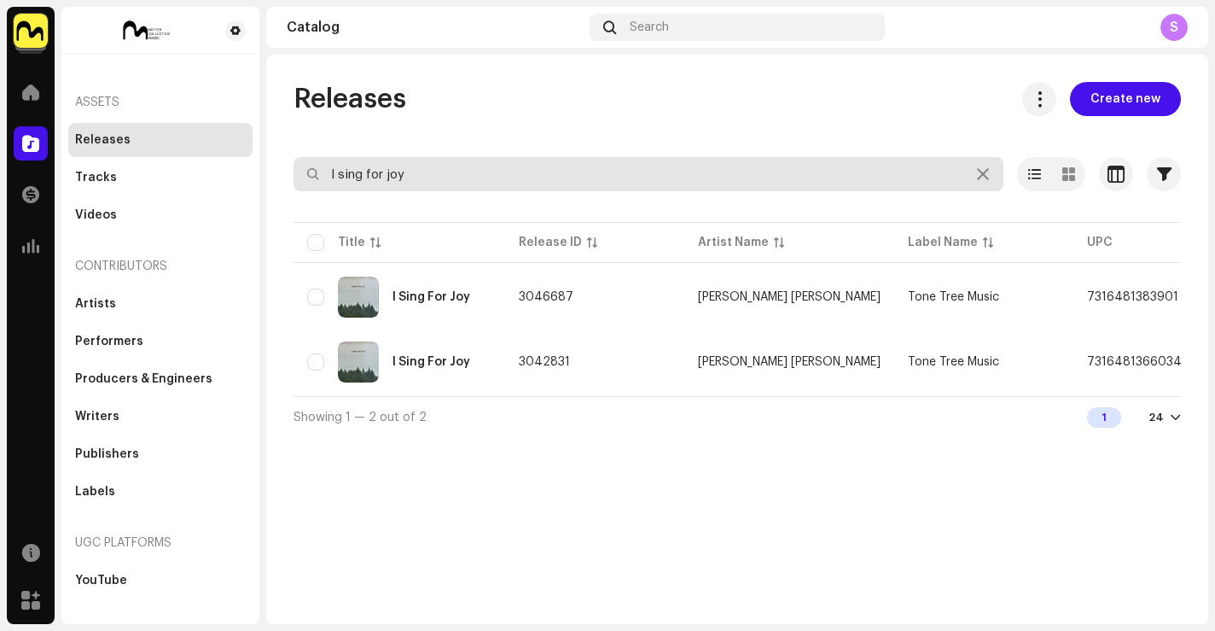
drag, startPoint x: 429, startPoint y: 178, endPoint x: 252, endPoint y: 134, distance: 182.8
click at [257, 144] on div "Tone Tree Music Home Catalog Transactions Analytics Resources Marketplace Asset…" at bounding box center [607, 315] width 1215 height 631
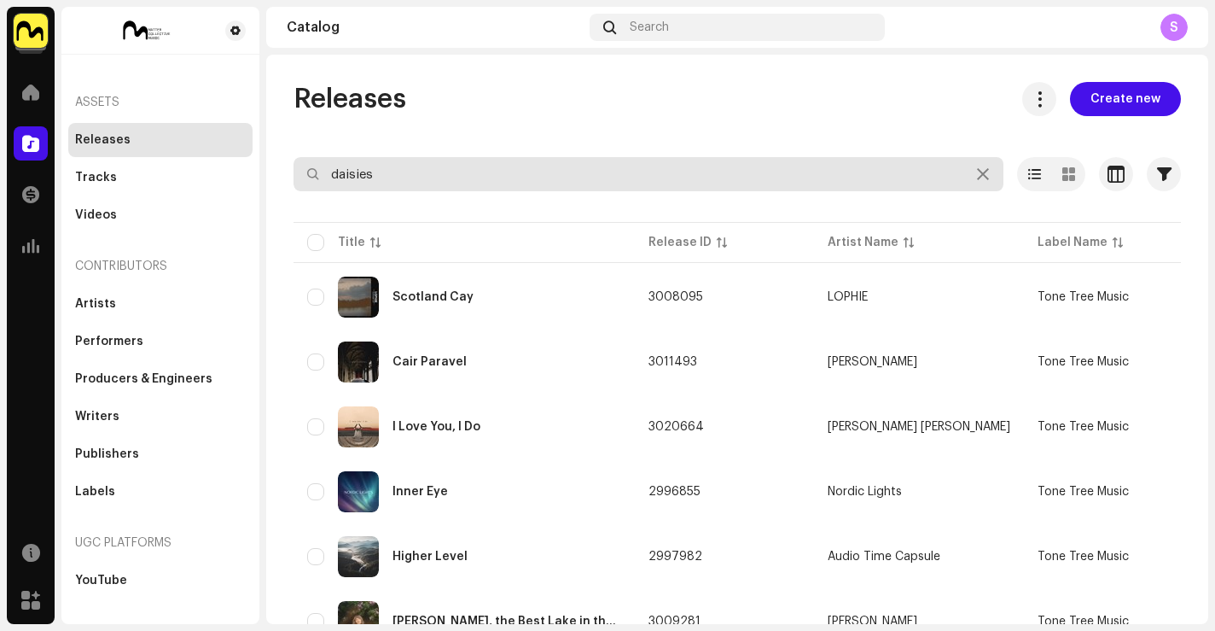
type input "daisies"
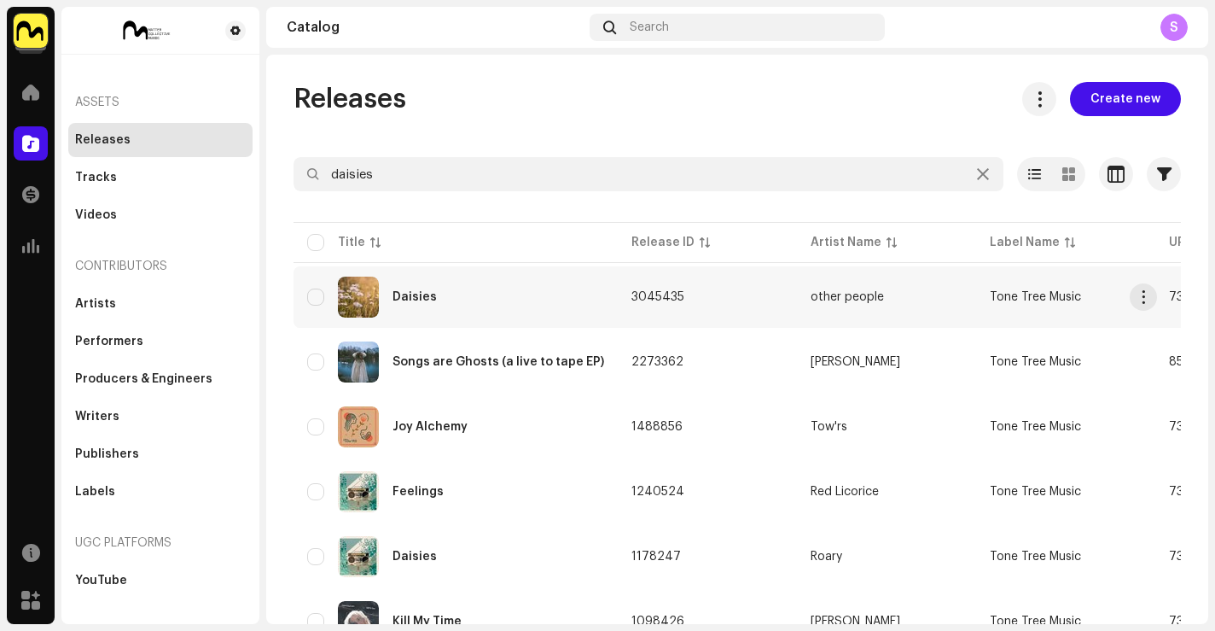
click at [395, 305] on div "Daisies" at bounding box center [455, 297] width 297 height 41
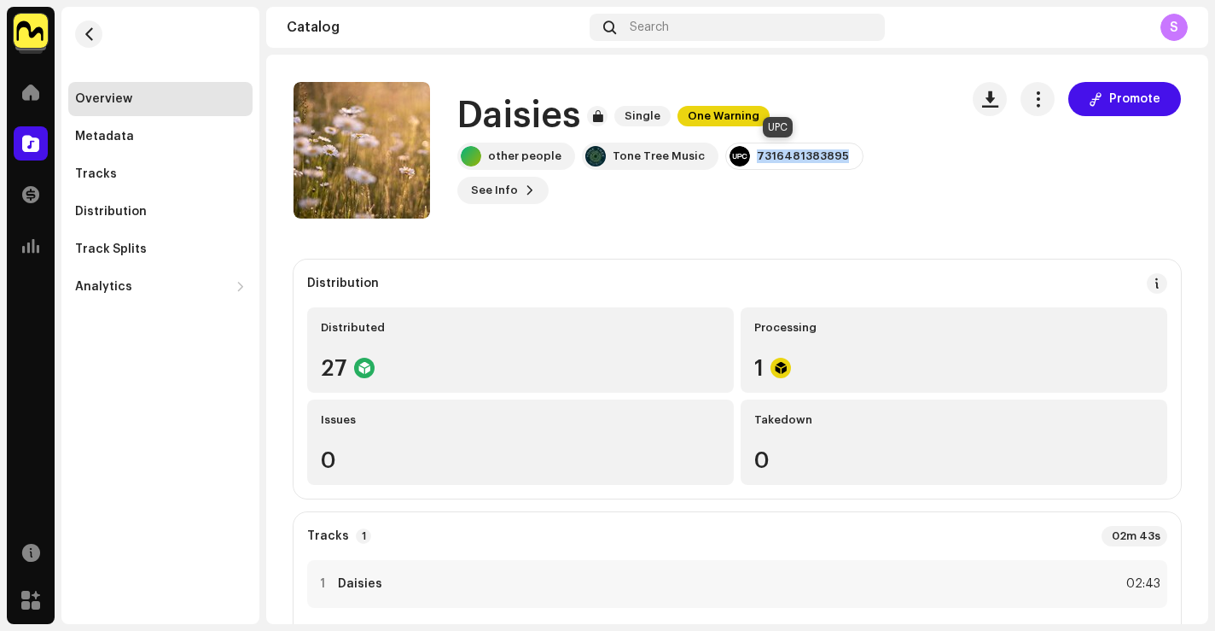
drag, startPoint x: 828, startPoint y: 155, endPoint x: 743, endPoint y: 160, distance: 84.7
click at [743, 160] on div "7316481383895" at bounding box center [795, 156] width 138 height 27
copy div "7316481383895"
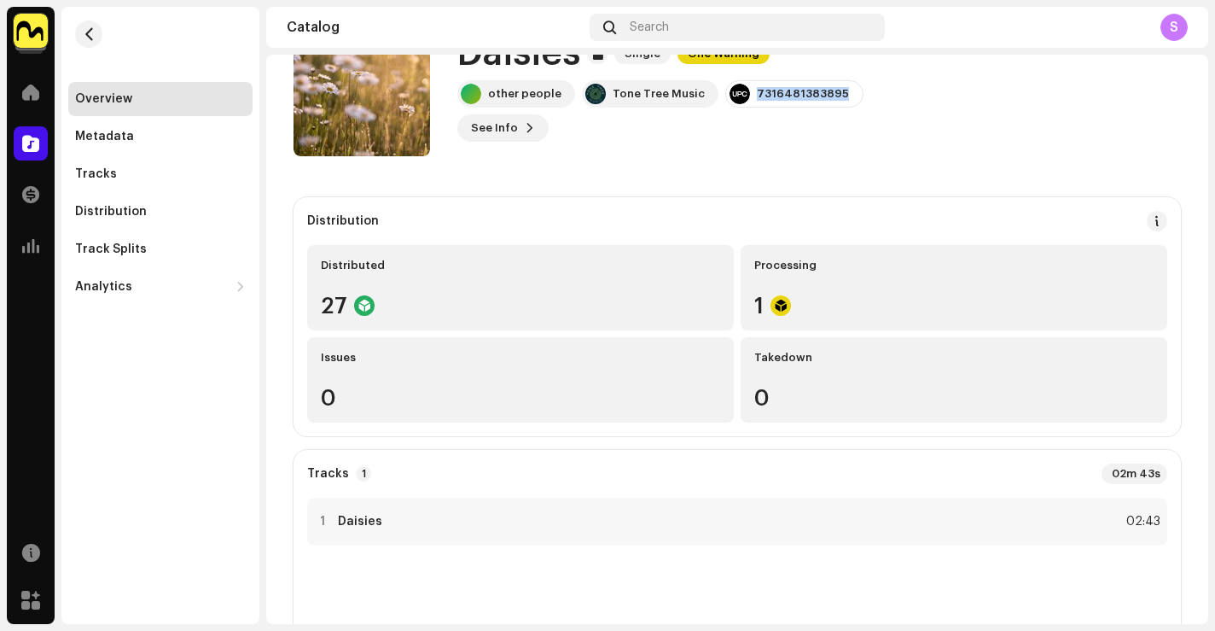
scroll to position [146, 0]
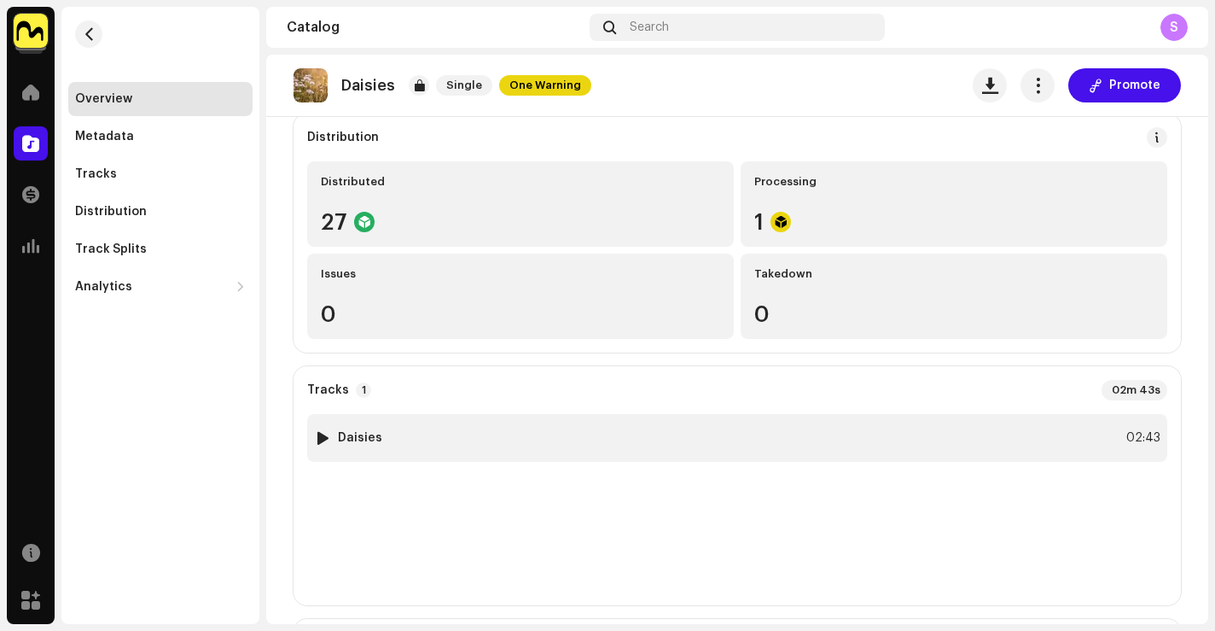
click at [590, 444] on div "1 Daisies 02:43" at bounding box center [737, 438] width 860 height 48
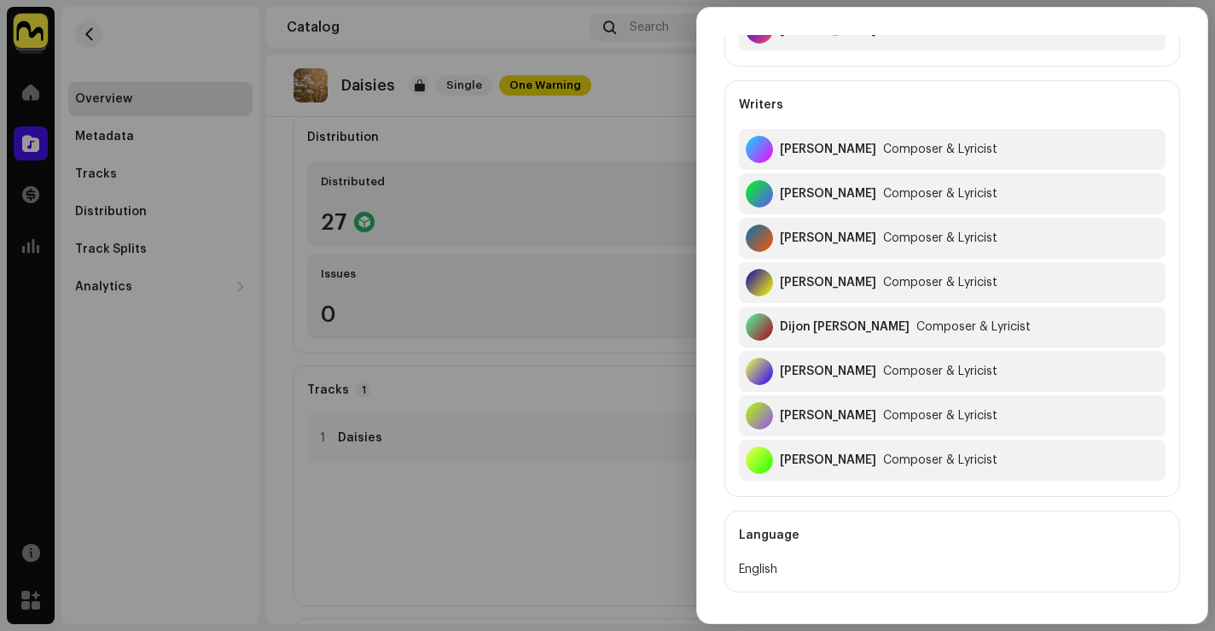
scroll to position [688, 0]
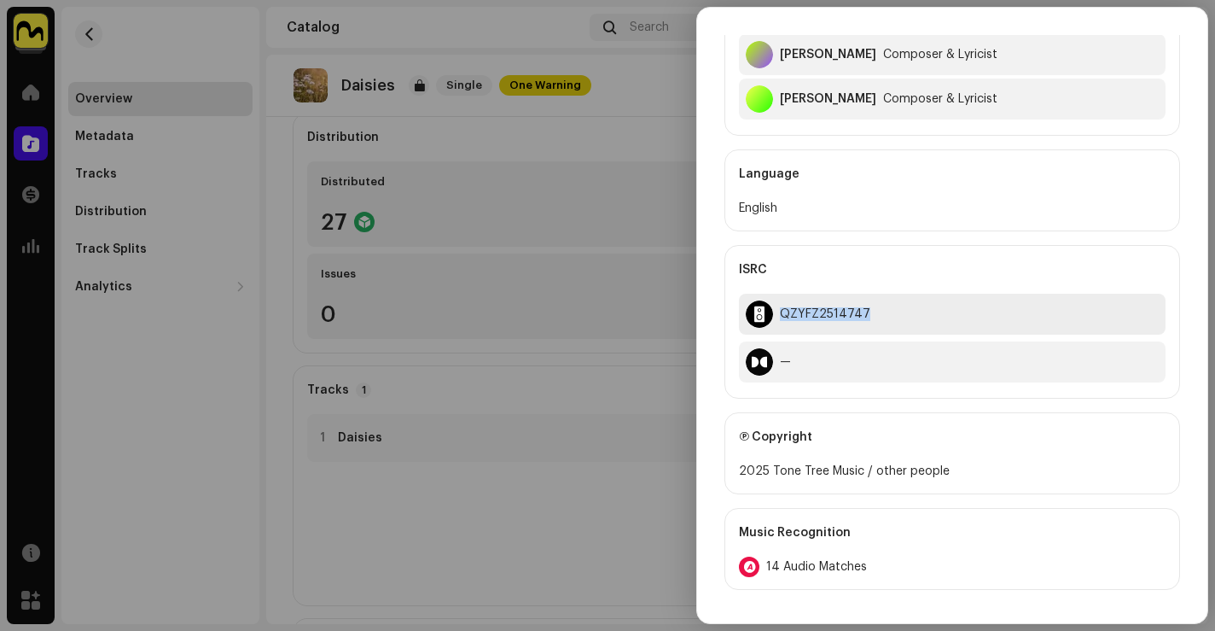
drag, startPoint x: 862, startPoint y: 314, endPoint x: 782, endPoint y: 313, distance: 80.2
click at [782, 312] on div "QZYFZ2514747" at bounding box center [952, 314] width 427 height 41
copy div "QZYFZ2514747"
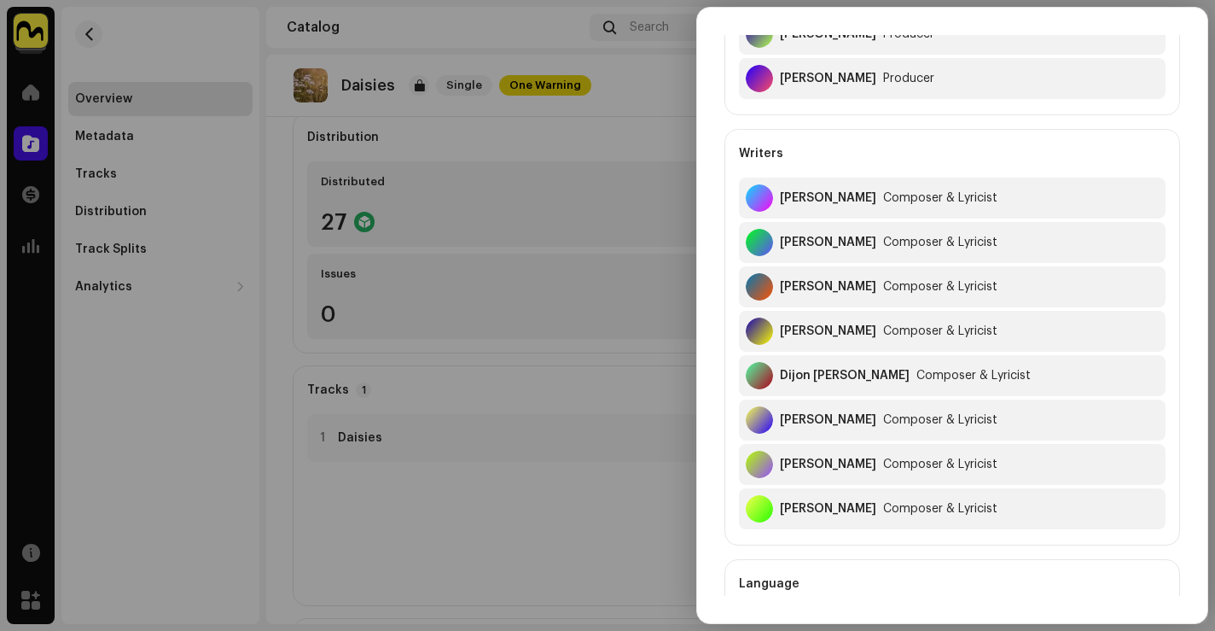
scroll to position [301, 0]
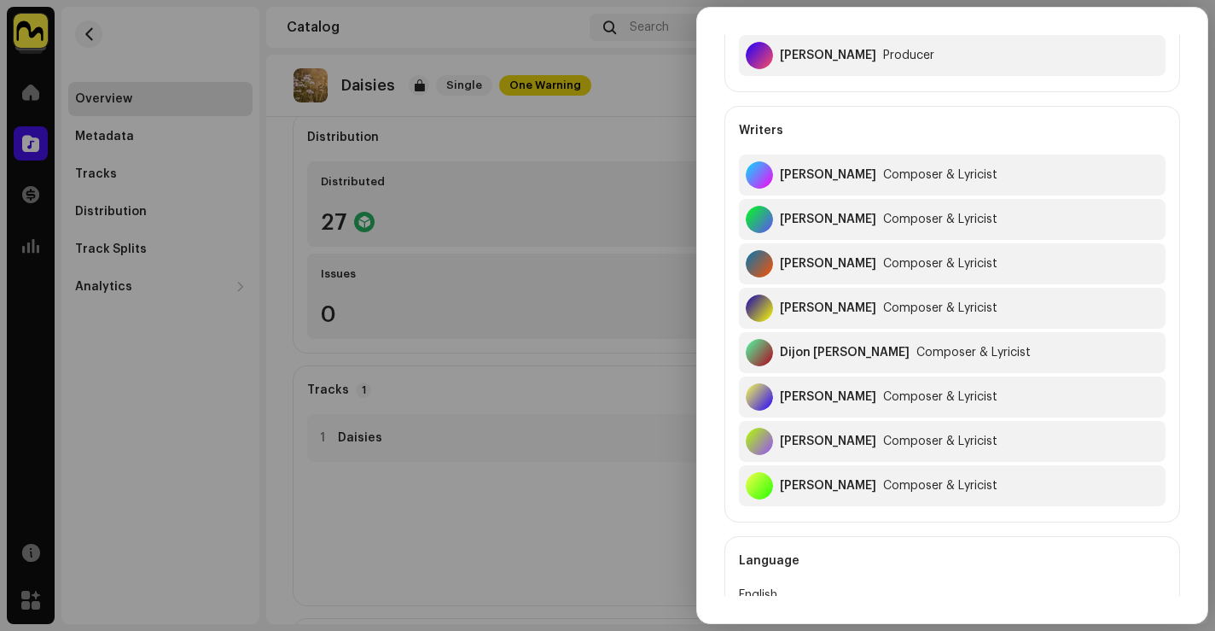
click at [544, 307] on div at bounding box center [607, 315] width 1215 height 631
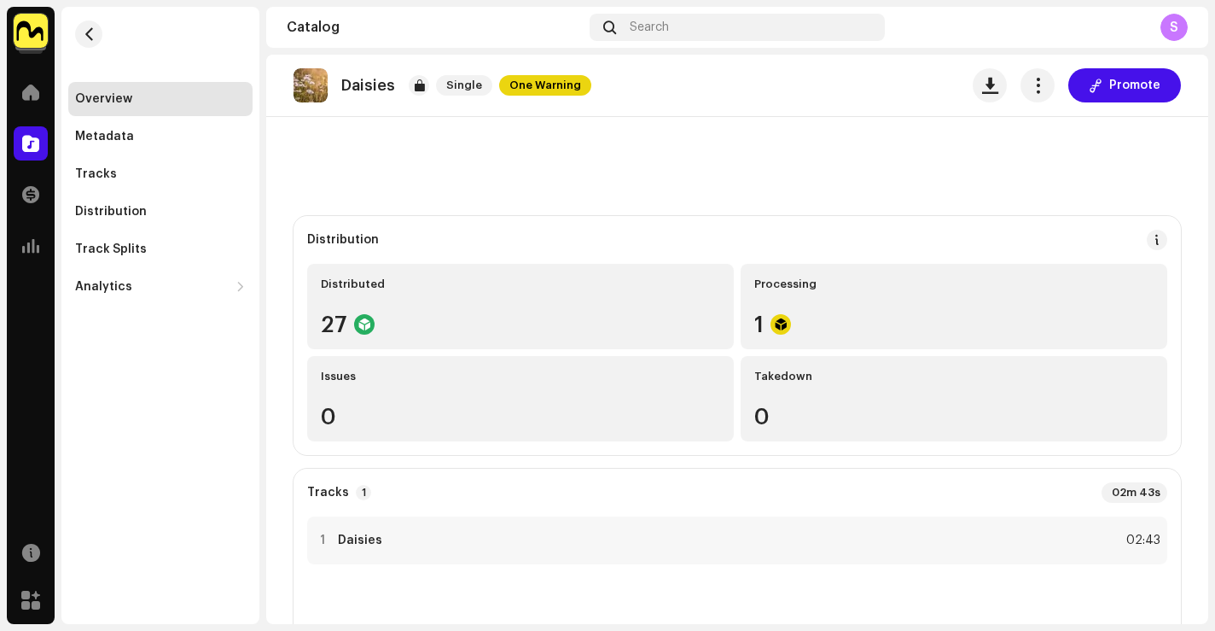
scroll to position [0, 0]
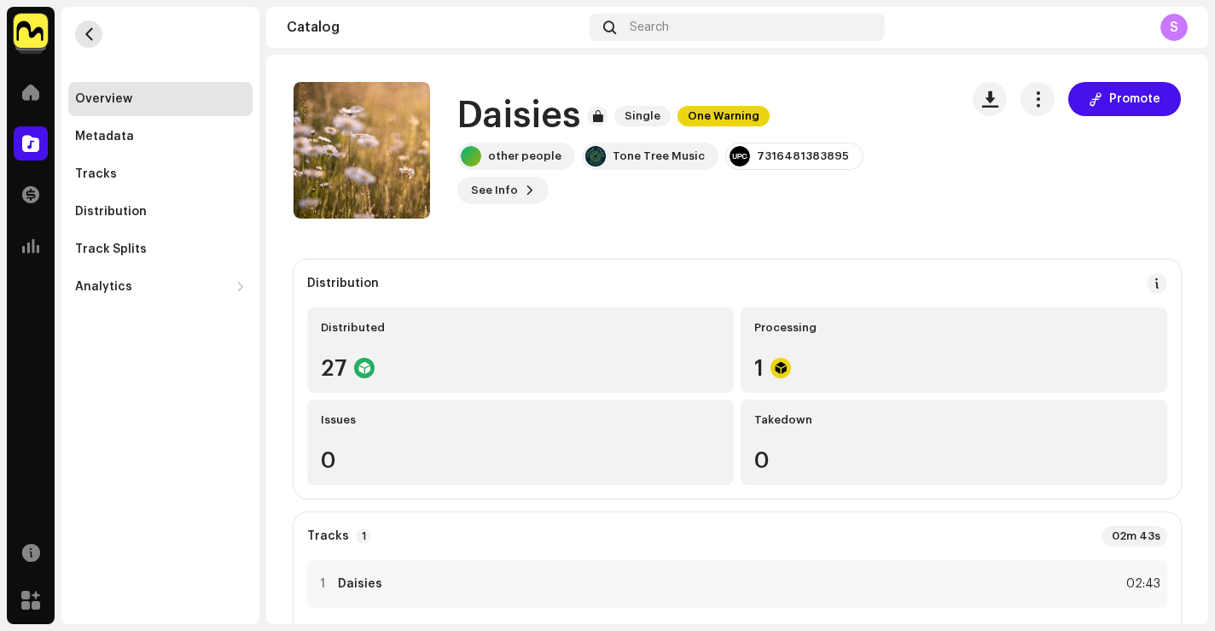
click at [84, 34] on span "button" at bounding box center [89, 34] width 13 height 14
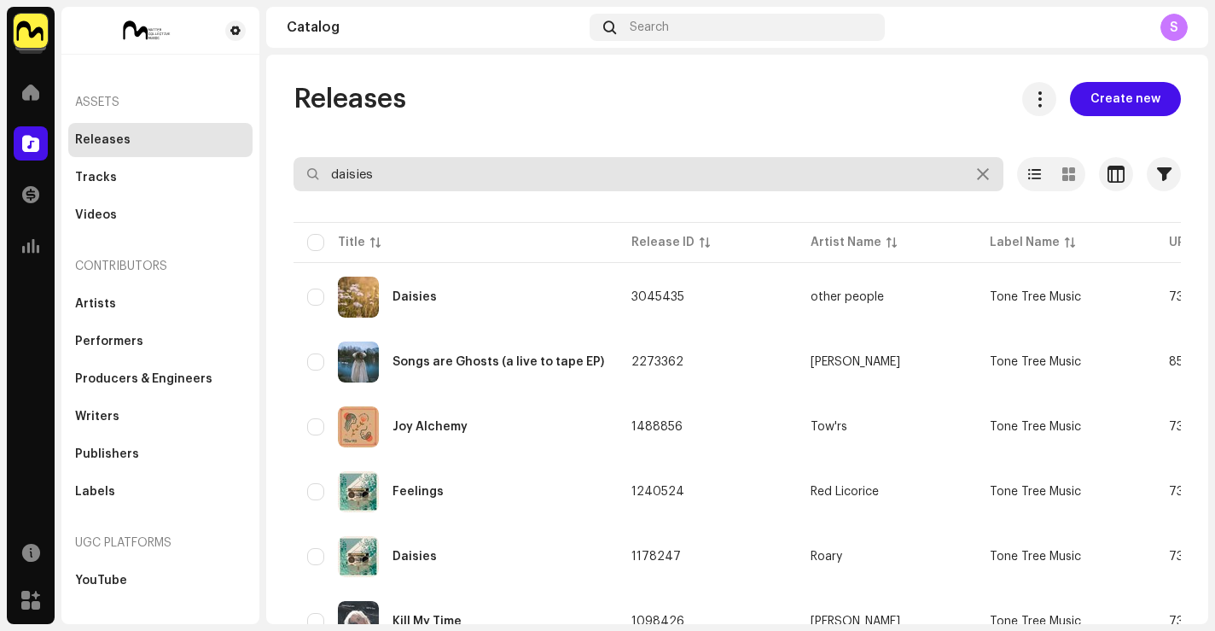
drag, startPoint x: 507, startPoint y: 179, endPoint x: 224, endPoint y: 153, distance: 283.8
click at [224, 153] on div "Tone Tree Music Home Catalog Transactions Analytics Resources Marketplace Asset…" at bounding box center [607, 315] width 1215 height 631
type input "I"
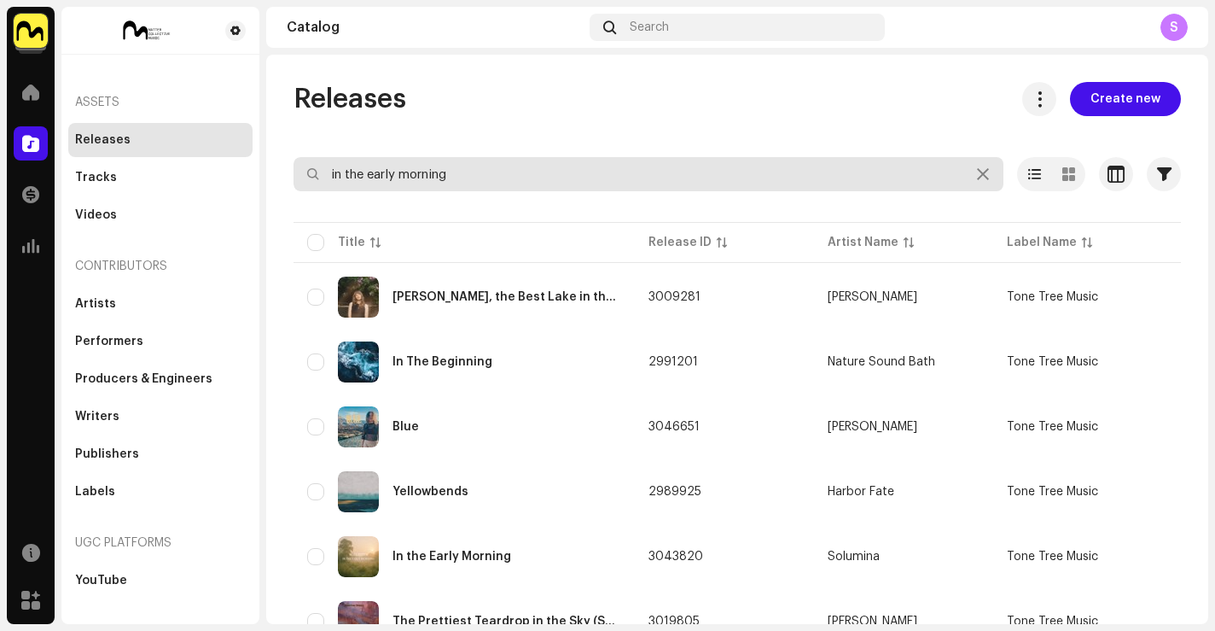
type input "in the early morning"
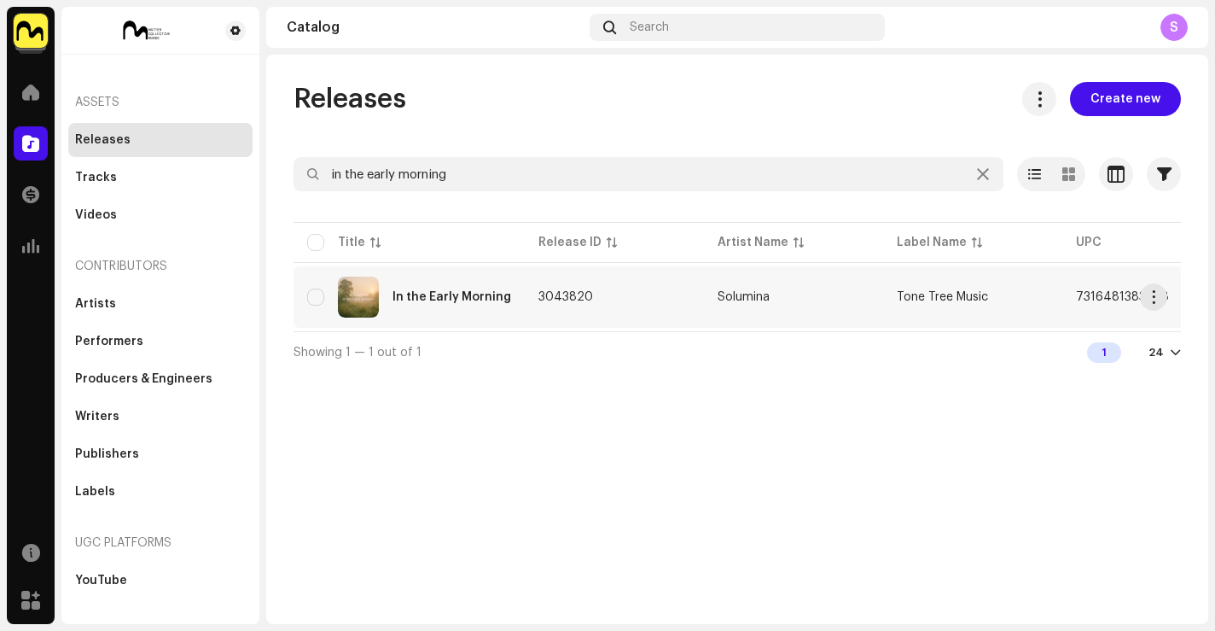
click at [460, 304] on div "In the Early Morning" at bounding box center [409, 297] width 204 height 41
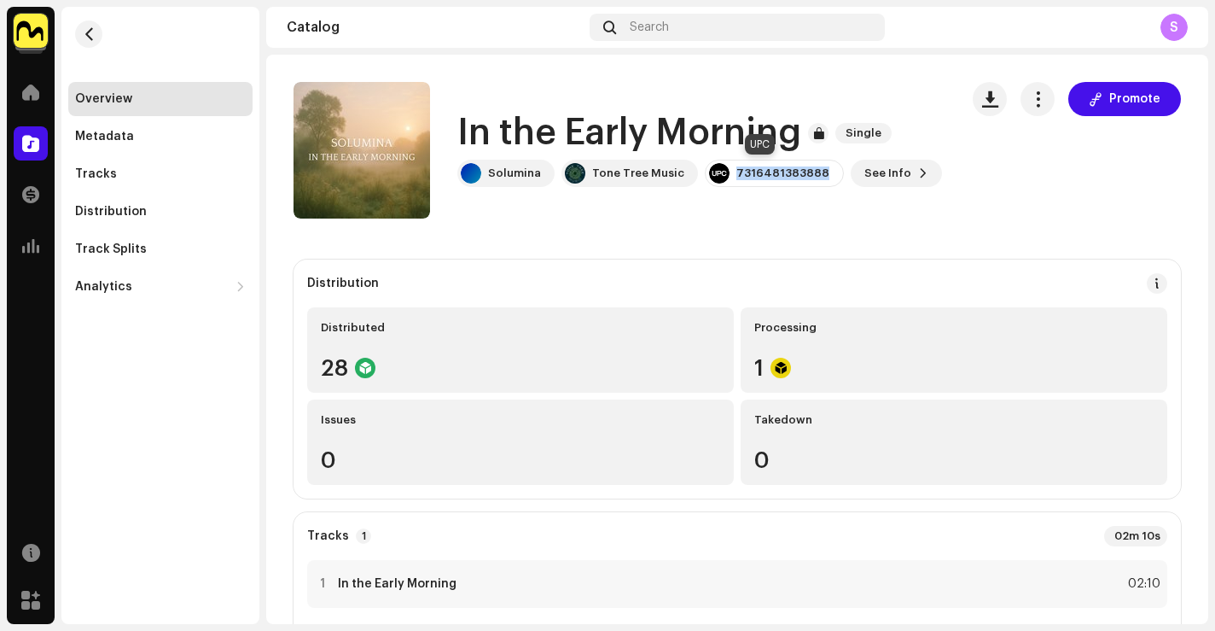
drag, startPoint x: 810, startPoint y: 172, endPoint x: 726, endPoint y: 176, distance: 83.7
click at [737, 176] on div "7316481383888" at bounding box center [783, 173] width 93 height 14
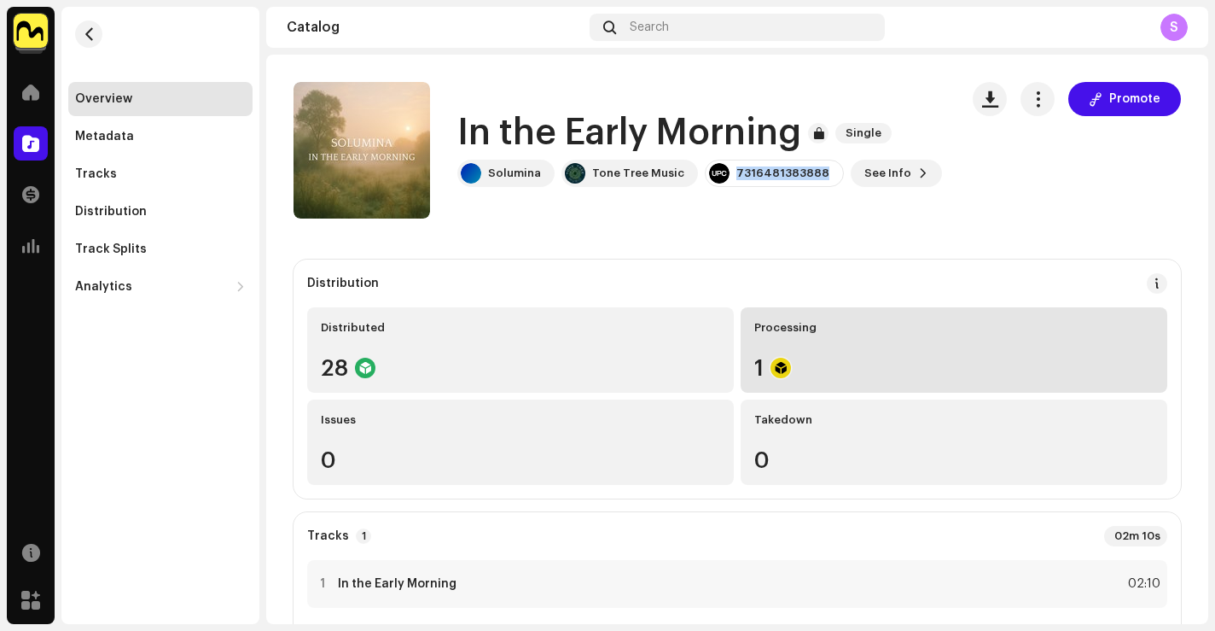
copy div "7316481383888"
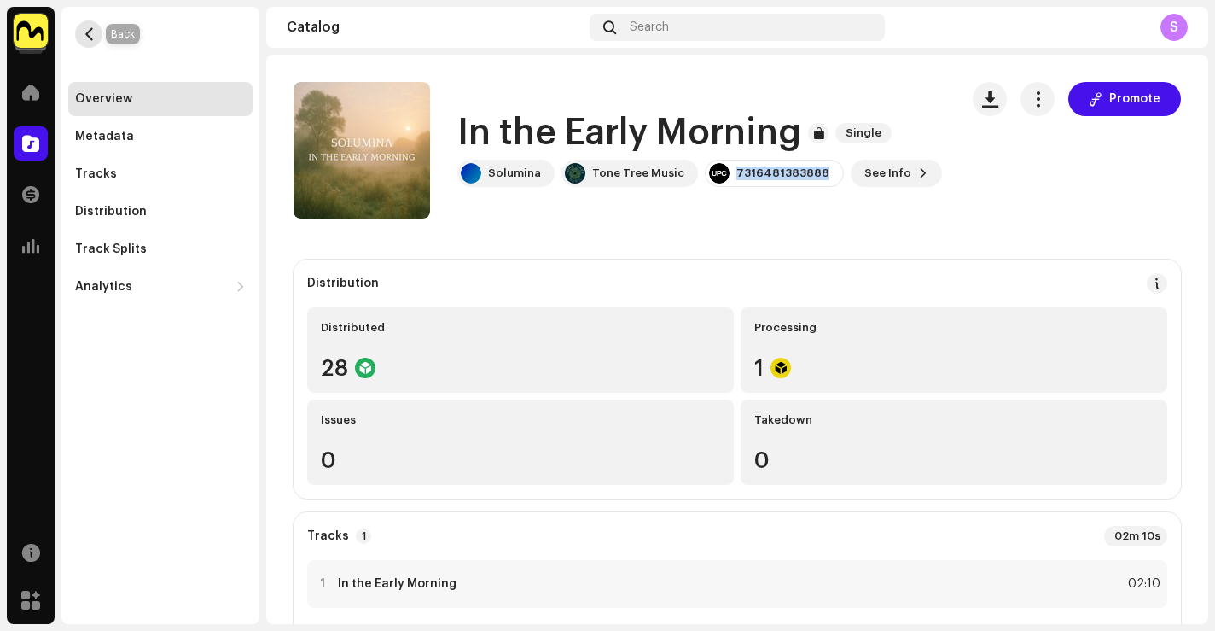
click at [91, 35] on span "button" at bounding box center [89, 34] width 13 height 14
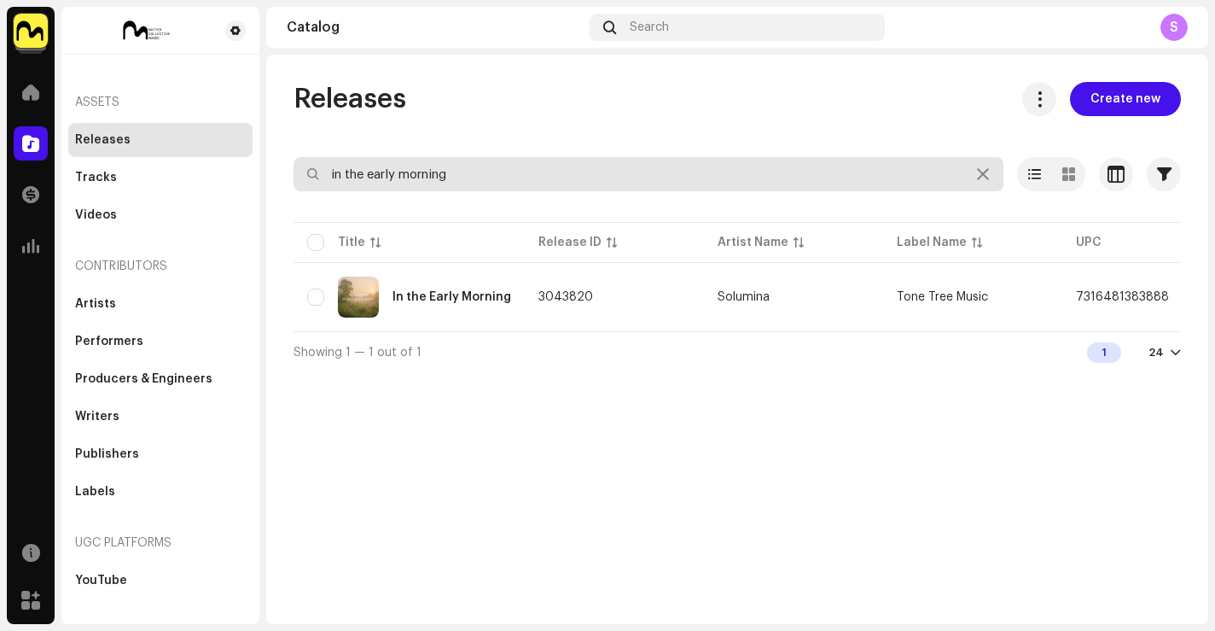
drag, startPoint x: 466, startPoint y: 175, endPoint x: 240, endPoint y: 115, distance: 234.0
click at [229, 109] on div "Tone Tree Music Home Catalog Transactions Analytics Resources Marketplace Asset…" at bounding box center [607, 315] width 1215 height 631
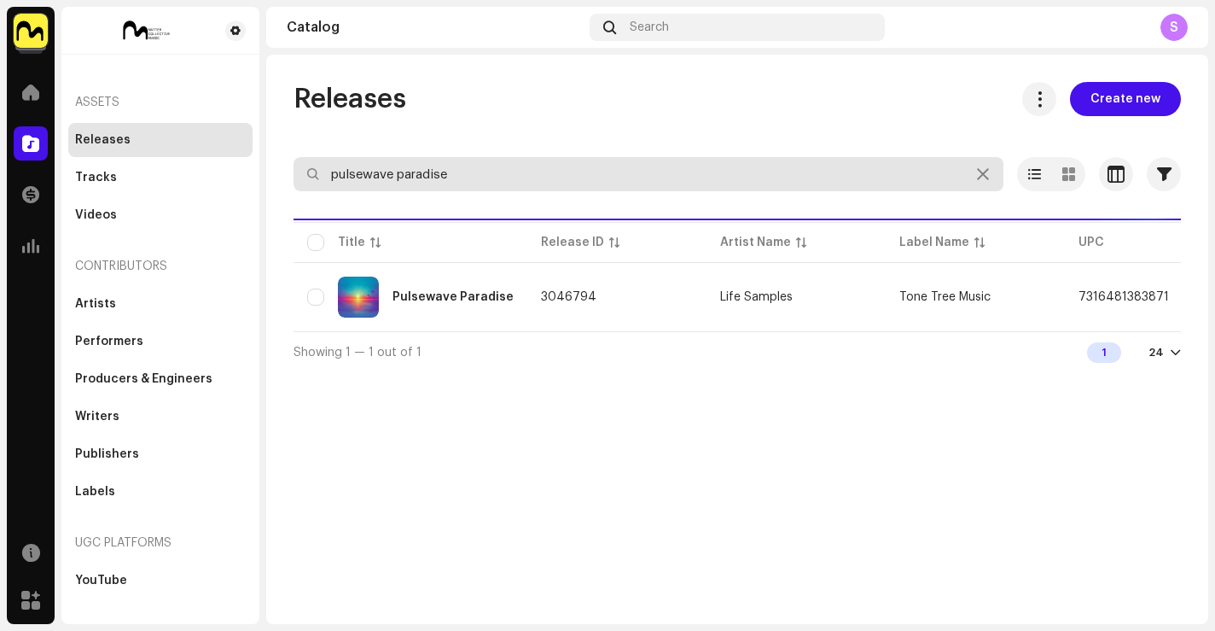
type input "pulsewave paradise"
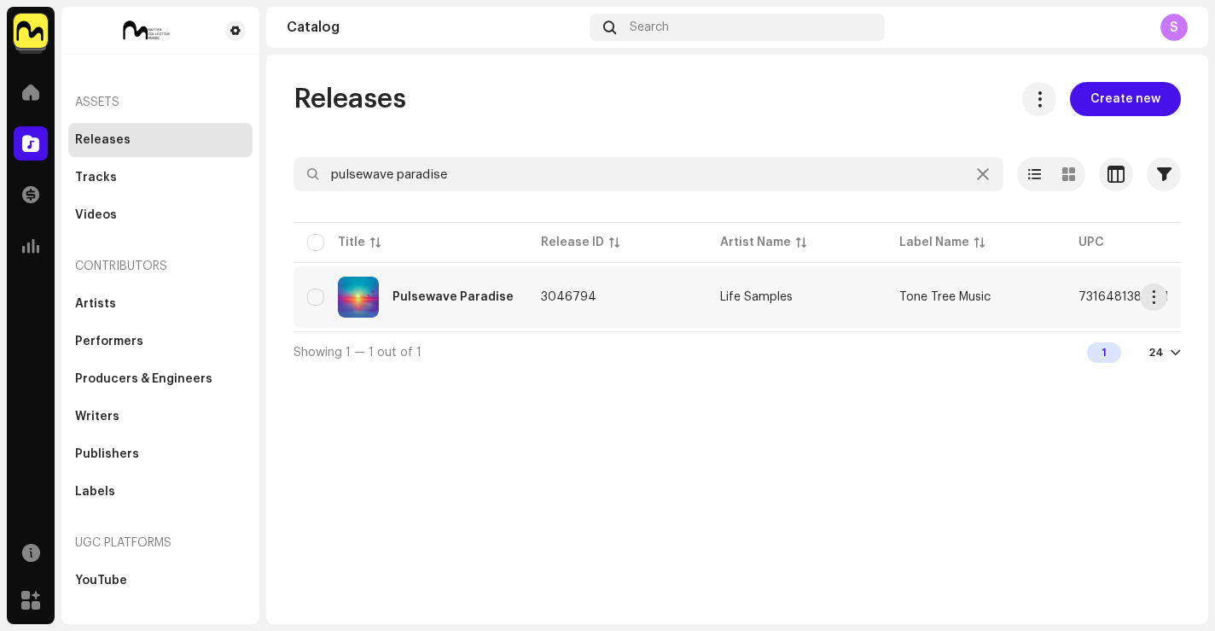
click at [468, 295] on div "Pulsewave Paradise" at bounding box center [453, 297] width 121 height 12
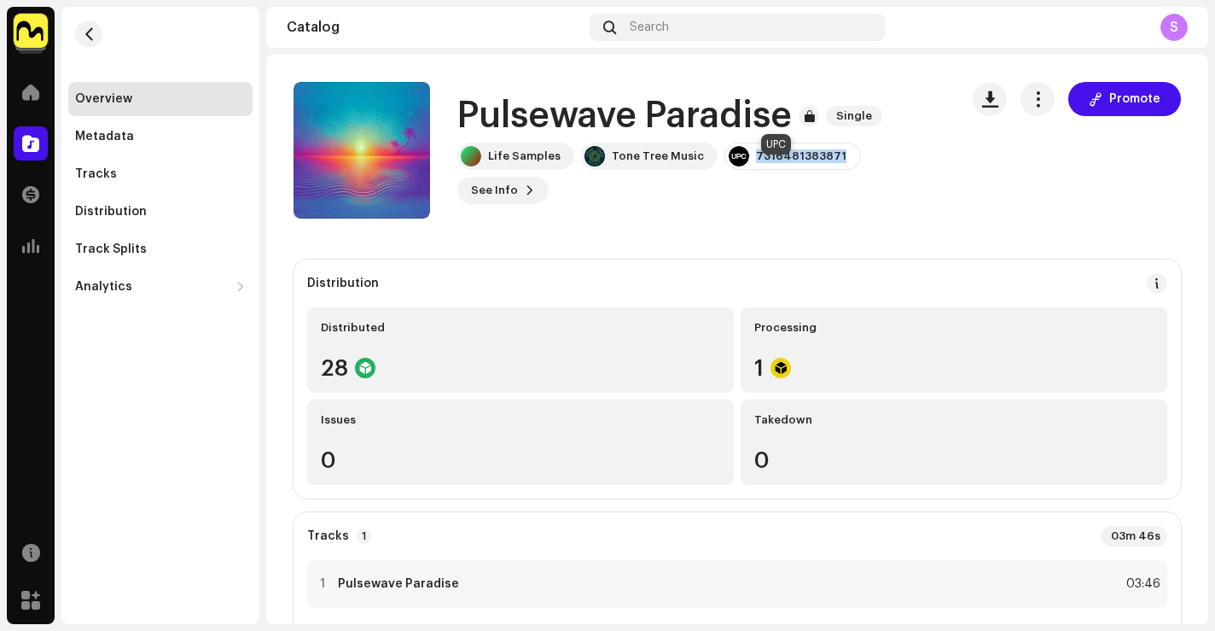
drag, startPoint x: 831, startPoint y: 173, endPoint x: 747, endPoint y: 172, distance: 83.7
click at [747, 170] on div "7316481383871" at bounding box center [793, 156] width 137 height 27
copy div "7316481383871"
click at [91, 31] on span "button" at bounding box center [89, 34] width 13 height 14
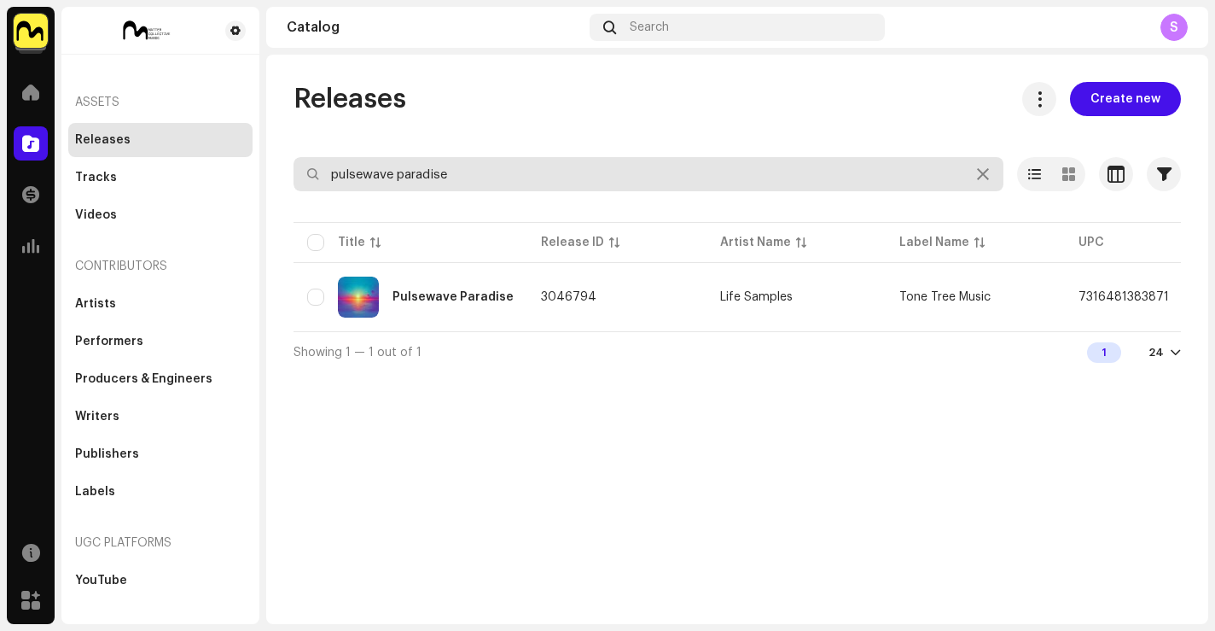
drag, startPoint x: 483, startPoint y: 174, endPoint x: 274, endPoint y: 125, distance: 214.7
click at [258, 127] on div "Tone Tree Music Home Catalog Transactions Analytics Resources Marketplace Asset…" at bounding box center [607, 315] width 1215 height 631
type input "falling in love"
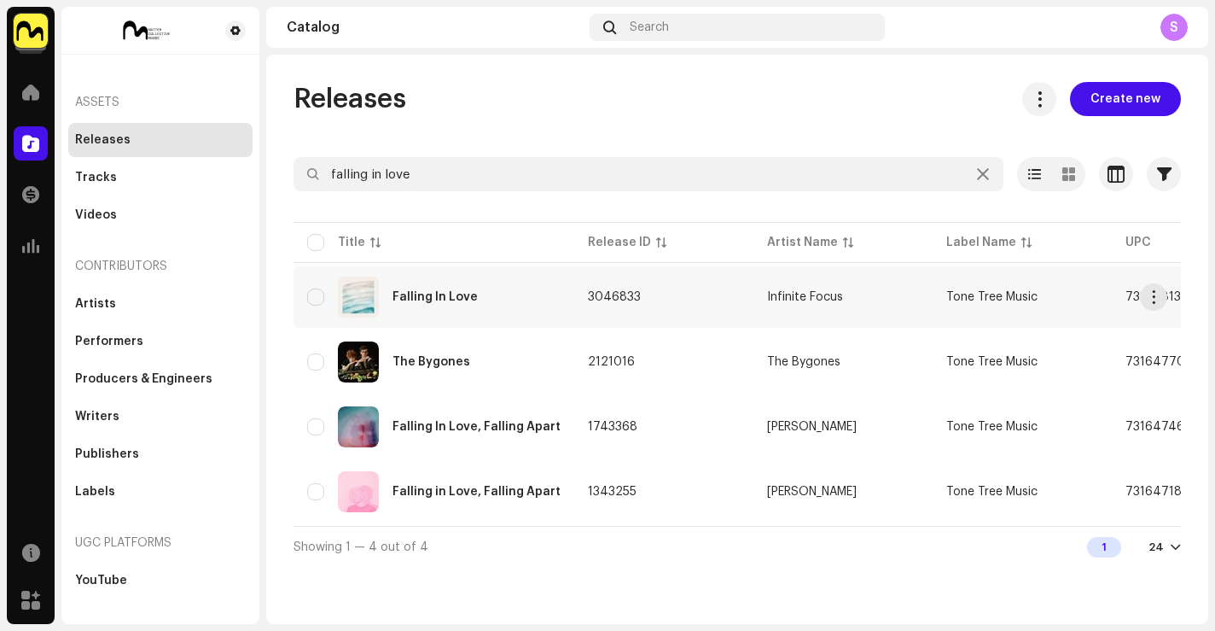
click at [529, 294] on div "Falling In Love" at bounding box center [434, 297] width 254 height 41
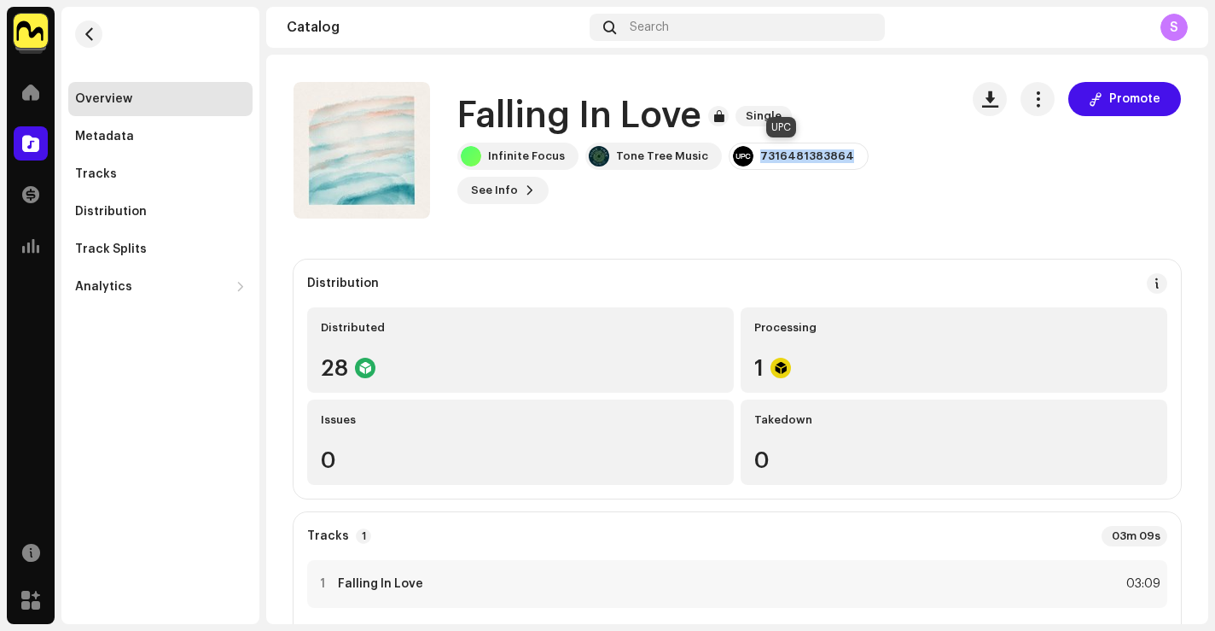
drag, startPoint x: 836, startPoint y: 158, endPoint x: 749, endPoint y: 159, distance: 87.9
click at [749, 159] on div "7316481383864" at bounding box center [799, 156] width 140 height 27
copy div "7316481383864"
click at [85, 32] on span "button" at bounding box center [89, 34] width 13 height 14
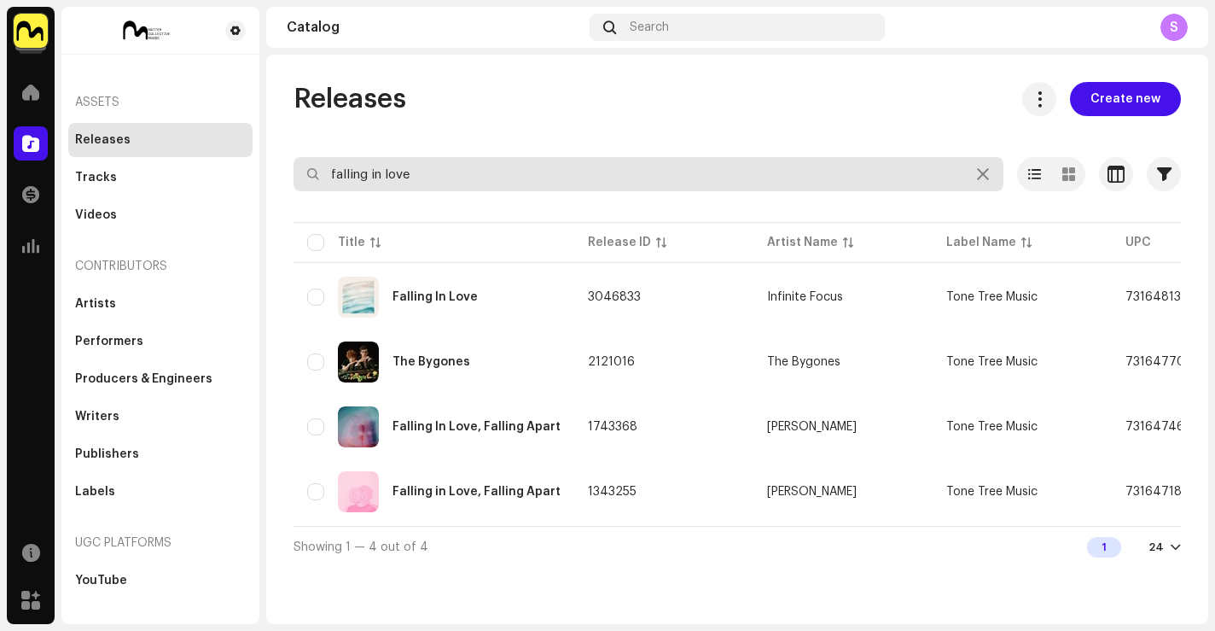
drag, startPoint x: 407, startPoint y: 175, endPoint x: 261, endPoint y: 140, distance: 150.1
click at [261, 140] on div "Tone Tree Music Home Catalog Transactions Analytics Resources Marketplace Asset…" at bounding box center [607, 315] width 1215 height 631
type input "the walk"
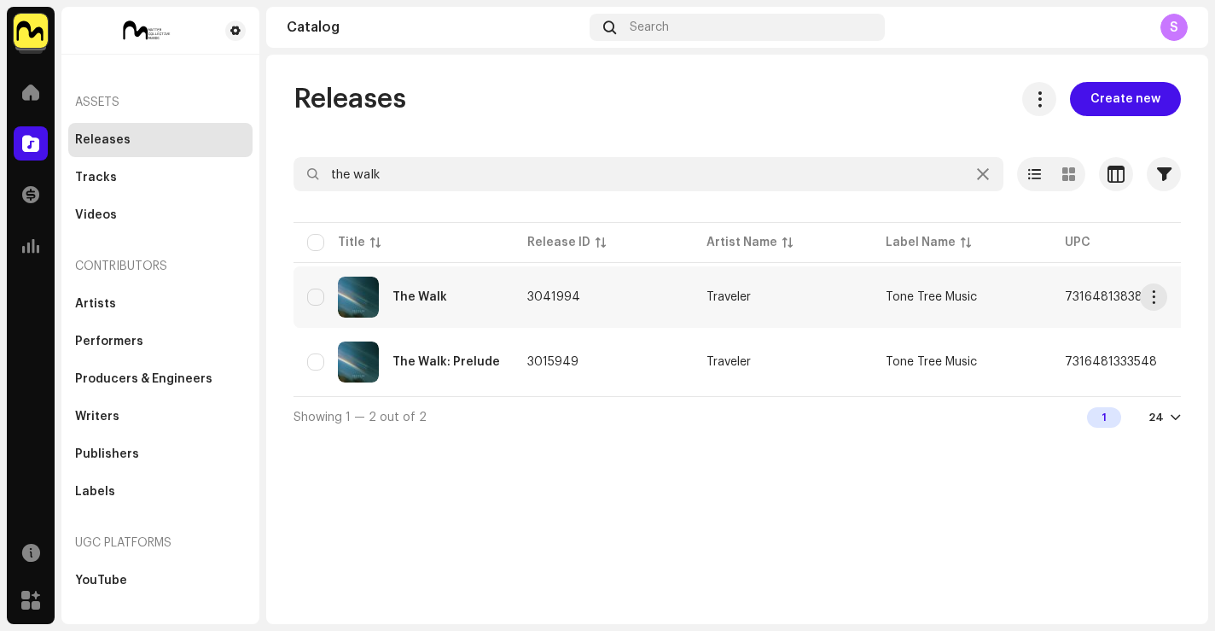
click at [435, 306] on div "The Walk" at bounding box center [403, 297] width 193 height 41
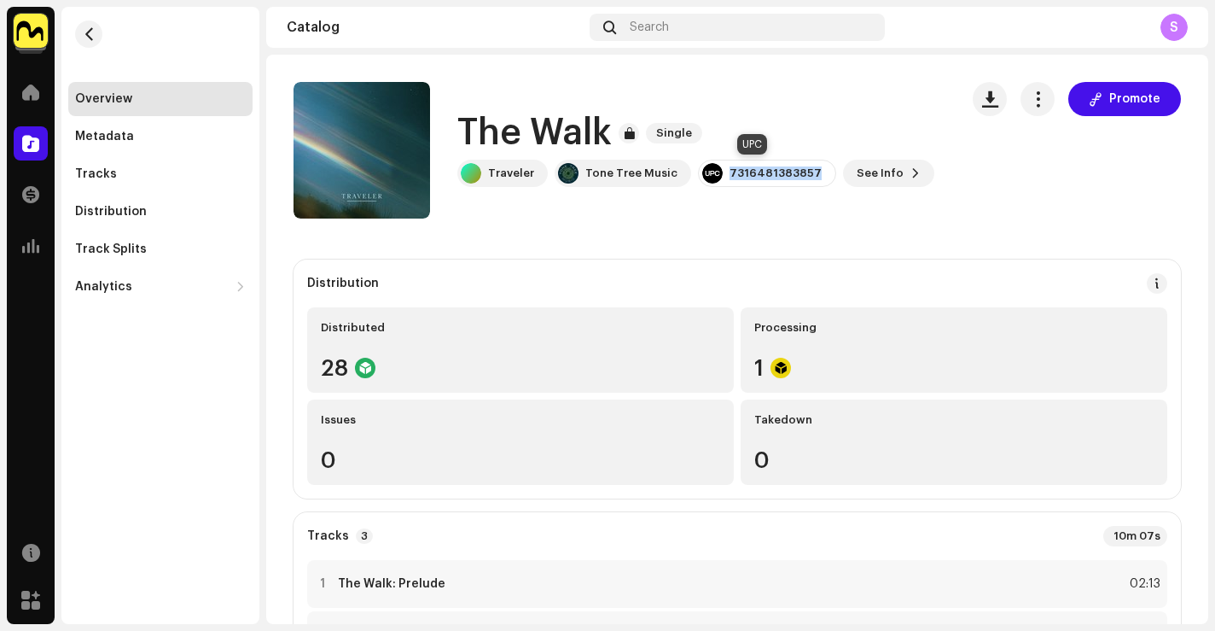
drag, startPoint x: 805, startPoint y: 172, endPoint x: 707, endPoint y: 177, distance: 98.3
click at [707, 177] on div "7316481383857" at bounding box center [767, 173] width 138 height 27
copy div "7316481383857"
click at [99, 42] on button "button" at bounding box center [88, 33] width 27 height 27
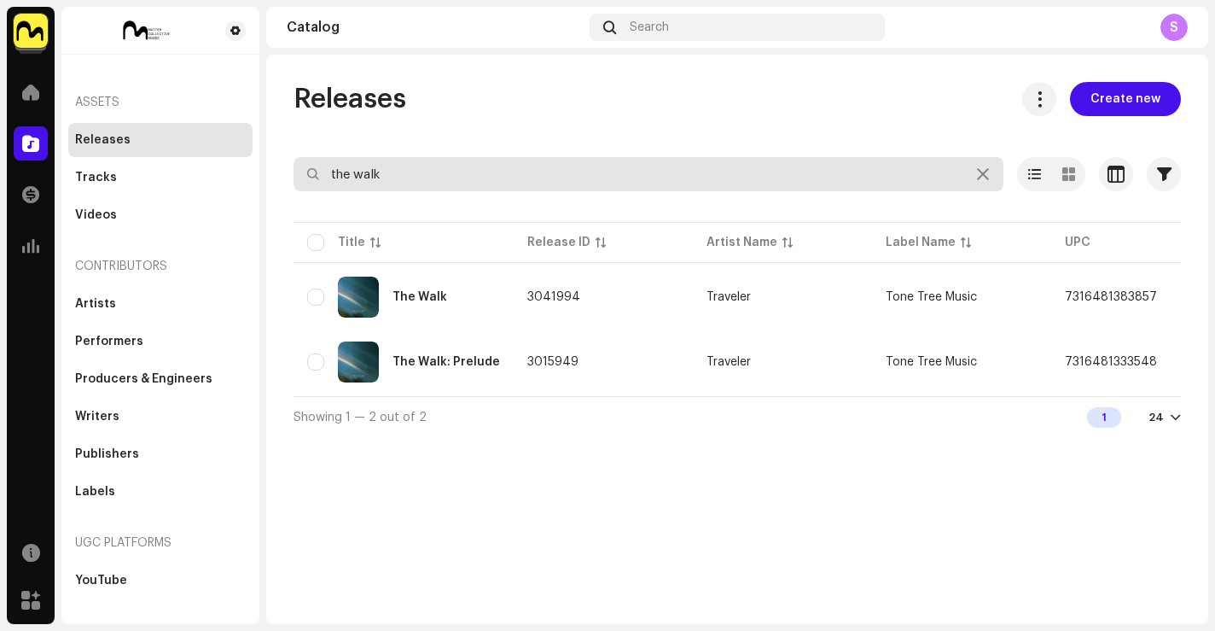
drag, startPoint x: 400, startPoint y: 171, endPoint x: 184, endPoint y: 102, distance: 227.3
click at [184, 108] on div "Tone Tree Music Home Catalog Transactions Analytics Resources Marketplace Asset…" at bounding box center [607, 315] width 1215 height 631
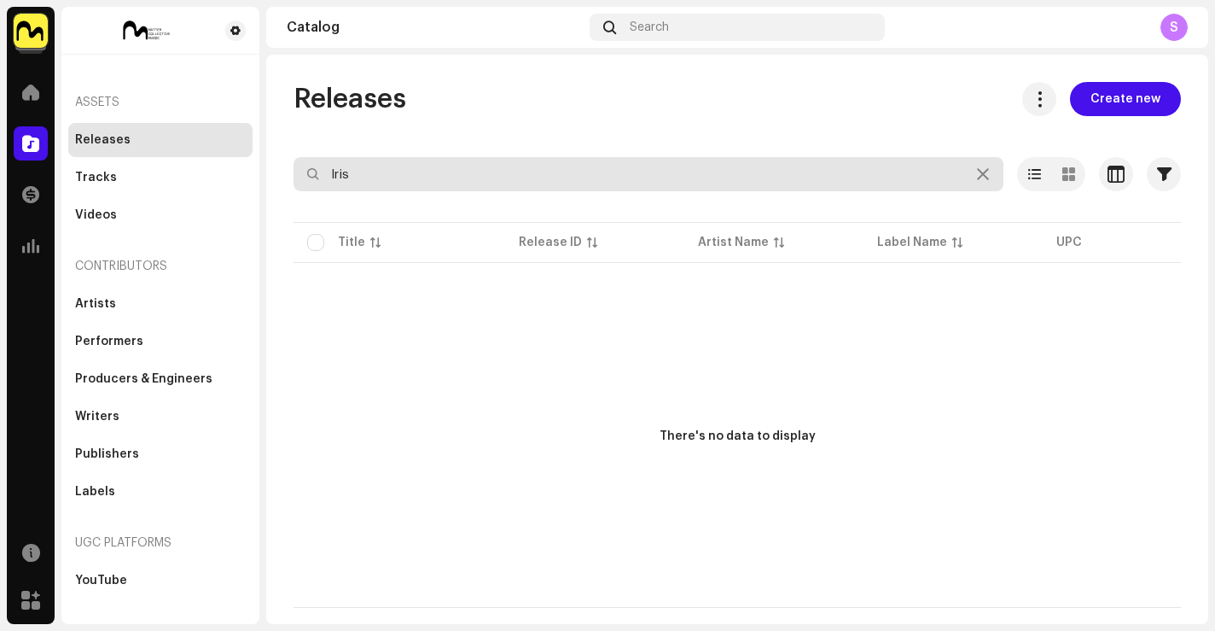
type input "Iris"
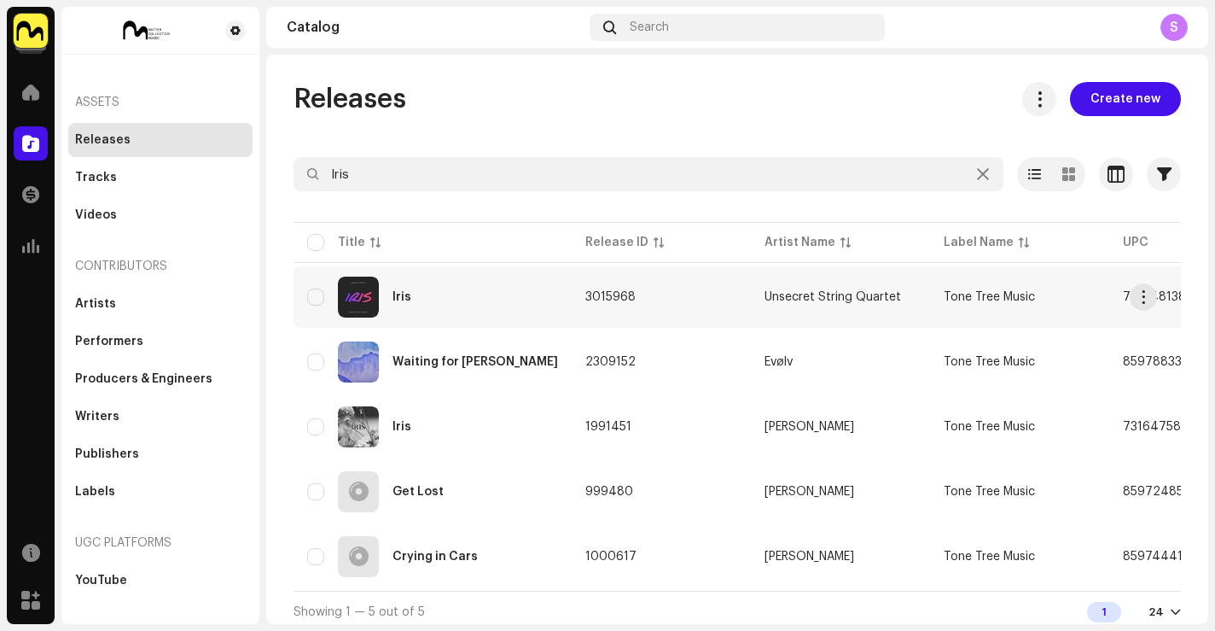
click at [473, 304] on div "Iris" at bounding box center [432, 297] width 251 height 41
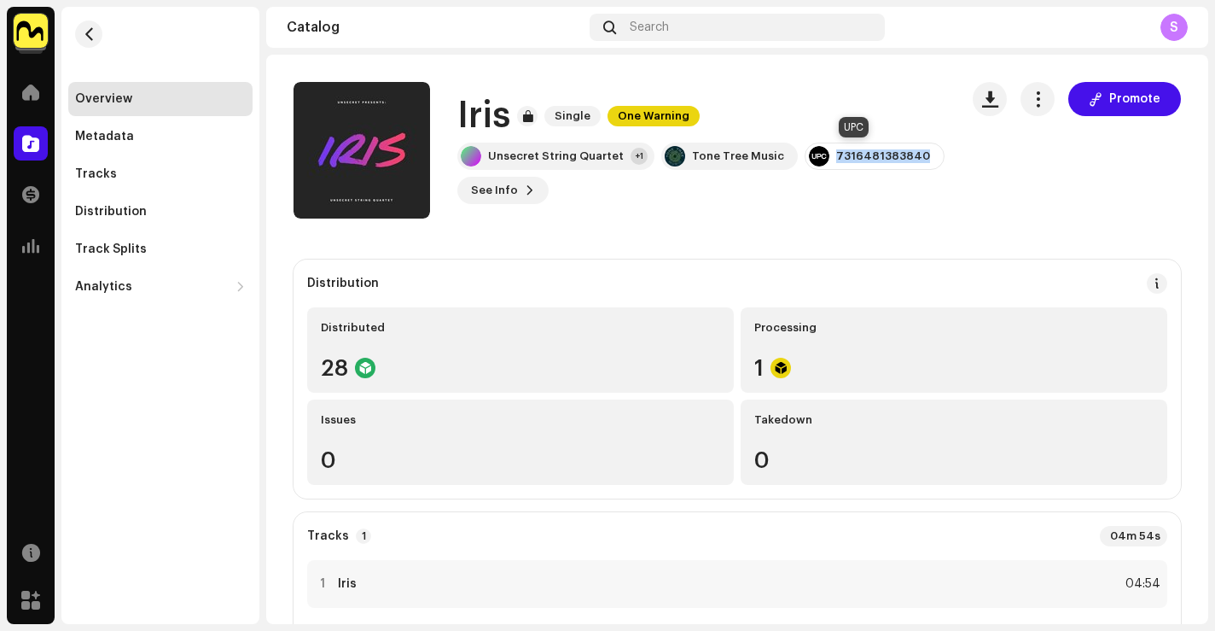
drag, startPoint x: 911, startPoint y: 157, endPoint x: 823, endPoint y: 161, distance: 88.0
click at [823, 161] on div "7316481383840" at bounding box center [875, 156] width 140 height 27
copy div "7316481383840"
click at [97, 24] on button "button" at bounding box center [88, 33] width 27 height 27
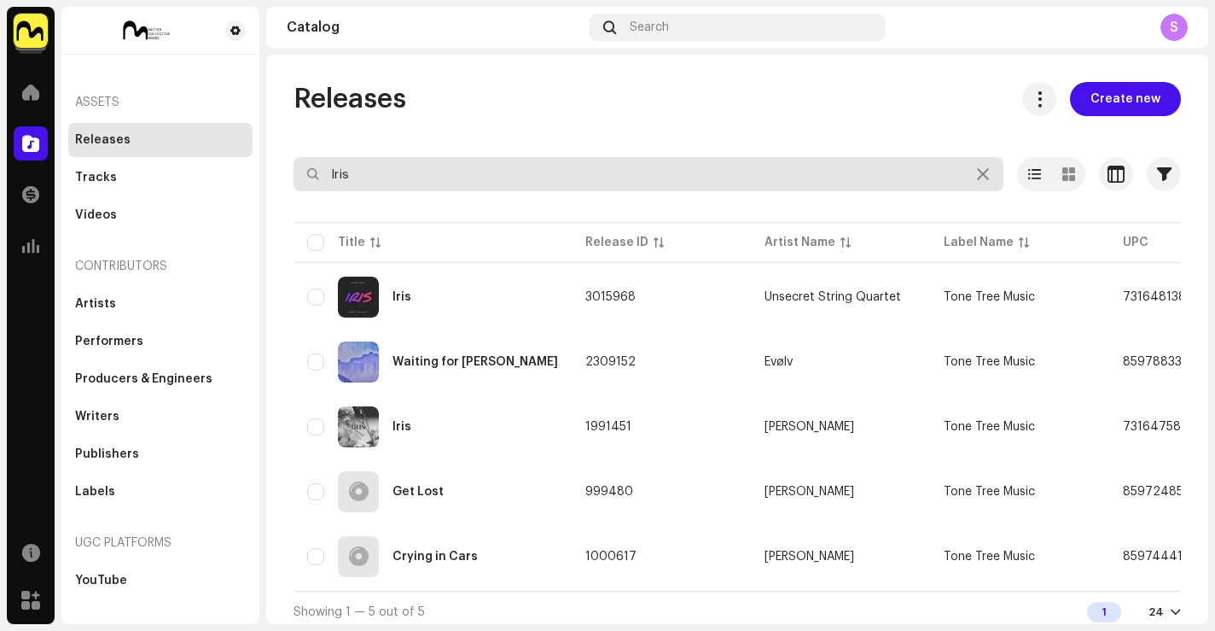
drag, startPoint x: 482, startPoint y: 183, endPoint x: 208, endPoint y: 159, distance: 275.0
click at [213, 160] on div "Tone Tree Music Home Catalog Transactions Analytics Resources Marketplace Asset…" at bounding box center [607, 315] width 1215 height 631
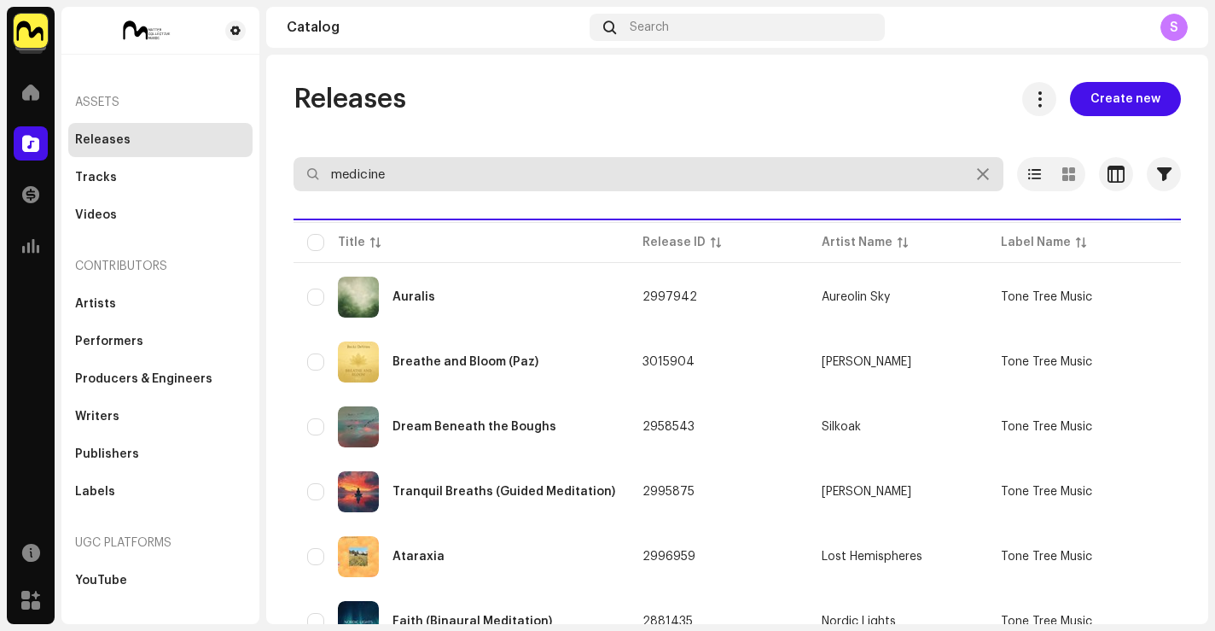
type input "medicine"
